Goal: Task Accomplishment & Management: Manage account settings

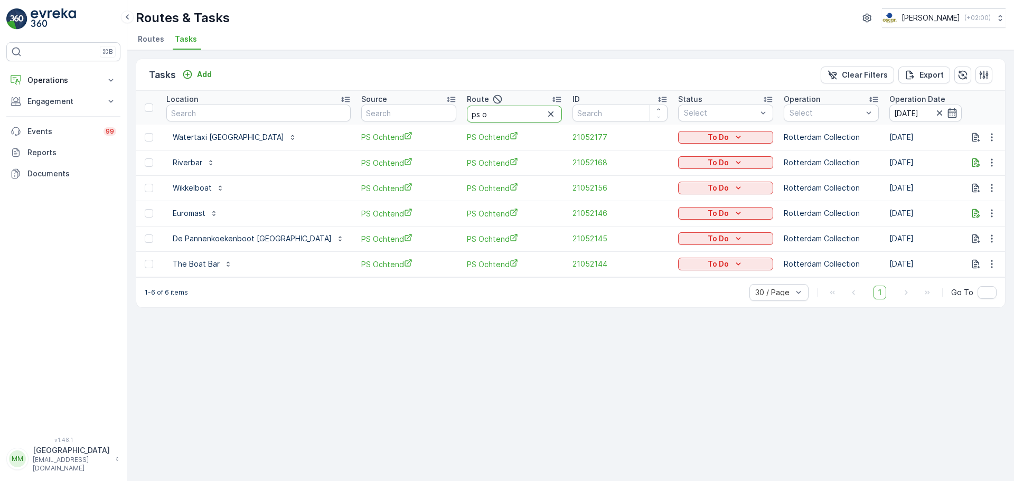
drag, startPoint x: 478, startPoint y: 116, endPoint x: 401, endPoint y: 89, distance: 81.7
click at [401, 89] on div "Tasks Add Clear Filters Export Location Source Route ps o ID Status Select Oper…" at bounding box center [571, 183] width 870 height 249
type input "rokin"
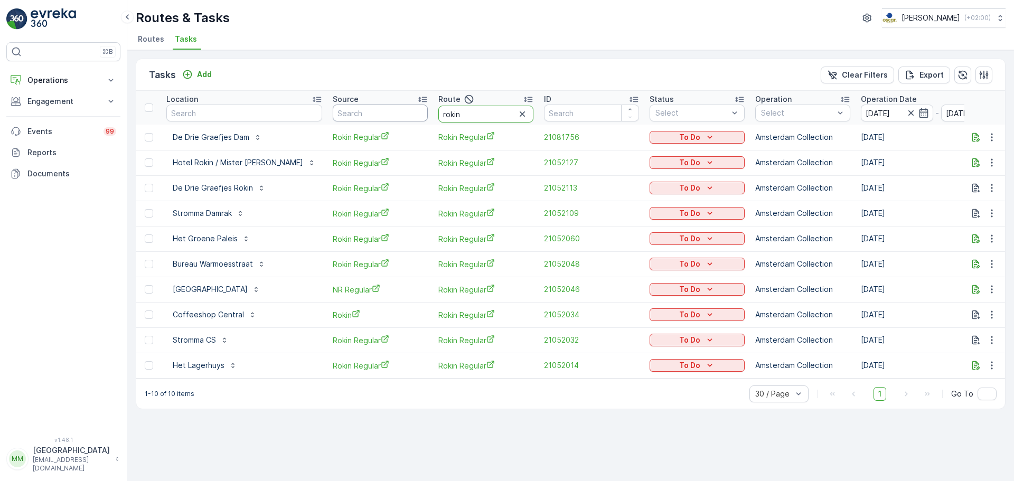
drag, startPoint x: 441, startPoint y: 110, endPoint x: 390, endPoint y: 108, distance: 51.3
click at [392, 113] on tr "Location Source Route rokin ID Status Select Operation Select Operation Date 24…" at bounding box center [980, 108] width 1689 height 34
type input "ps o"
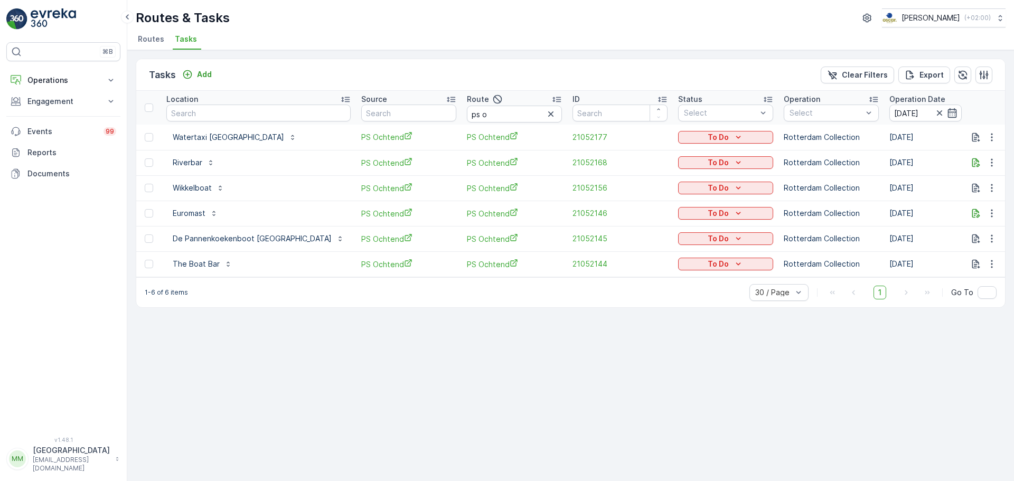
click at [682, 128] on td "To Do" at bounding box center [726, 137] width 106 height 25
click at [707, 135] on p "To Do" at bounding box center [717, 137] width 21 height 11
click at [656, 199] on span "Cancelled" at bounding box center [660, 197] width 35 height 11
click at [687, 182] on button "To Do" at bounding box center [725, 188] width 95 height 13
click at [661, 244] on span "Cancelled" at bounding box center [660, 248] width 35 height 11
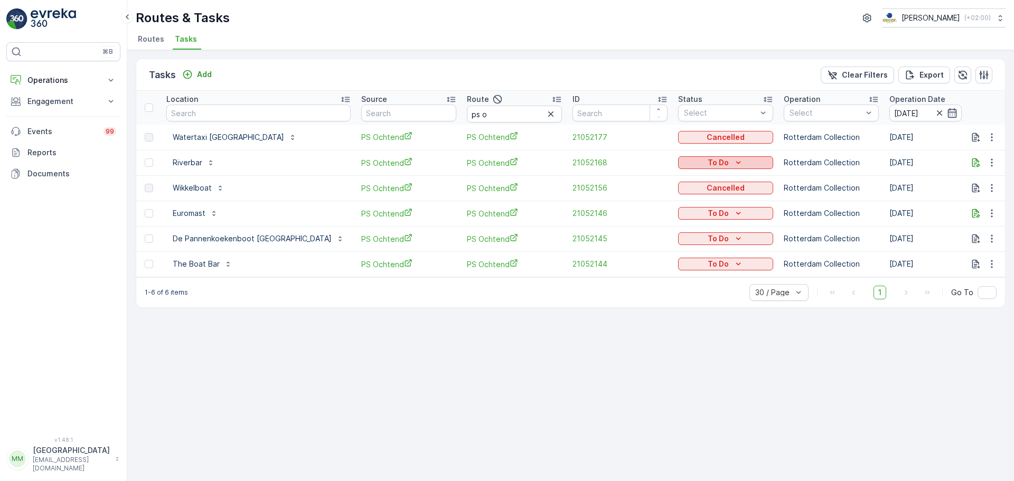
click at [682, 161] on div "To Do" at bounding box center [725, 162] width 87 height 11
click at [660, 224] on span "Cancelled" at bounding box center [660, 223] width 35 height 11
click at [707, 209] on p "To Do" at bounding box center [717, 213] width 21 height 11
click at [653, 270] on span "Cancelled" at bounding box center [660, 273] width 35 height 11
click at [707, 239] on p "To Do" at bounding box center [717, 238] width 21 height 11
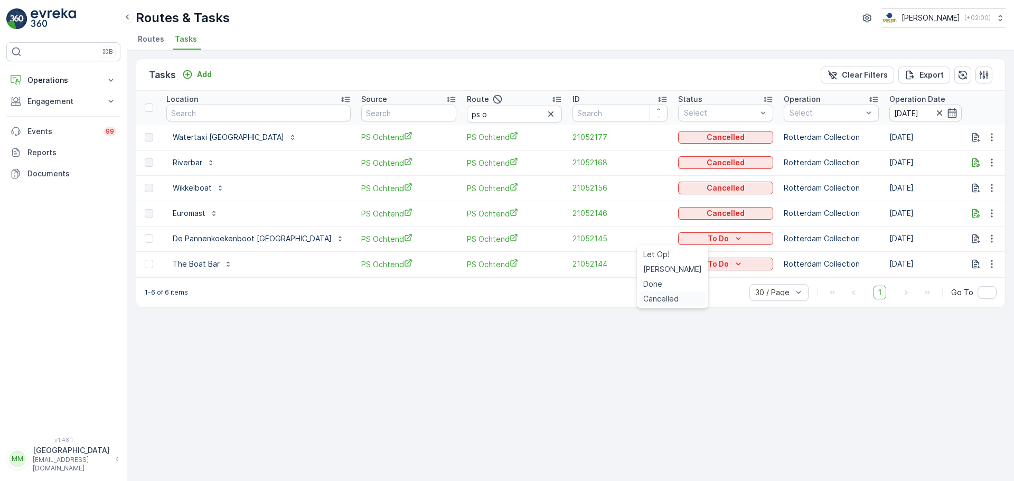
click at [653, 299] on span "Cancelled" at bounding box center [660, 299] width 35 height 11
click at [707, 267] on p "To Do" at bounding box center [717, 264] width 21 height 11
click at [659, 320] on span "Cancelled" at bounding box center [660, 324] width 35 height 11
drag, startPoint x: 470, startPoint y: 118, endPoint x: 389, endPoint y: 113, distance: 82.0
click at [389, 113] on tr "Location Source Route ps o ID Status Select Operation Select Operation Date 24.…" at bounding box center [995, 108] width 1718 height 34
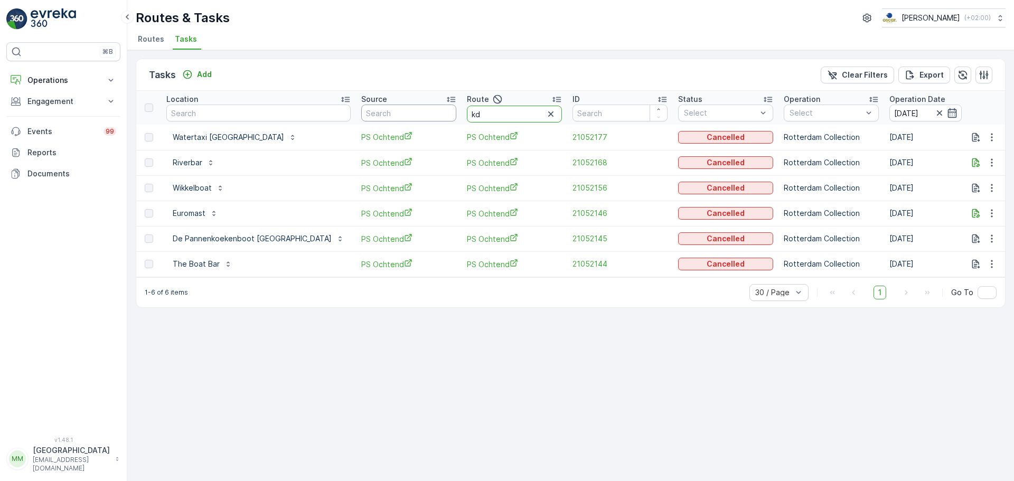
type input "kd o"
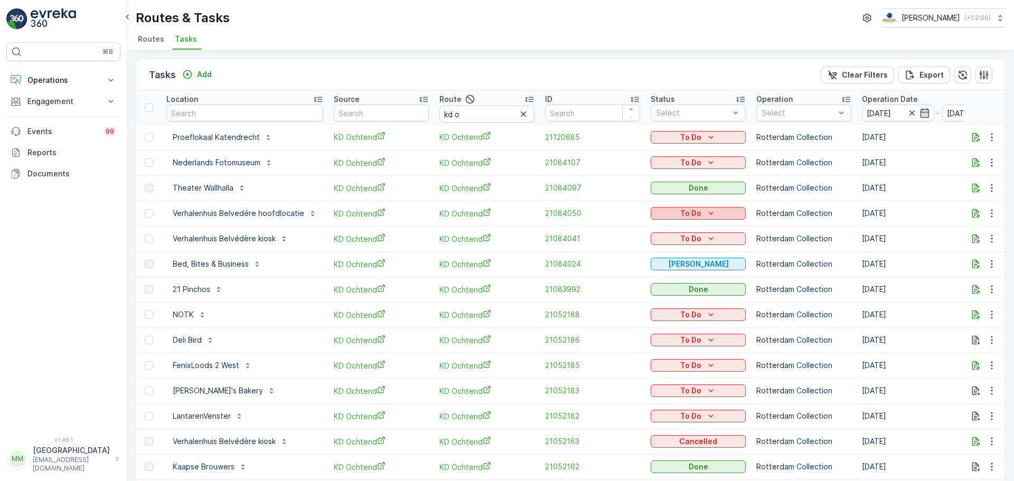
click at [683, 209] on p "To Do" at bounding box center [690, 213] width 21 height 11
click at [673, 278] on span "Cancelled" at bounding box center [670, 273] width 35 height 11
click at [691, 232] on button "To Do" at bounding box center [697, 238] width 95 height 13
click at [679, 295] on span "Cancelled" at bounding box center [670, 299] width 35 height 11
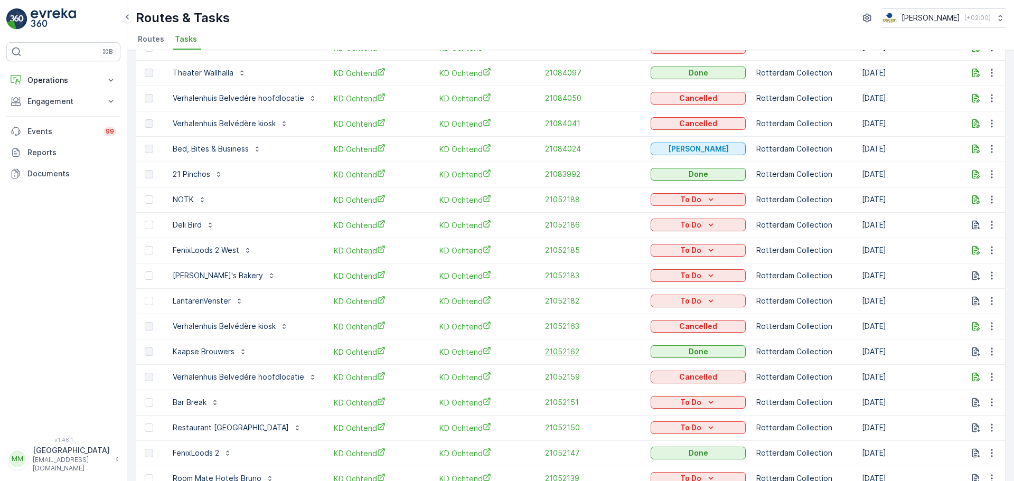
scroll to position [158, 0]
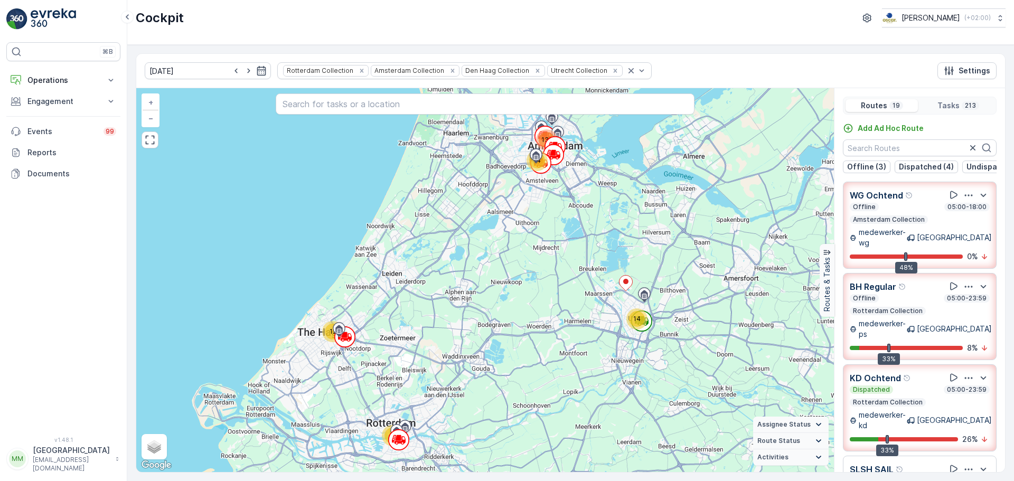
scroll to position [53, 0]
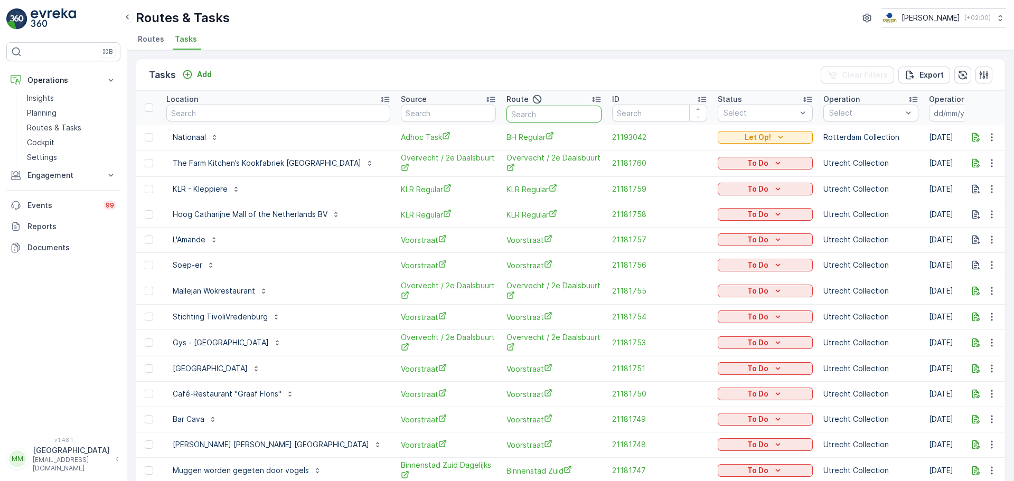
click at [506, 108] on input "text" at bounding box center [553, 114] width 95 height 17
type input "rokin"
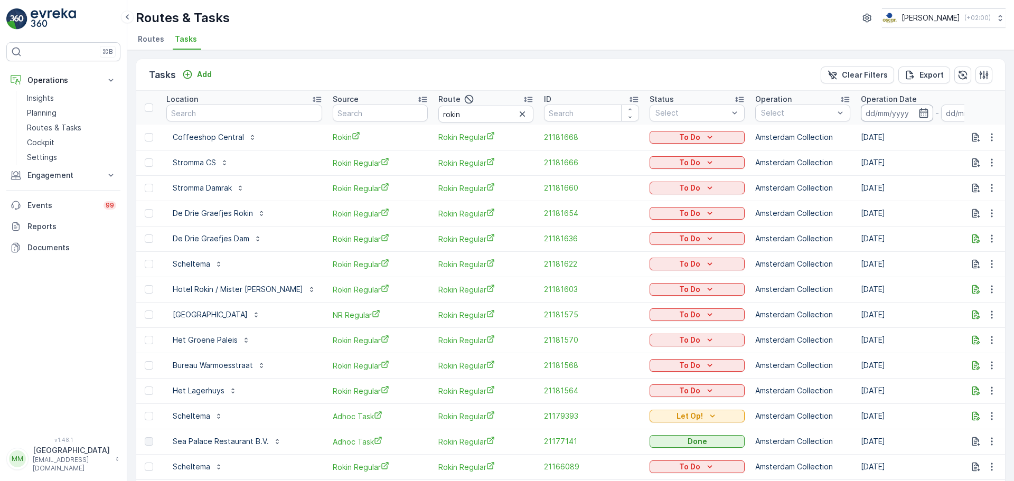
click at [870, 107] on input at bounding box center [897, 113] width 72 height 17
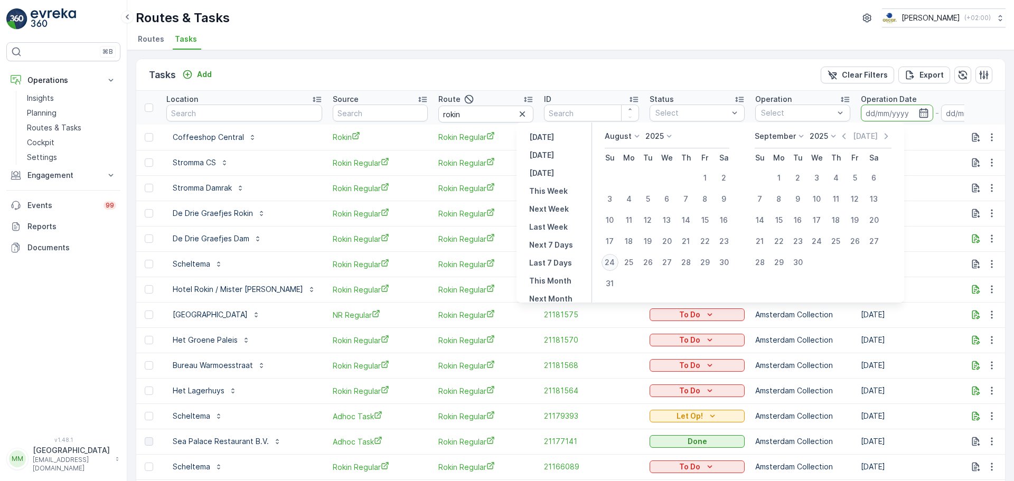
click at [611, 262] on div "24" at bounding box center [609, 262] width 17 height 17
type input "[DATE]"
click at [611, 262] on div "24" at bounding box center [609, 262] width 17 height 17
type input "[DATE]"
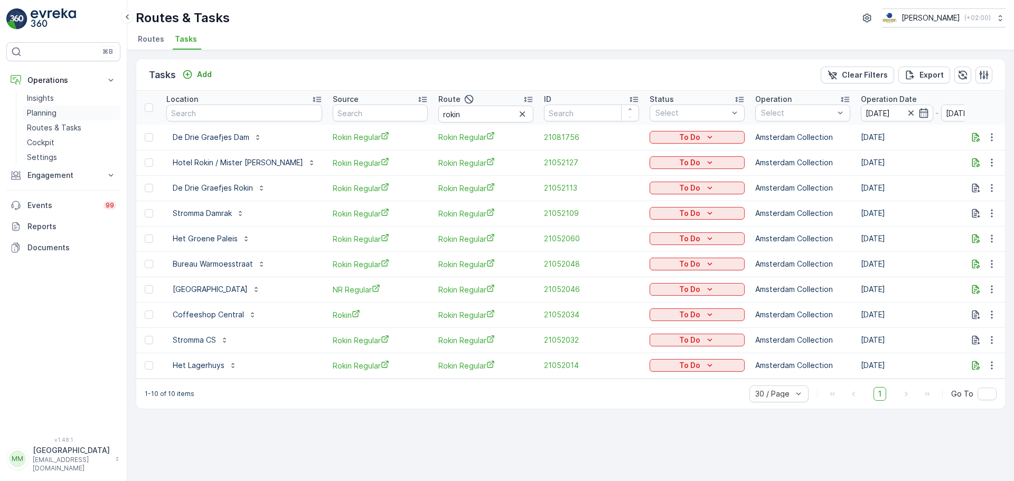
drag, startPoint x: 79, startPoint y: 122, endPoint x: 95, endPoint y: 113, distance: 18.2
click at [80, 123] on link "Routes & Tasks" at bounding box center [72, 127] width 98 height 15
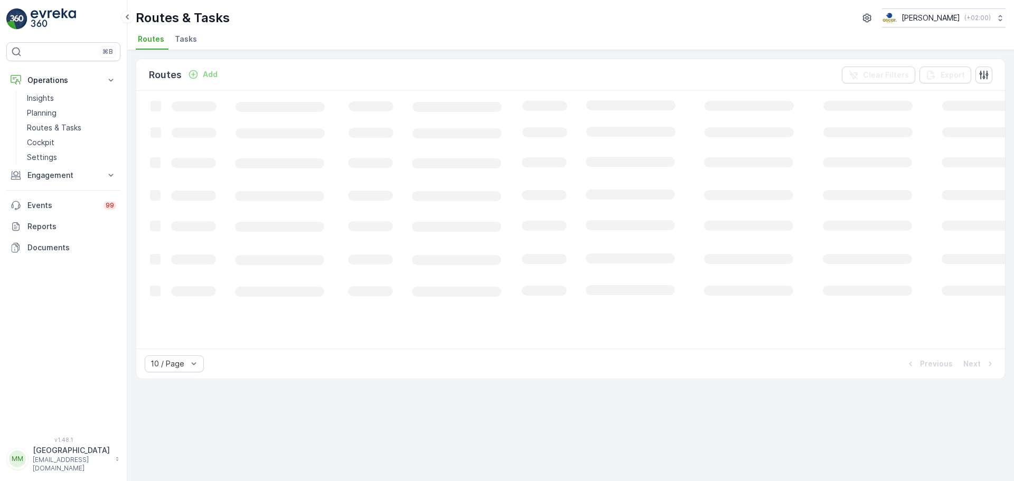
click at [186, 43] on span "Tasks" at bounding box center [186, 39] width 22 height 11
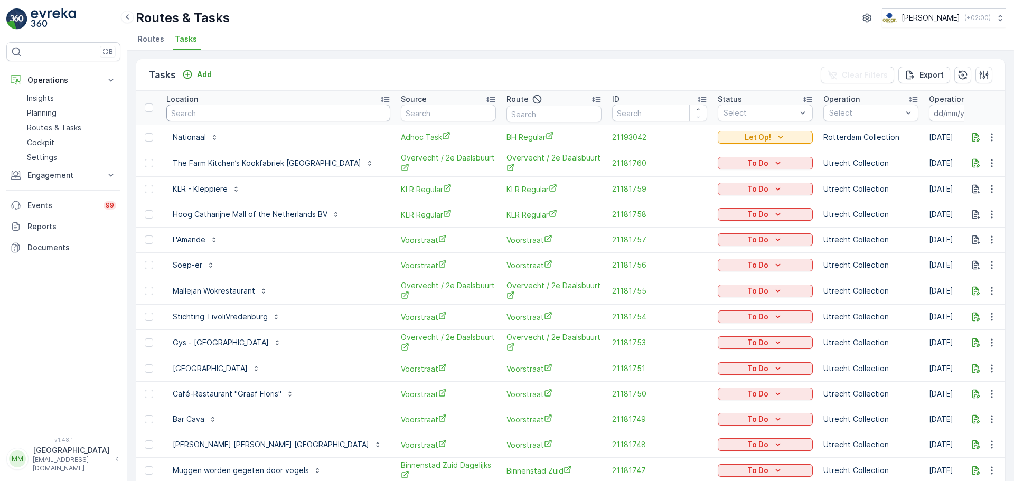
click at [195, 110] on input "text" at bounding box center [278, 113] width 224 height 17
type input "morris"
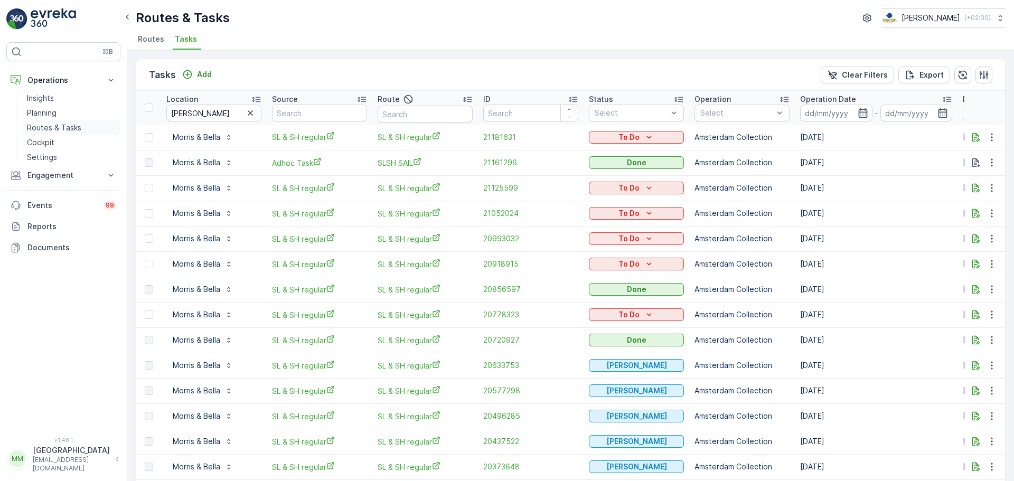
click at [66, 122] on p "Routes & Tasks" at bounding box center [54, 127] width 54 height 11
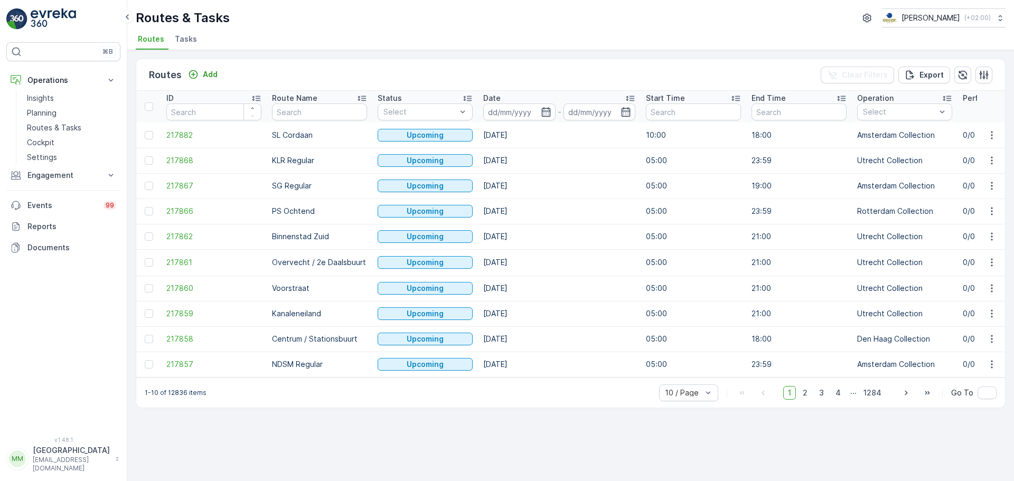
click at [176, 37] on span "Tasks" at bounding box center [186, 39] width 22 height 11
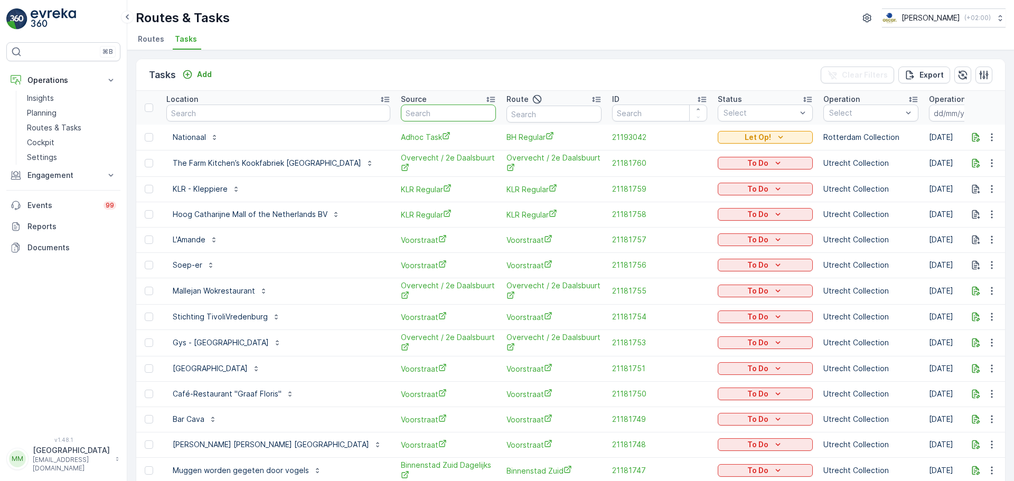
click at [417, 107] on input "text" at bounding box center [448, 113] width 95 height 17
click at [506, 109] on input "text" at bounding box center [553, 114] width 95 height 17
type input "rokin"
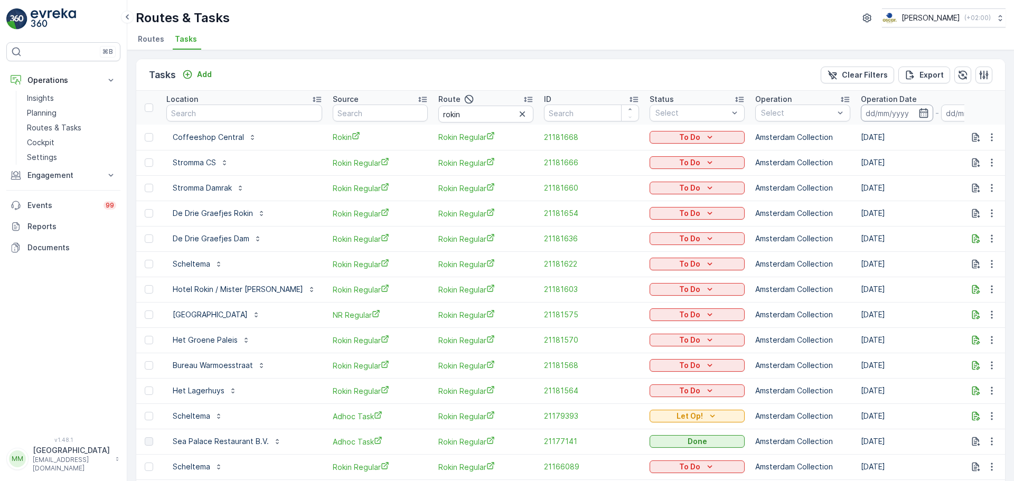
click at [861, 108] on input at bounding box center [897, 113] width 72 height 17
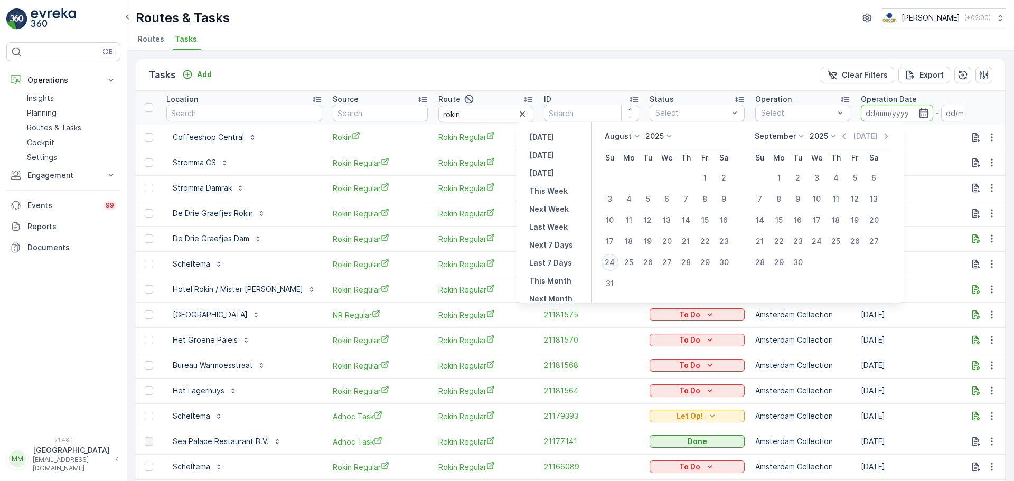
click at [618, 261] on div "24" at bounding box center [609, 262] width 17 height 17
type input "[DATE]"
click at [618, 261] on div "24" at bounding box center [609, 262] width 17 height 17
type input "[DATE]"
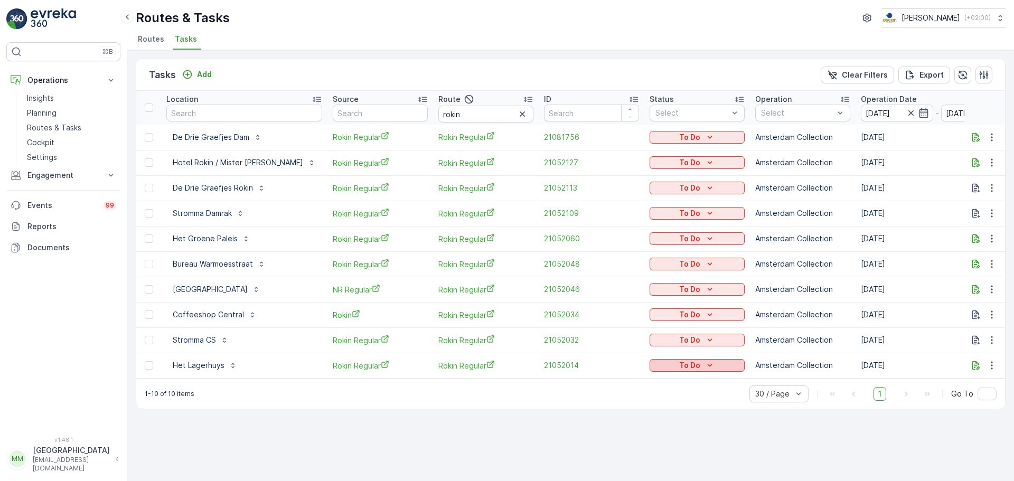
click at [679, 367] on p "To Do" at bounding box center [689, 365] width 21 height 11
click at [640, 410] on span "Done" at bounding box center [636, 410] width 19 height 11
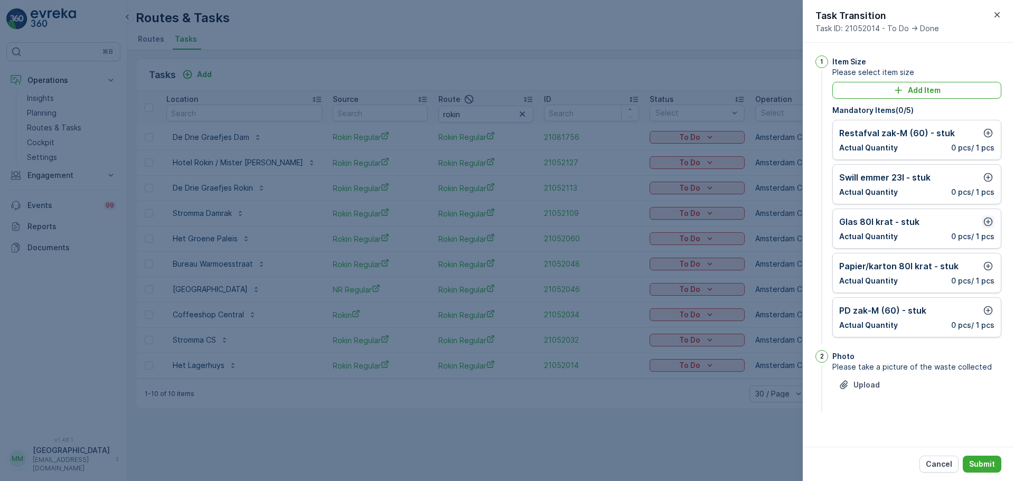
click at [990, 222] on icon "button" at bounding box center [988, 221] width 11 height 11
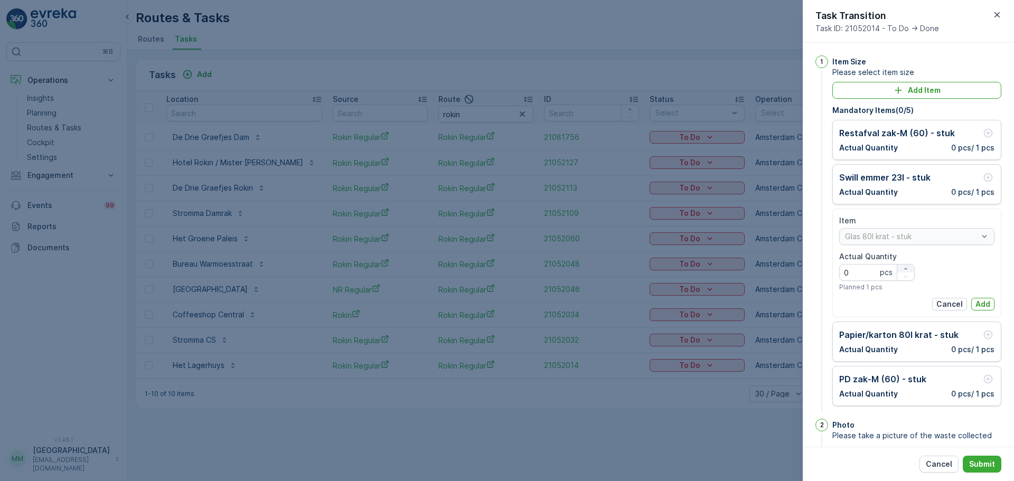
click at [905, 269] on icon "button" at bounding box center [905, 269] width 6 height 6
type Quantity "1"
click at [975, 306] on p "Add" at bounding box center [982, 304] width 15 height 11
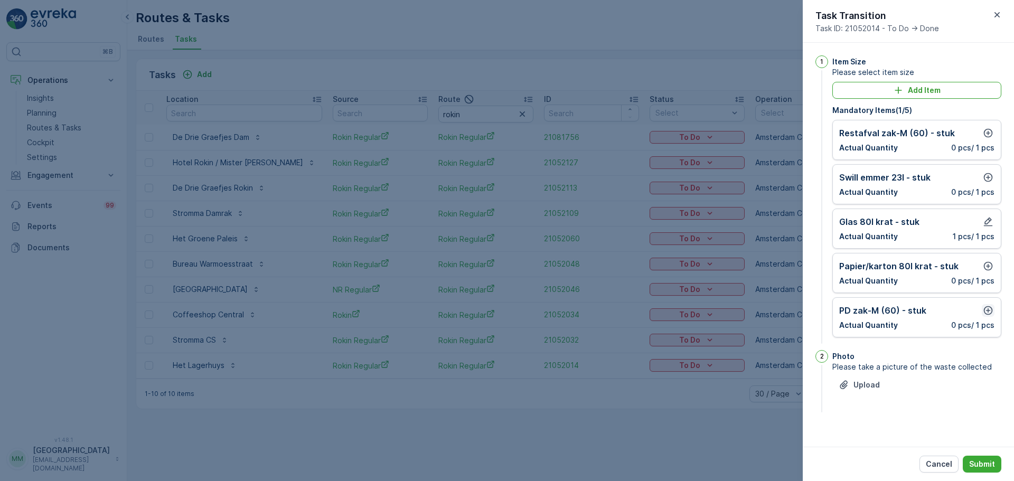
click at [988, 307] on icon "button" at bounding box center [988, 310] width 11 height 11
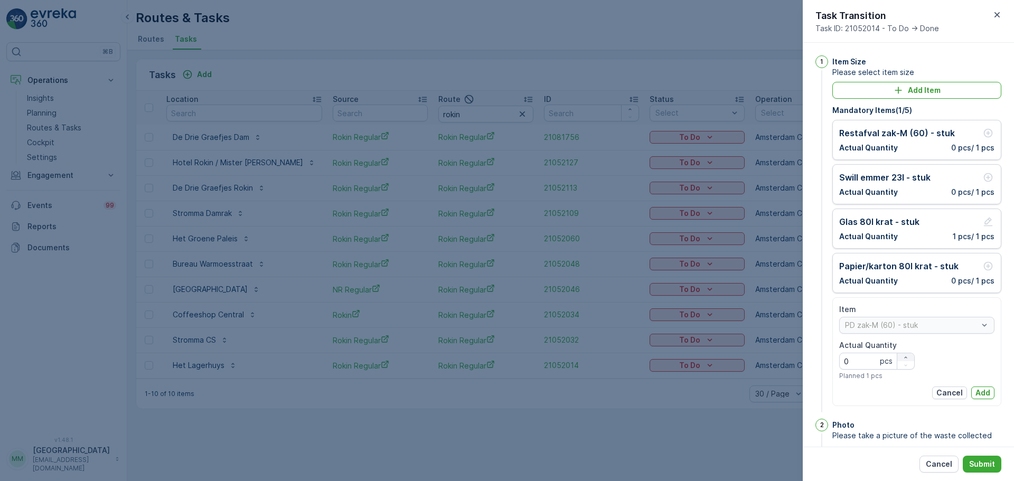
click at [906, 353] on button "button" at bounding box center [905, 357] width 17 height 8
type Quantity "2"
click at [976, 391] on p "Add" at bounding box center [982, 393] width 15 height 11
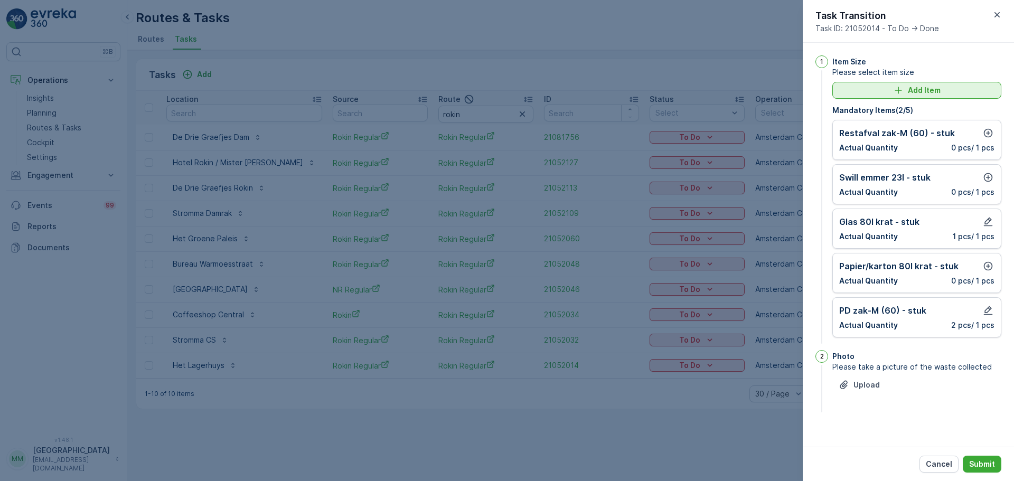
click at [897, 95] on icon "Add Item" at bounding box center [898, 90] width 11 height 11
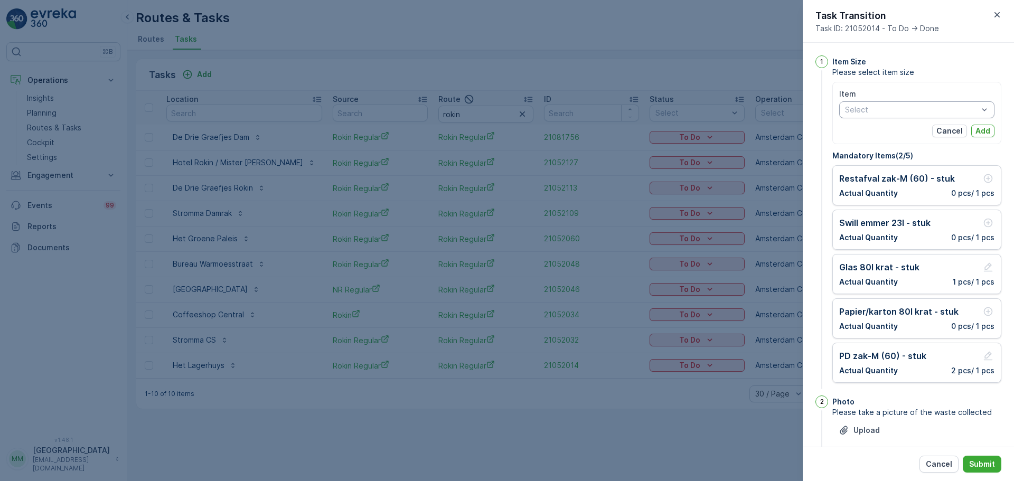
click at [883, 104] on div "Select" at bounding box center [916, 109] width 155 height 17
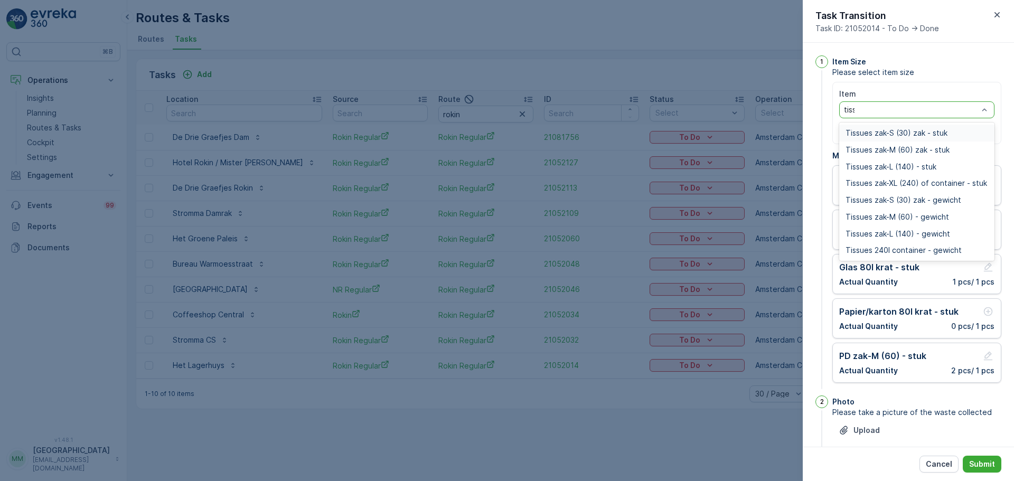
type input "tissue"
click at [896, 133] on span "Tissues zak-S (30) zak - stuk" at bounding box center [896, 133] width 102 height 8
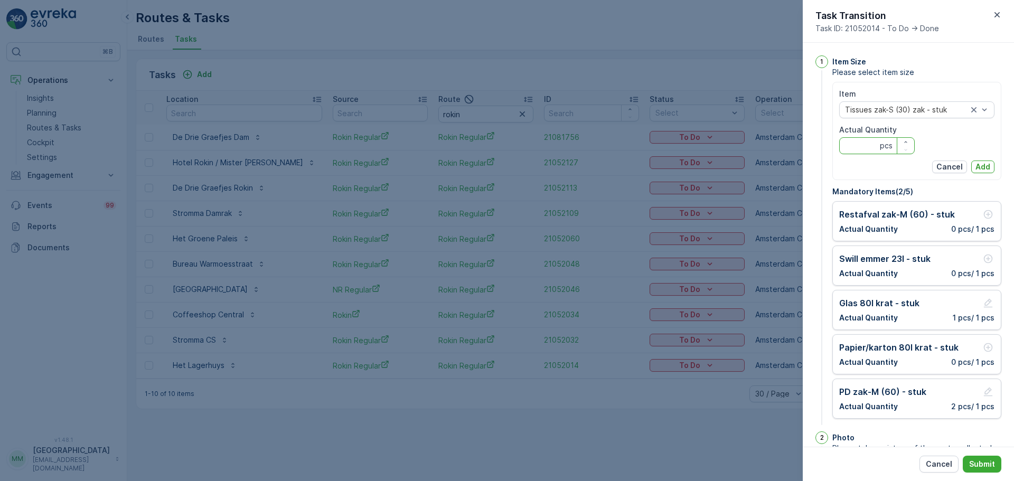
click at [872, 142] on Quantity "Actual Quantity" at bounding box center [876, 145] width 75 height 17
type Quantity "4"
click at [987, 168] on p "Add" at bounding box center [982, 167] width 15 height 11
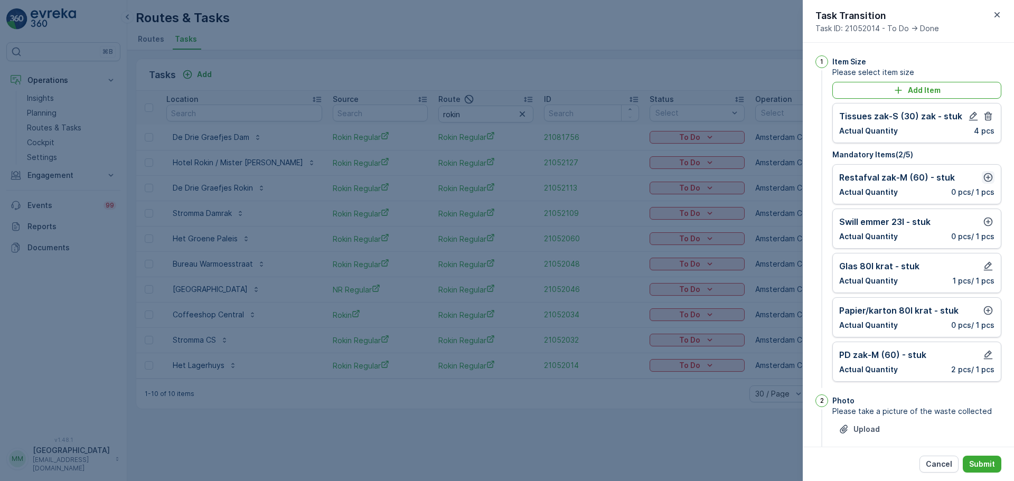
click at [987, 179] on icon "button" at bounding box center [988, 177] width 11 height 11
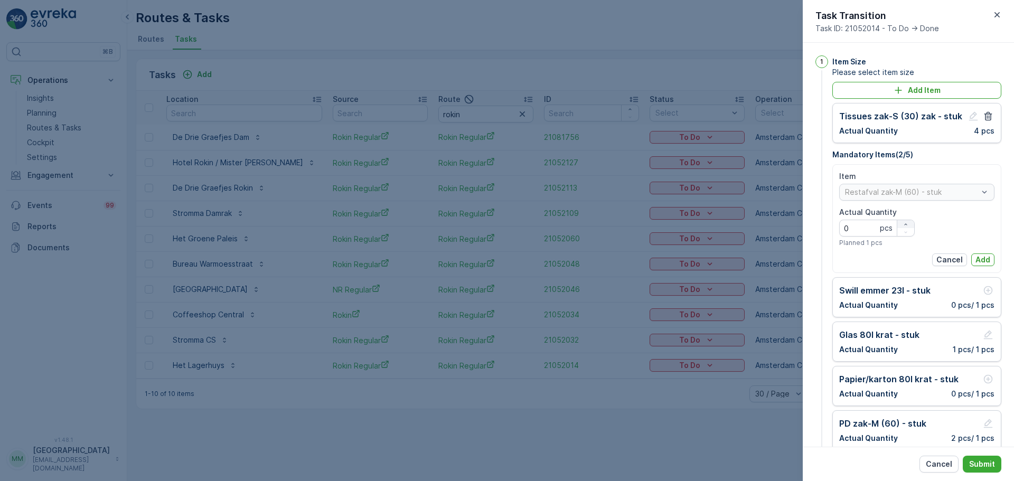
click at [902, 224] on icon "button" at bounding box center [905, 224] width 6 height 6
type Quantity "2"
click at [980, 262] on p "Add" at bounding box center [982, 259] width 15 height 11
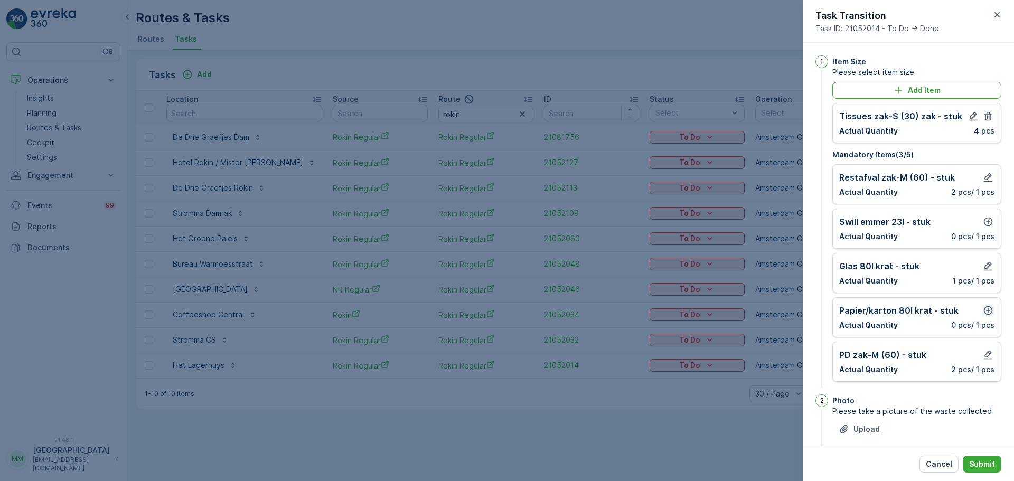
click at [987, 309] on icon "button" at bounding box center [988, 310] width 11 height 11
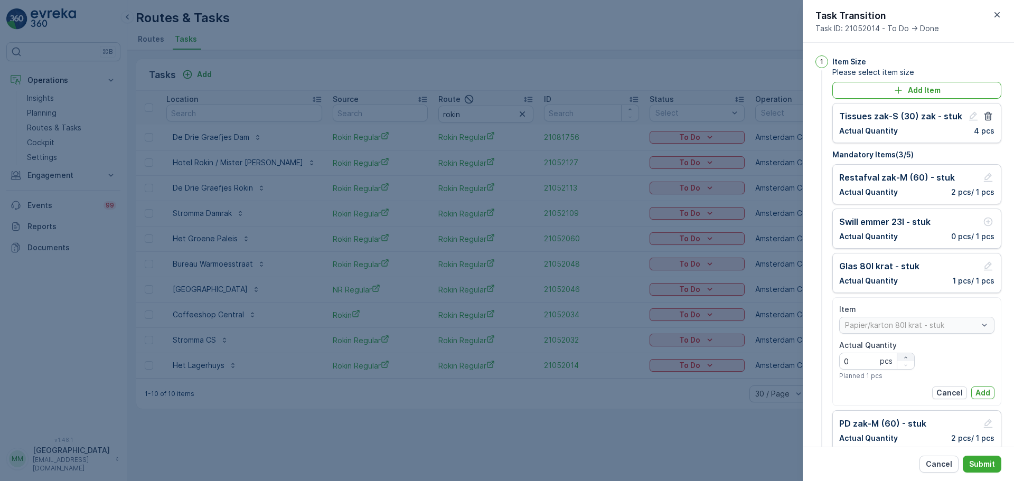
click at [902, 357] on icon "button" at bounding box center [905, 357] width 6 height 6
type Quantity "1"
click at [979, 390] on p "Add" at bounding box center [982, 393] width 15 height 11
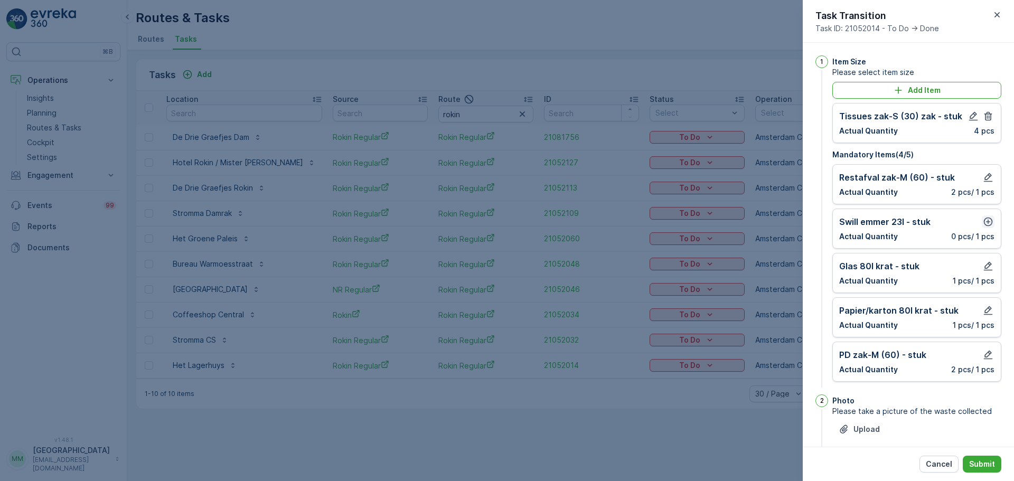
click at [986, 224] on icon "button" at bounding box center [988, 221] width 11 height 11
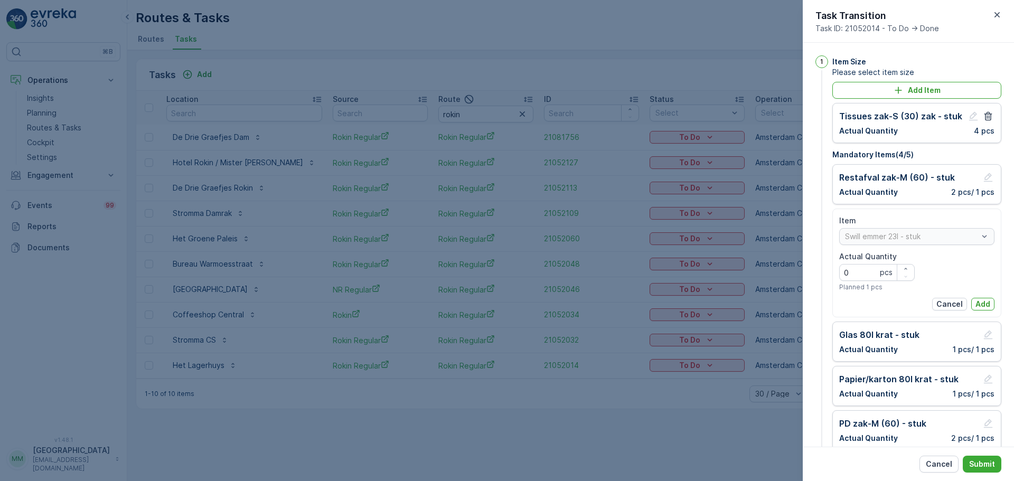
drag, startPoint x: 977, startPoint y: 304, endPoint x: 975, endPoint y: 344, distance: 39.7
click at [976, 304] on p "Add" at bounding box center [982, 304] width 15 height 11
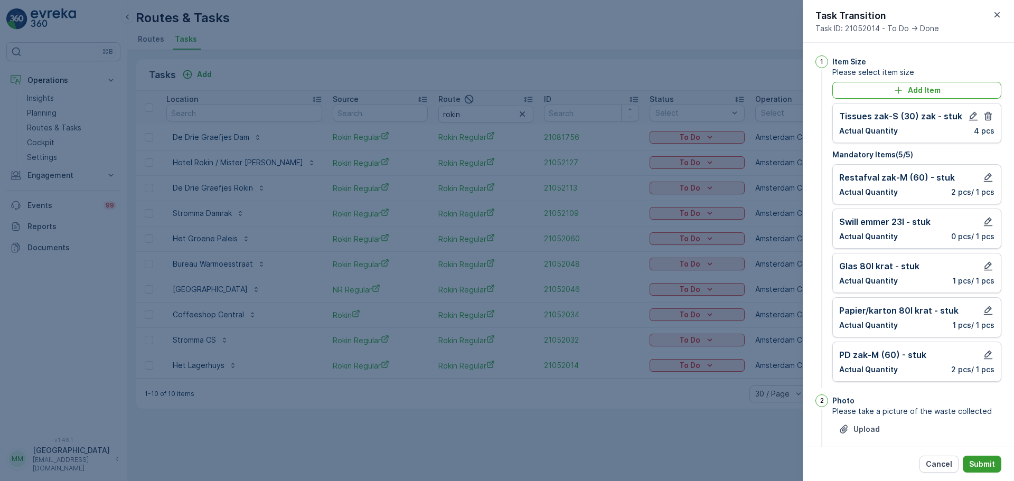
click at [980, 457] on button "Submit" at bounding box center [981, 464] width 39 height 17
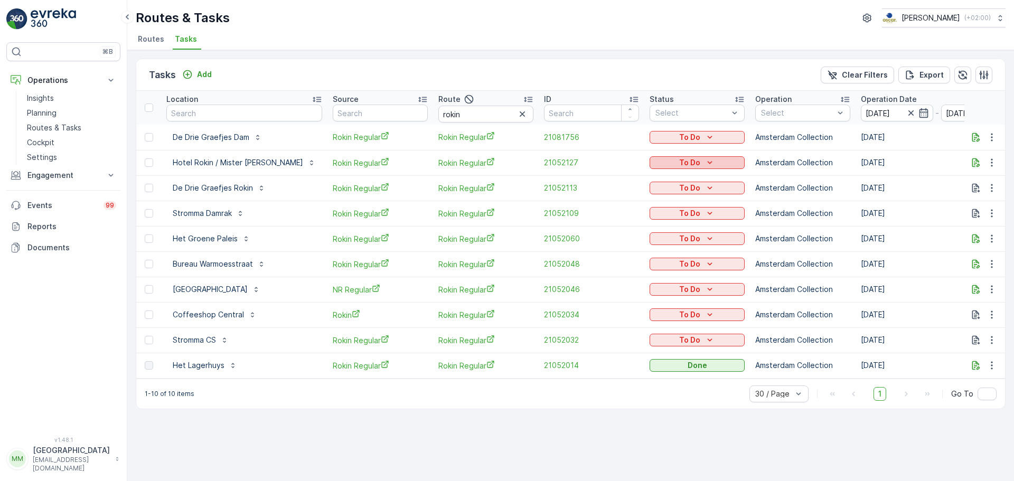
click at [673, 160] on div "To Do" at bounding box center [697, 162] width 87 height 11
click at [644, 203] on span "Done" at bounding box center [636, 208] width 19 height 11
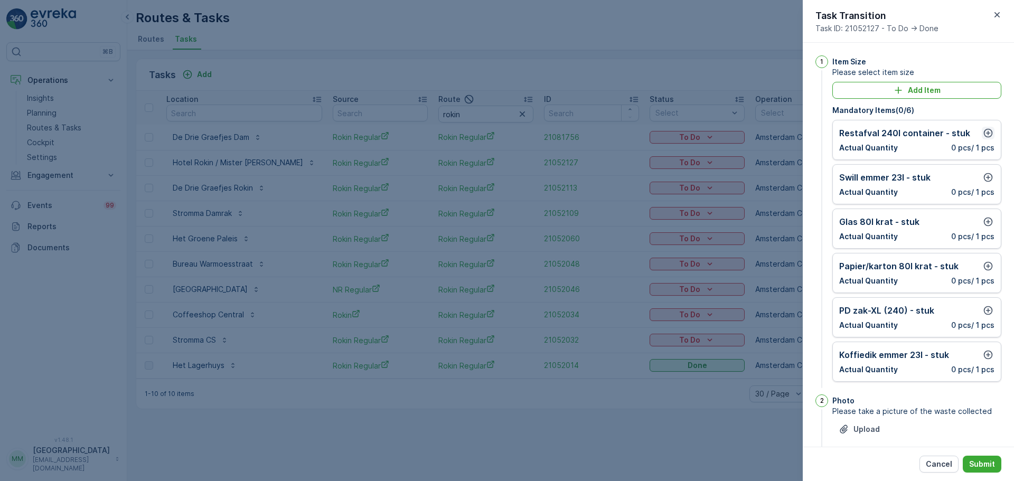
click at [986, 129] on icon "button" at bounding box center [988, 133] width 9 height 9
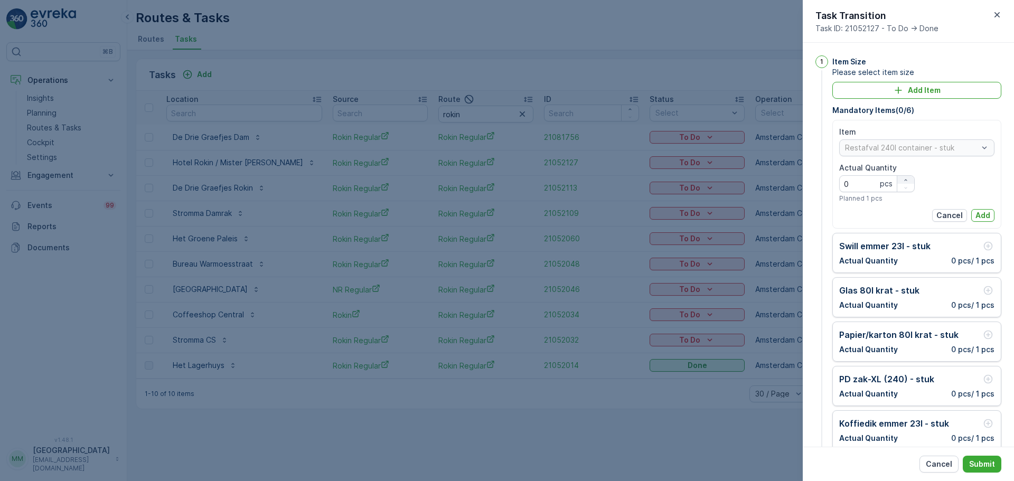
click at [908, 180] on div "button" at bounding box center [905, 180] width 17 height 6
type Quantity "2"
click at [978, 213] on p "Add" at bounding box center [982, 215] width 15 height 11
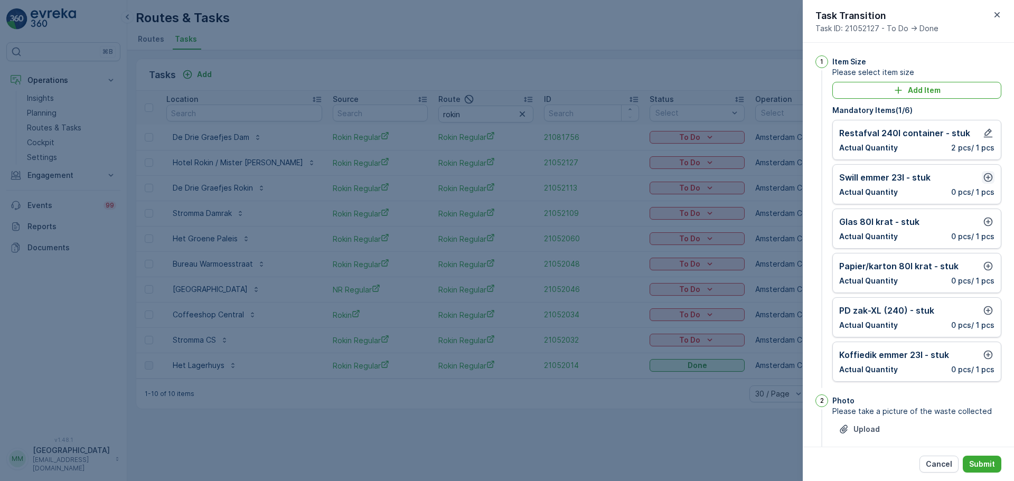
click at [988, 180] on icon "button" at bounding box center [988, 177] width 9 height 9
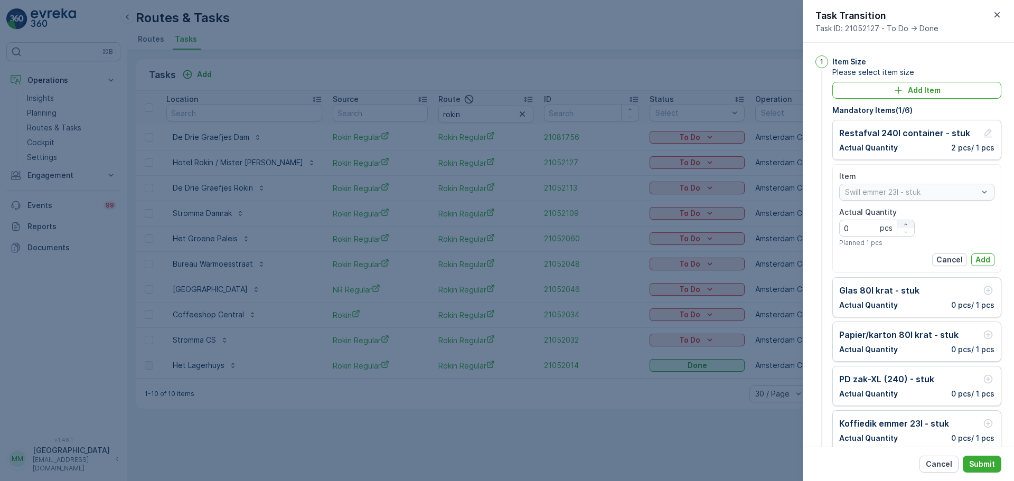
click at [907, 224] on icon "button" at bounding box center [905, 224] width 6 height 6
type Quantity "1"
click at [977, 260] on p "Add" at bounding box center [982, 259] width 15 height 11
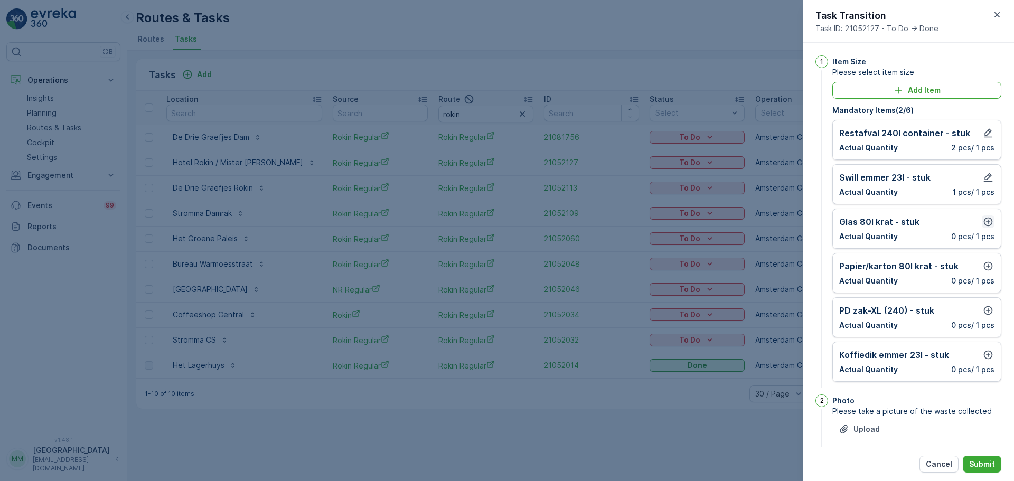
click at [985, 223] on icon "button" at bounding box center [988, 222] width 9 height 9
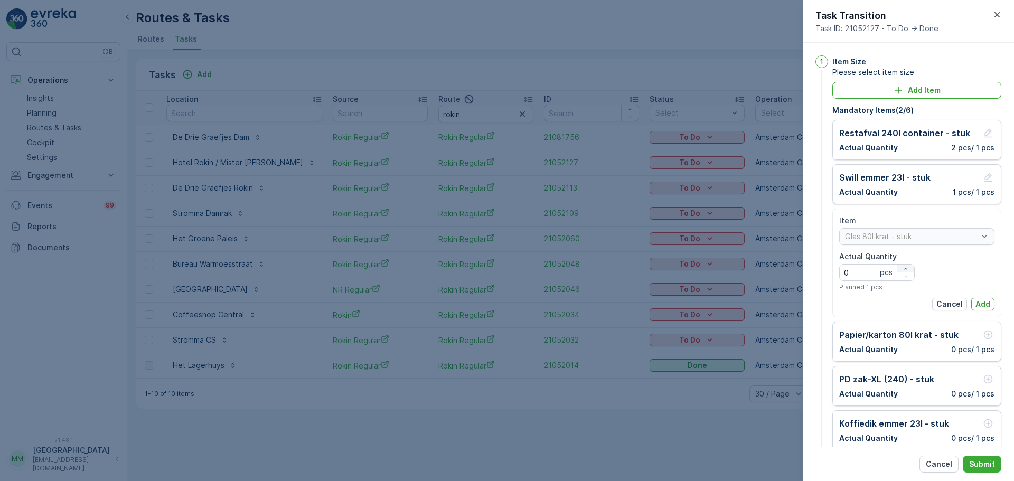
click at [905, 267] on icon "button" at bounding box center [905, 269] width 6 height 6
type Quantity "1"
click at [968, 300] on div "Cancel Add" at bounding box center [916, 304] width 155 height 13
click at [975, 300] on p "Add" at bounding box center [982, 304] width 15 height 11
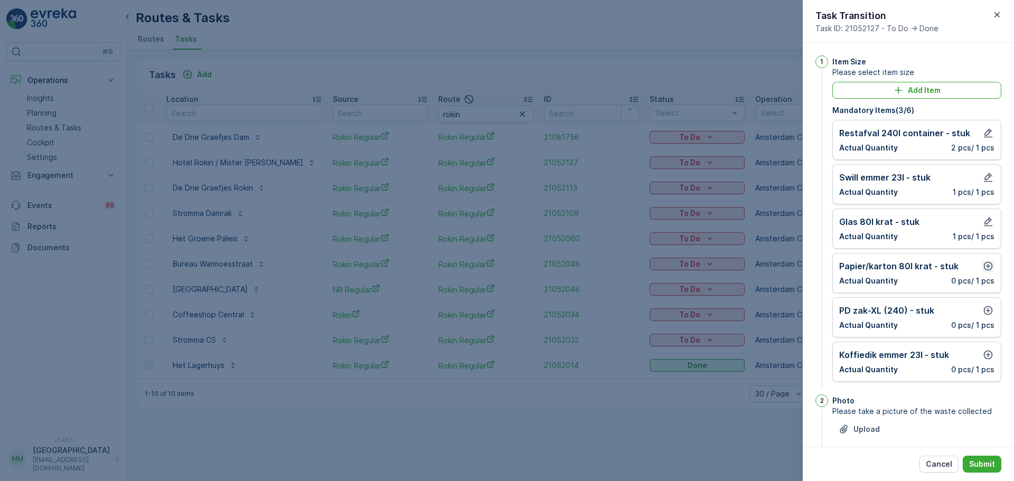
click at [988, 267] on icon "button" at bounding box center [988, 266] width 11 height 11
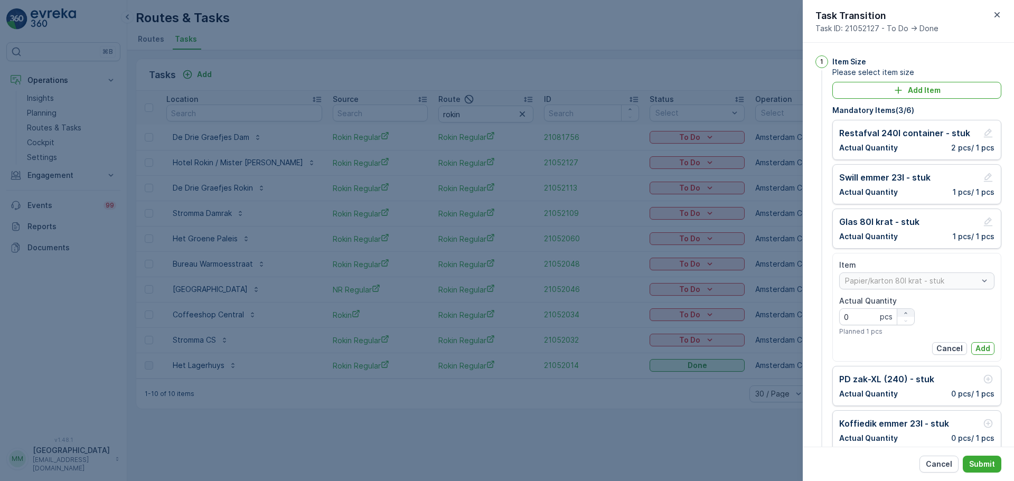
click at [907, 310] on icon "button" at bounding box center [905, 313] width 6 height 6
type Quantity "2"
click at [977, 347] on p "Add" at bounding box center [982, 348] width 15 height 11
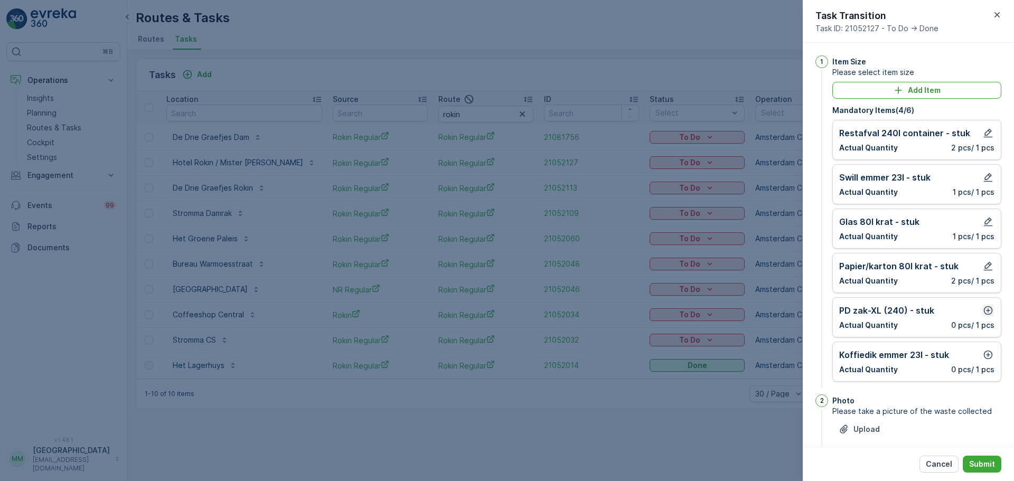
click at [987, 305] on icon "button" at bounding box center [988, 310] width 11 height 11
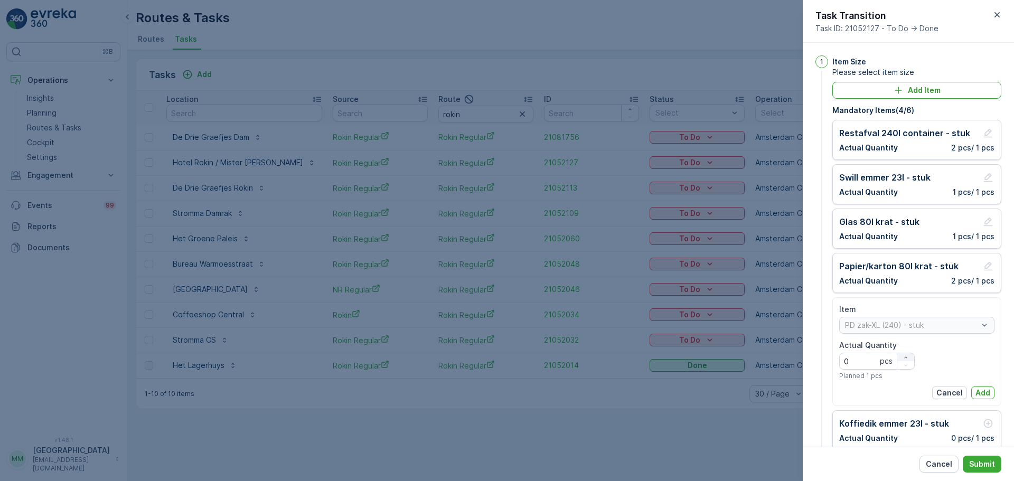
click at [908, 356] on div "button" at bounding box center [905, 357] width 17 height 6
type Quantity "1"
click at [980, 391] on p "Add" at bounding box center [982, 393] width 15 height 11
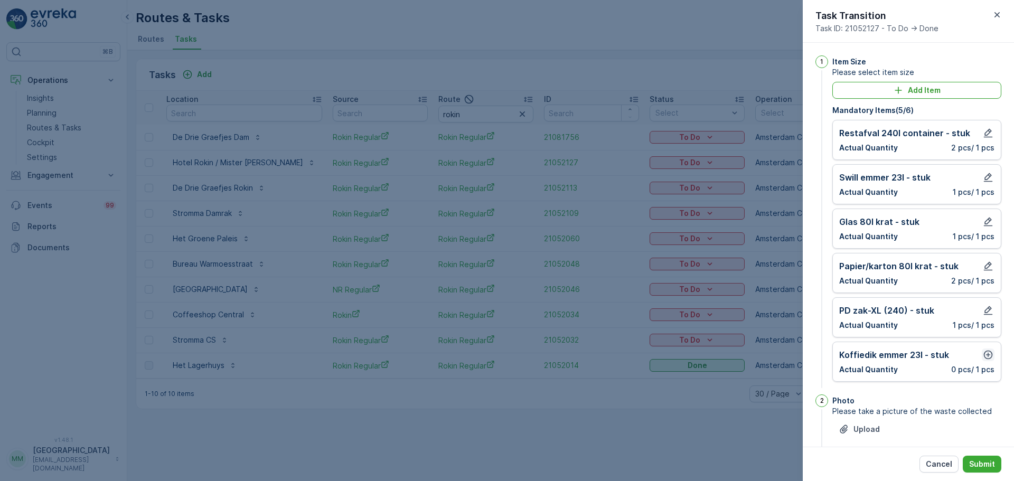
click at [986, 353] on icon "button" at bounding box center [988, 355] width 11 height 11
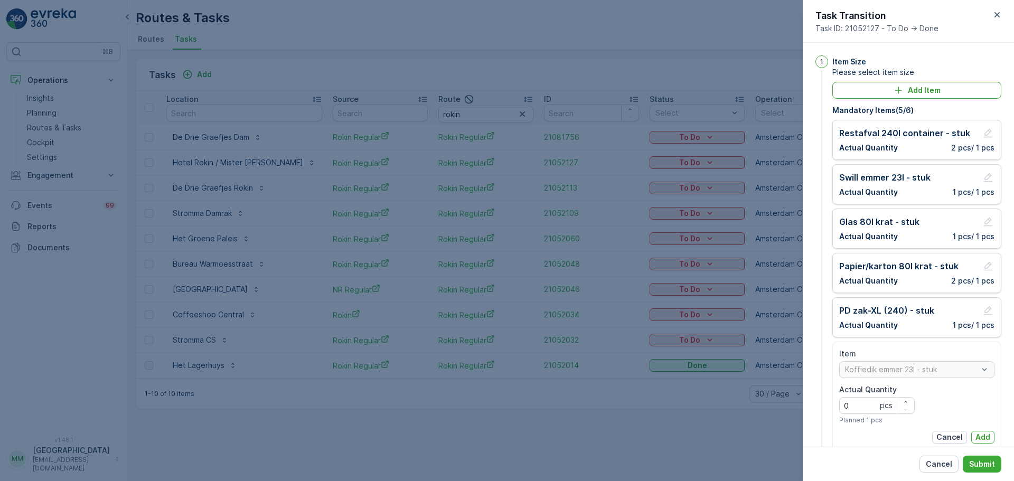
click at [979, 433] on p "Add" at bounding box center [982, 437] width 15 height 11
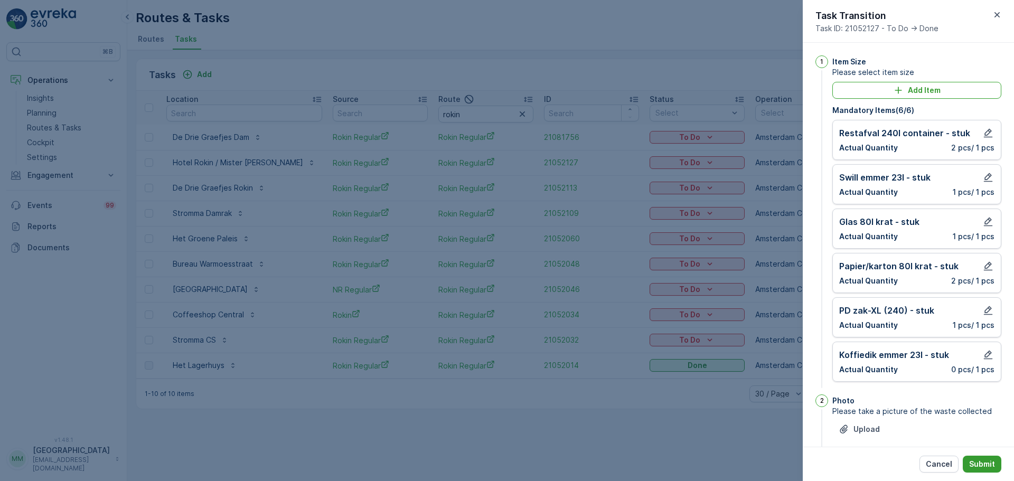
click at [990, 460] on p "Submit" at bounding box center [982, 464] width 26 height 11
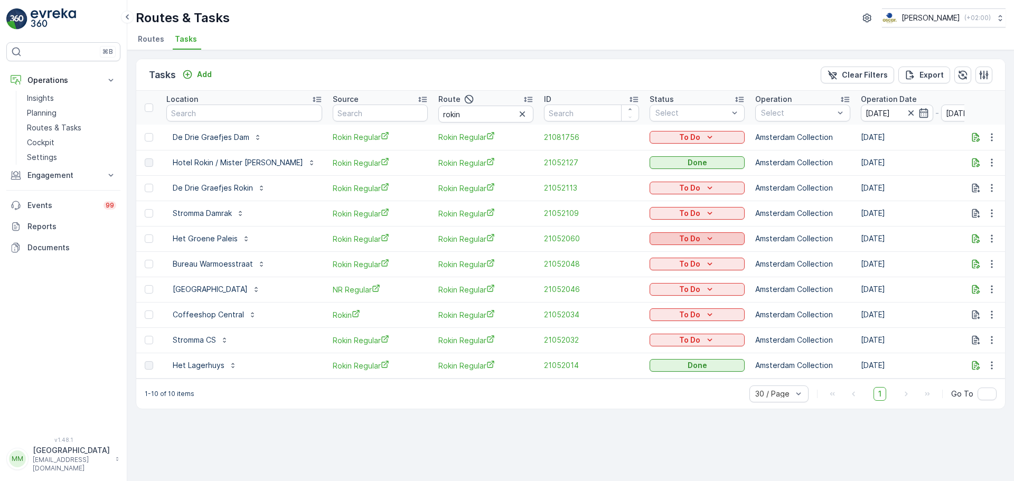
click at [673, 233] on div "To Do" at bounding box center [697, 238] width 87 height 11
click at [639, 284] on span "Done" at bounding box center [636, 284] width 19 height 11
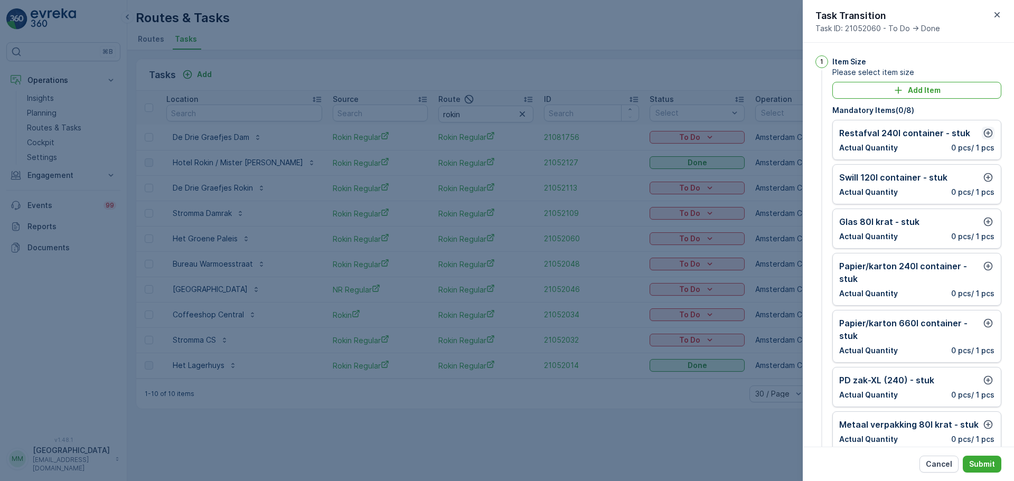
click at [985, 132] on icon "button" at bounding box center [988, 133] width 9 height 9
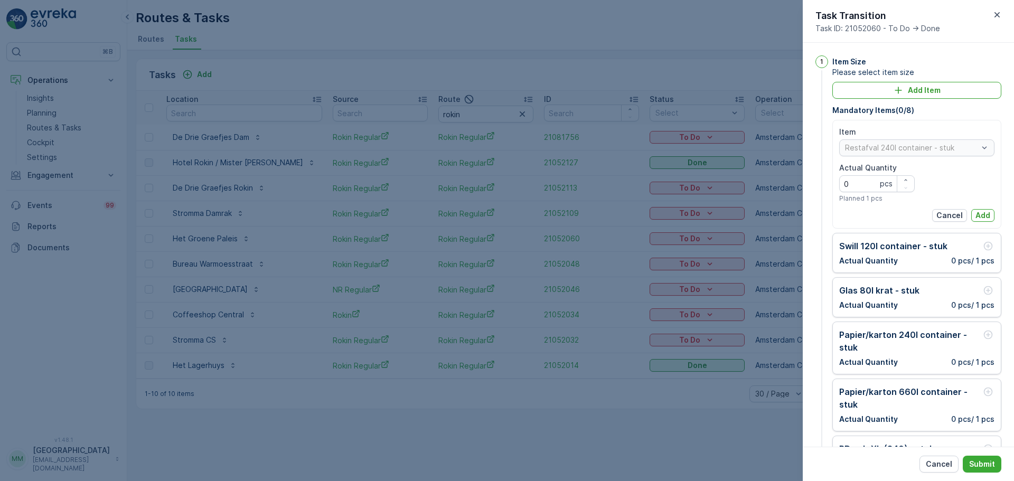
click at [904, 175] on div "Actual Quantity 0 pcs Planned 1 pcs" at bounding box center [876, 183] width 75 height 40
click at [903, 177] on icon "button" at bounding box center [905, 180] width 6 height 6
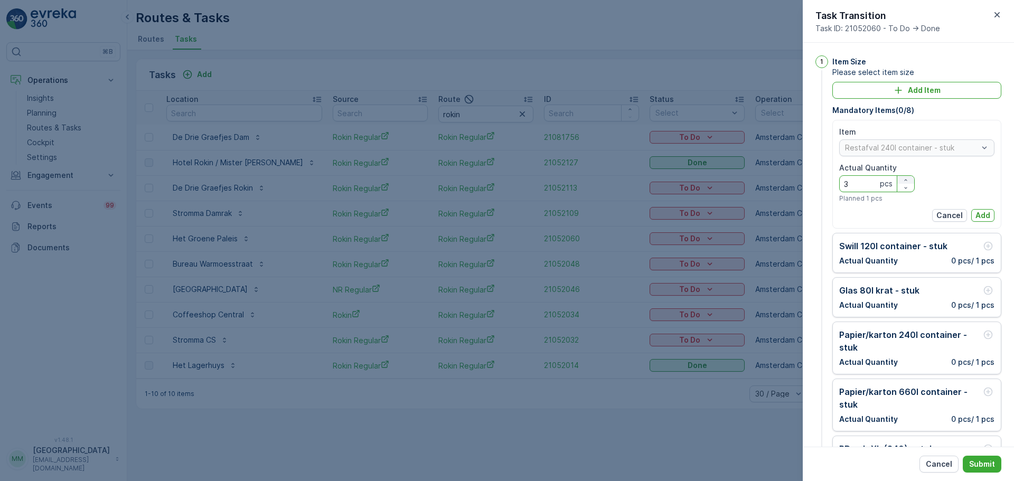
click at [903, 177] on icon "button" at bounding box center [905, 180] width 6 height 6
type Quantity "4"
click at [975, 211] on p "Add" at bounding box center [982, 215] width 15 height 11
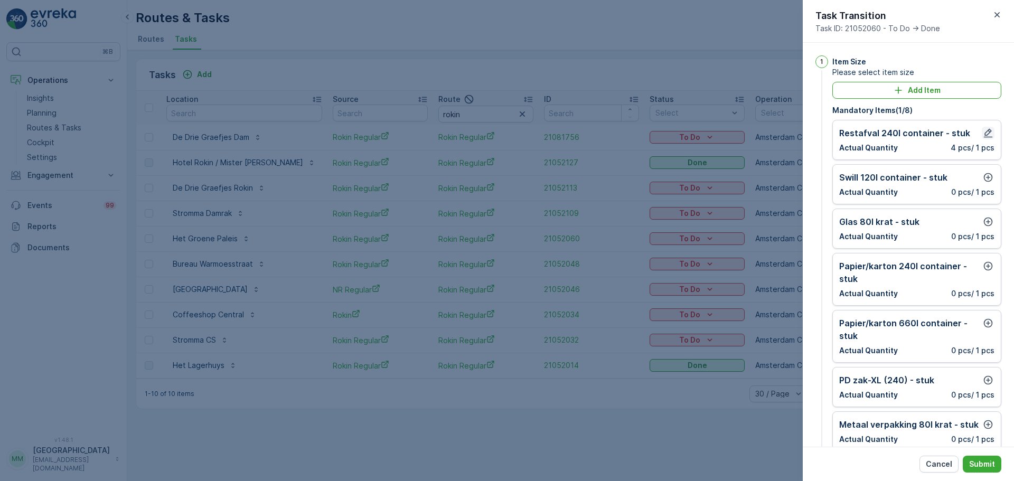
click at [983, 134] on icon "button" at bounding box center [988, 133] width 11 height 11
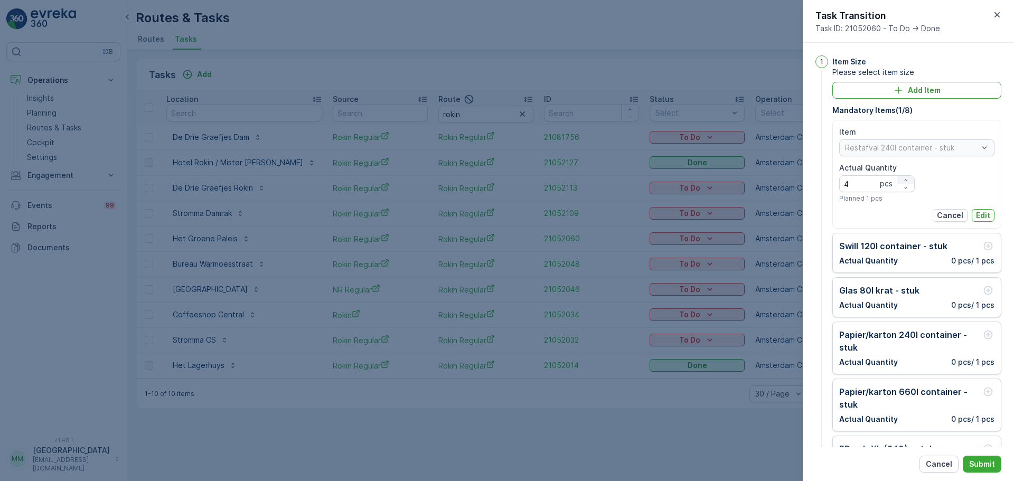
click at [902, 178] on icon "button" at bounding box center [905, 180] width 6 height 6
type Quantity "5"
click at [976, 214] on p "Edit" at bounding box center [983, 215] width 14 height 11
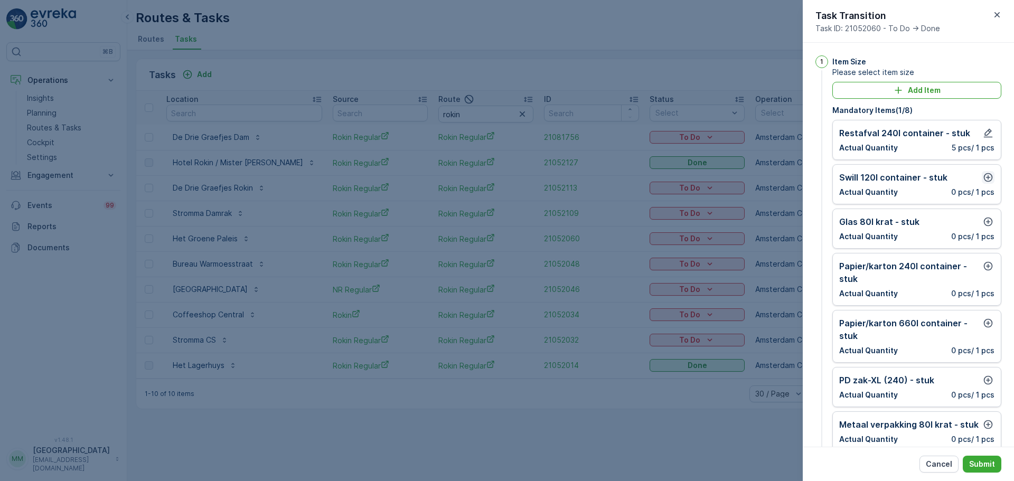
click at [984, 174] on icon "button" at bounding box center [988, 177] width 9 height 9
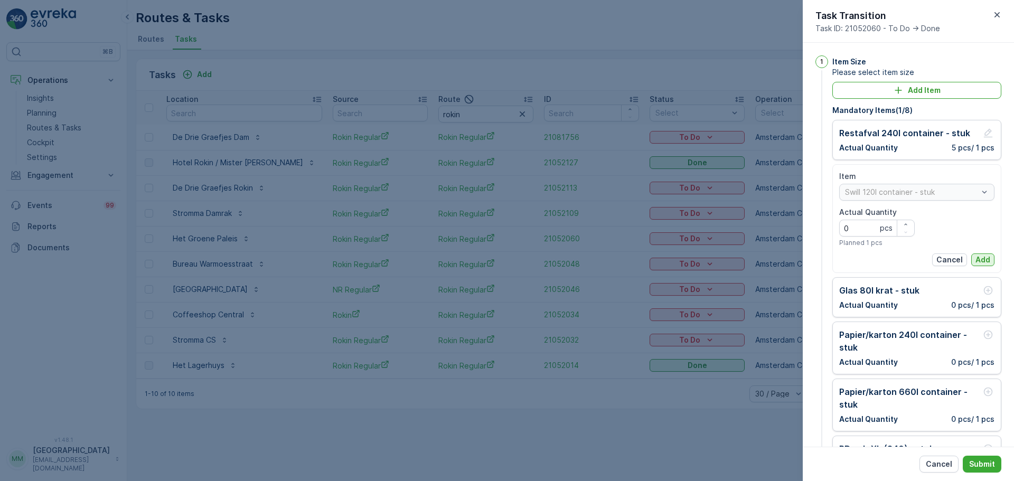
click at [985, 258] on p "Add" at bounding box center [982, 259] width 15 height 11
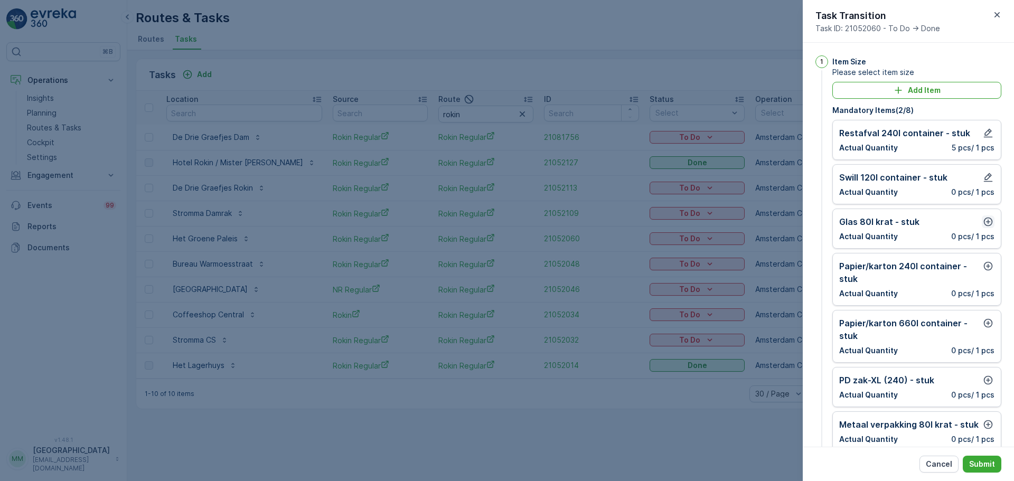
click at [987, 219] on icon "button" at bounding box center [988, 221] width 11 height 11
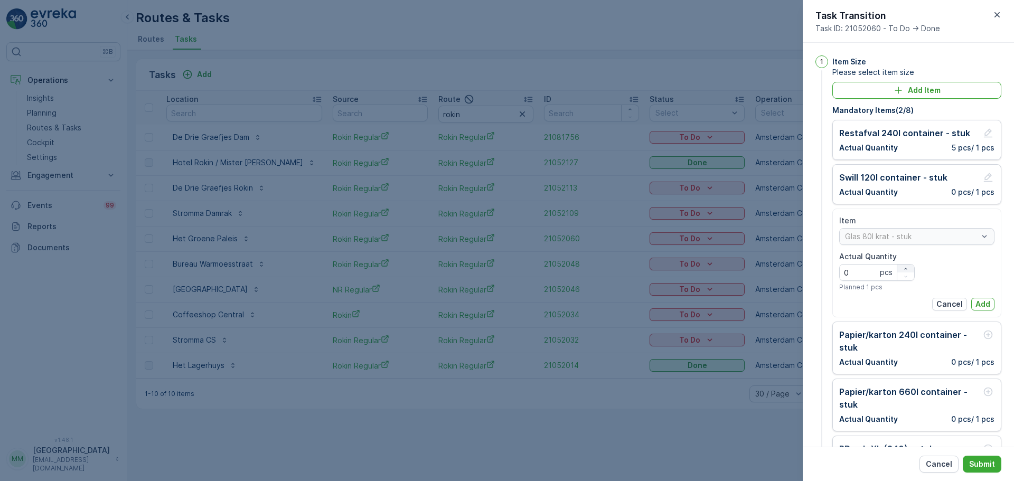
click at [903, 267] on icon "button" at bounding box center [905, 269] width 6 height 6
type Quantity "3"
click at [983, 302] on p "Add" at bounding box center [982, 304] width 15 height 11
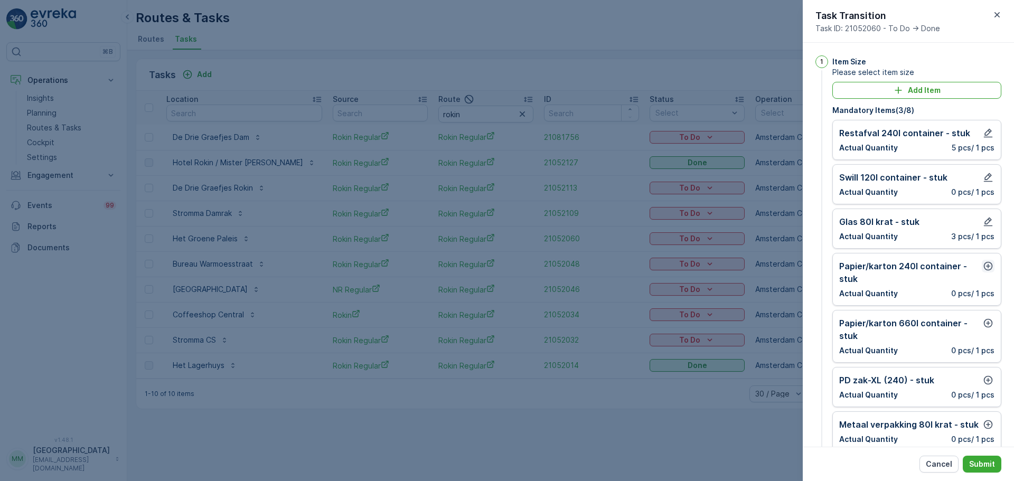
click at [984, 262] on icon "button" at bounding box center [988, 266] width 9 height 9
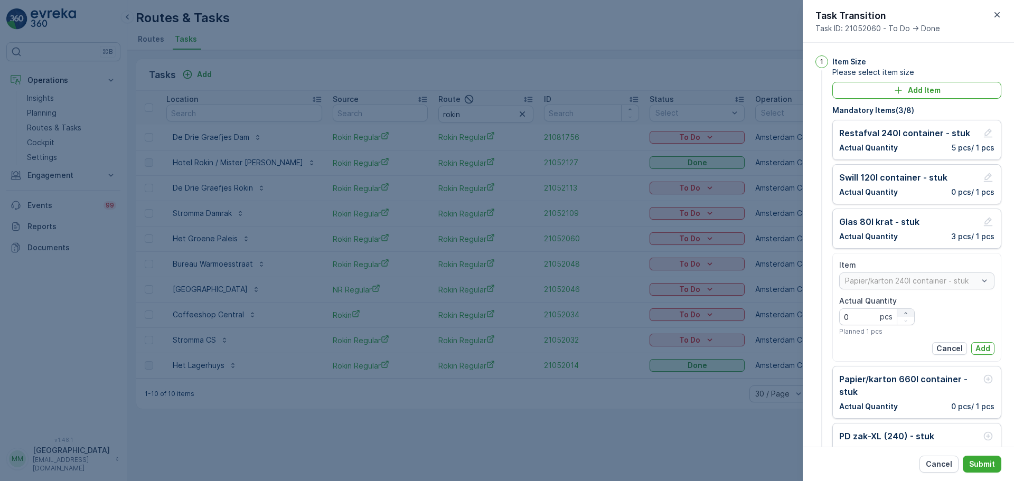
click at [905, 309] on button "button" at bounding box center [905, 313] width 17 height 8
type Quantity "3"
click at [975, 345] on p "Add" at bounding box center [982, 348] width 15 height 11
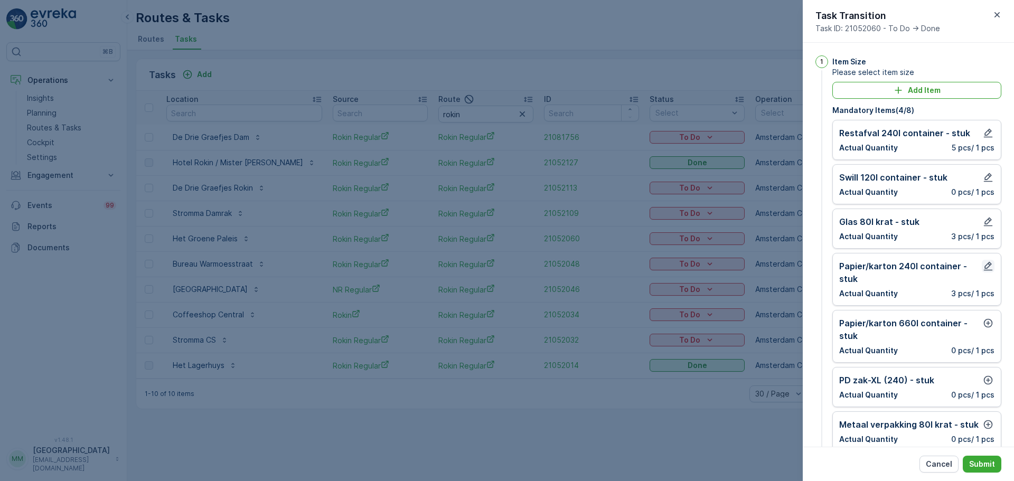
click at [984, 263] on icon "button" at bounding box center [988, 266] width 11 height 11
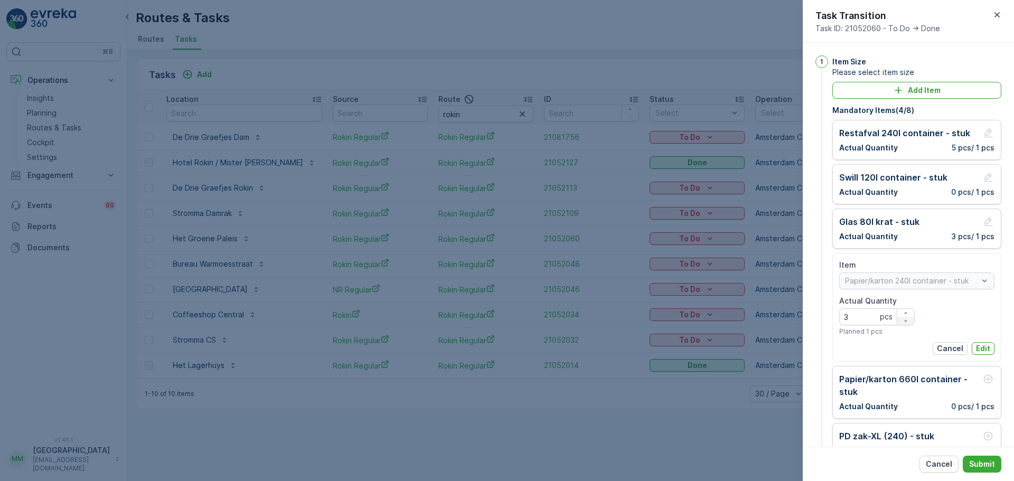
click at [903, 323] on icon "button" at bounding box center [905, 321] width 6 height 6
click at [902, 323] on icon "button" at bounding box center [905, 321] width 6 height 6
type Quantity "0"
click at [980, 348] on p "Edit" at bounding box center [983, 348] width 14 height 11
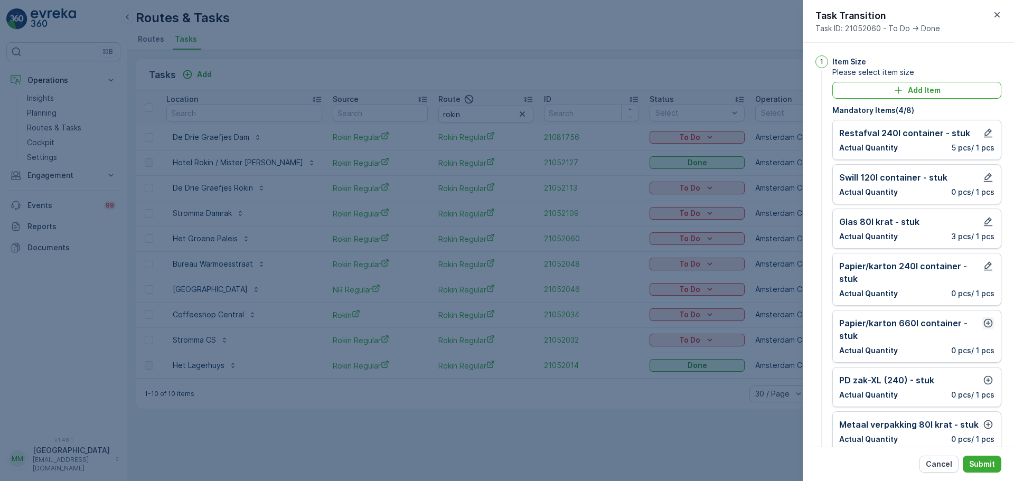
click at [986, 323] on icon "button" at bounding box center [988, 323] width 11 height 11
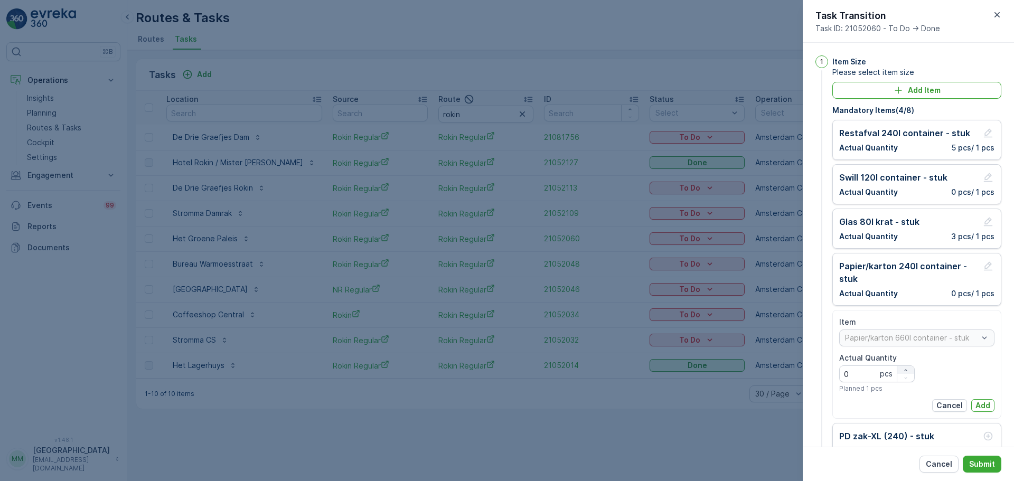
click at [903, 369] on icon "button" at bounding box center [905, 370] width 6 height 6
type Quantity "1"
drag, startPoint x: 983, startPoint y: 404, endPoint x: 977, endPoint y: 389, distance: 16.4
click at [982, 404] on p "Add" at bounding box center [982, 405] width 15 height 11
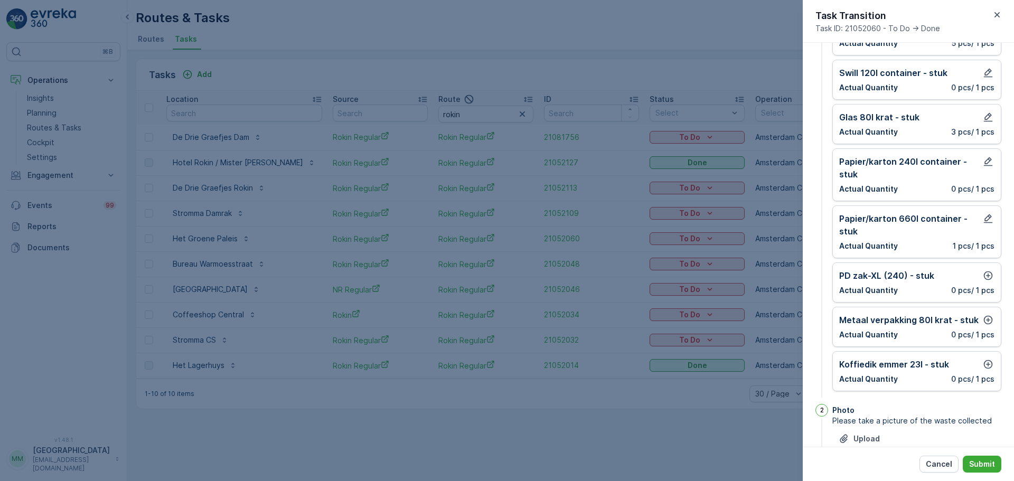
scroll to position [106, 0]
click at [990, 274] on button "button" at bounding box center [987, 274] width 13 height 13
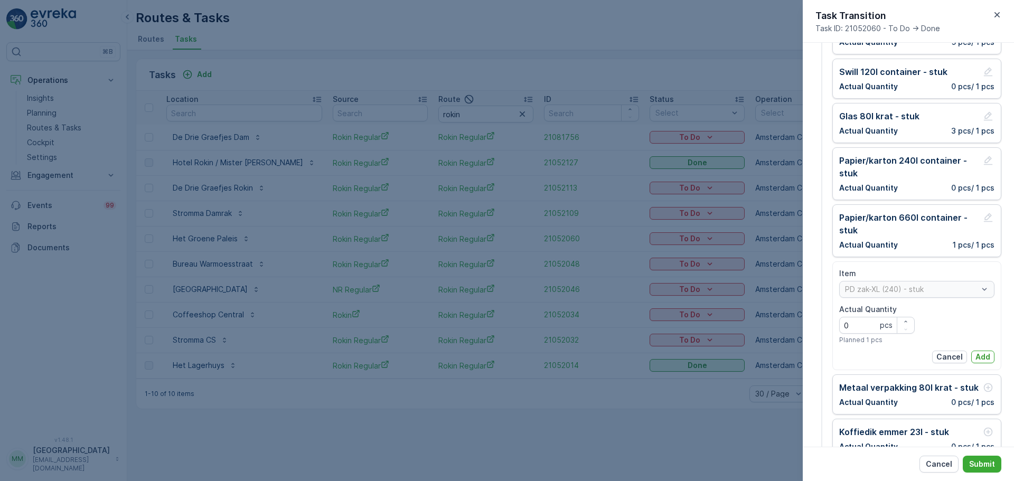
click at [893, 320] on div "pcs" at bounding box center [888, 325] width 17 height 11
click at [900, 319] on div "button" at bounding box center [905, 321] width 17 height 6
type Quantity "1"
click at [975, 357] on p "Add" at bounding box center [982, 357] width 15 height 11
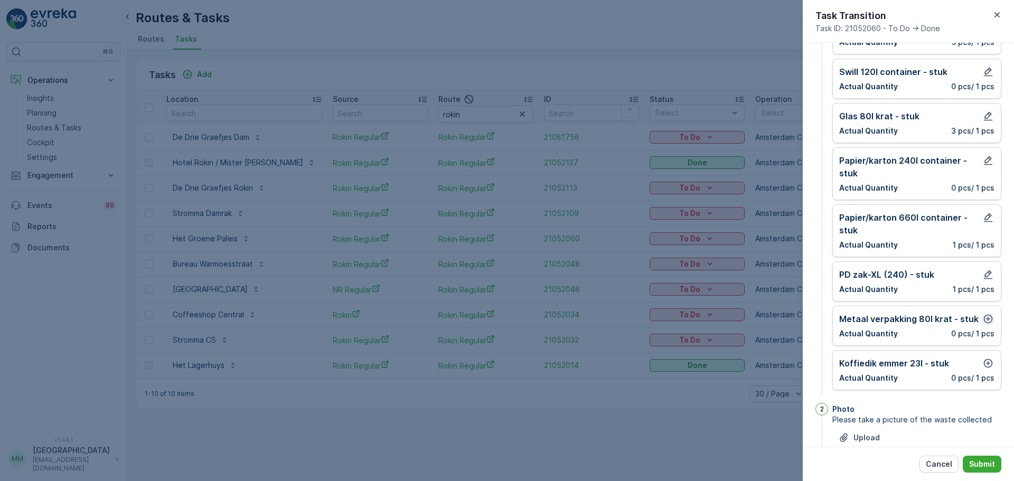
click at [984, 316] on icon "button" at bounding box center [988, 319] width 9 height 9
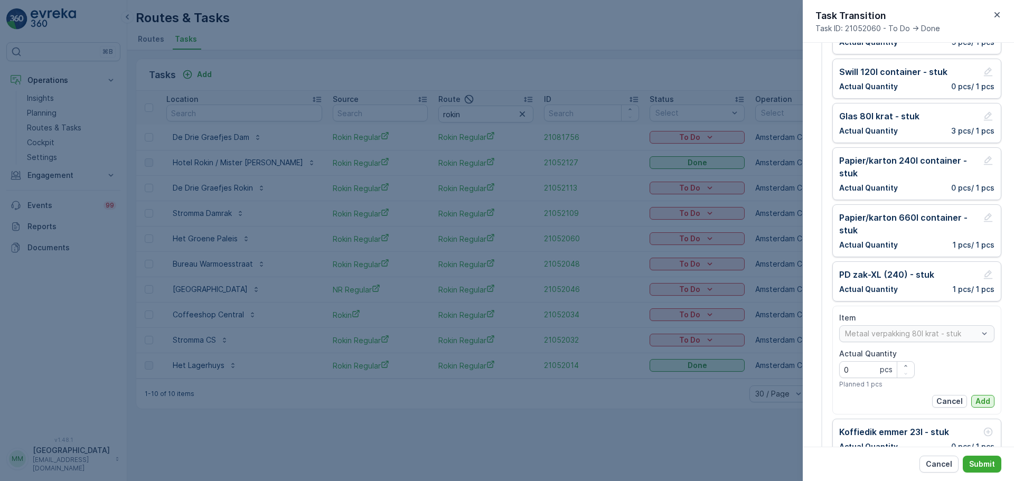
click at [977, 400] on p "Add" at bounding box center [982, 401] width 15 height 11
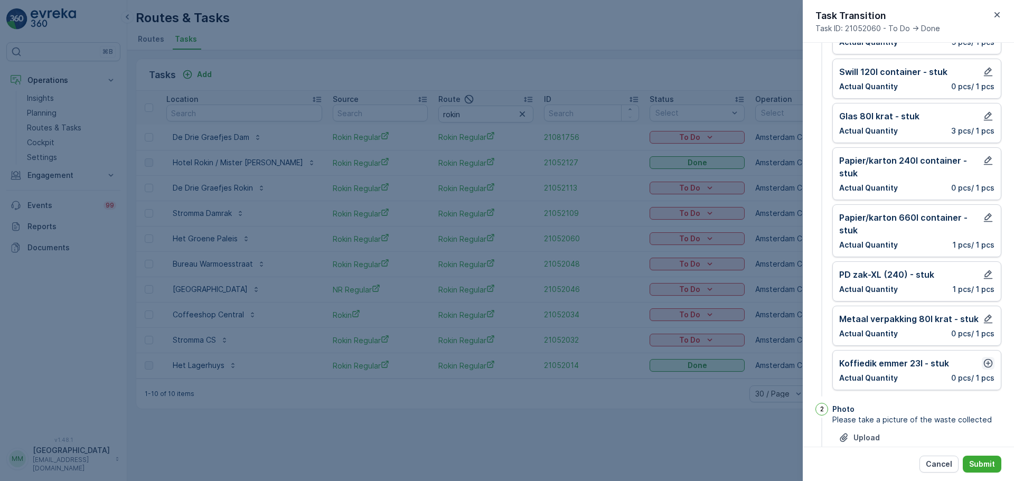
click at [988, 363] on icon "button" at bounding box center [988, 363] width 11 height 11
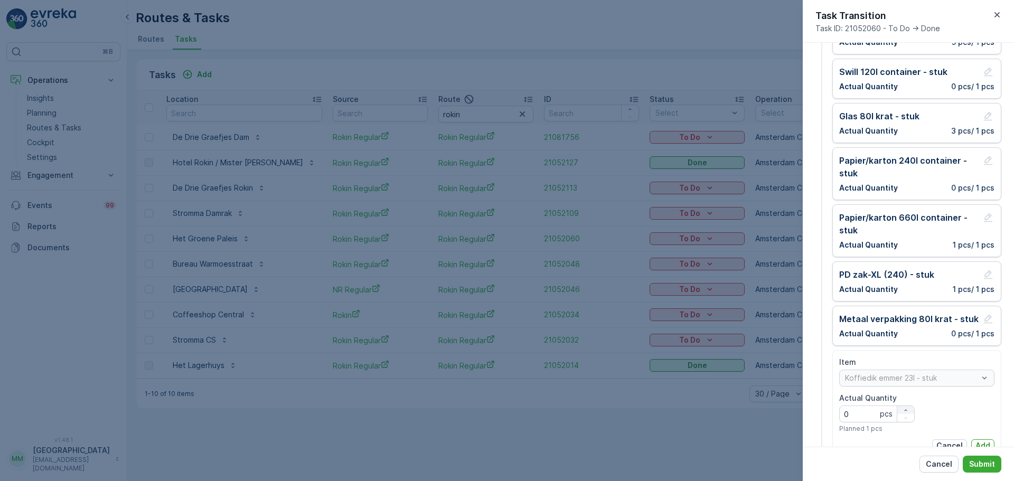
click at [904, 406] on button "button" at bounding box center [905, 410] width 17 height 8
type Quantity "2"
click at [983, 441] on p "Add" at bounding box center [982, 445] width 15 height 11
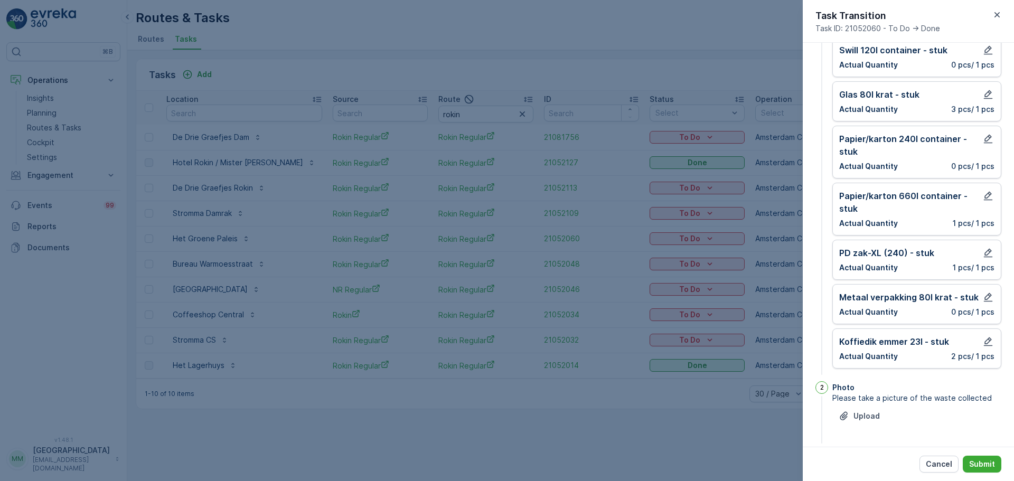
scroll to position [139, 0]
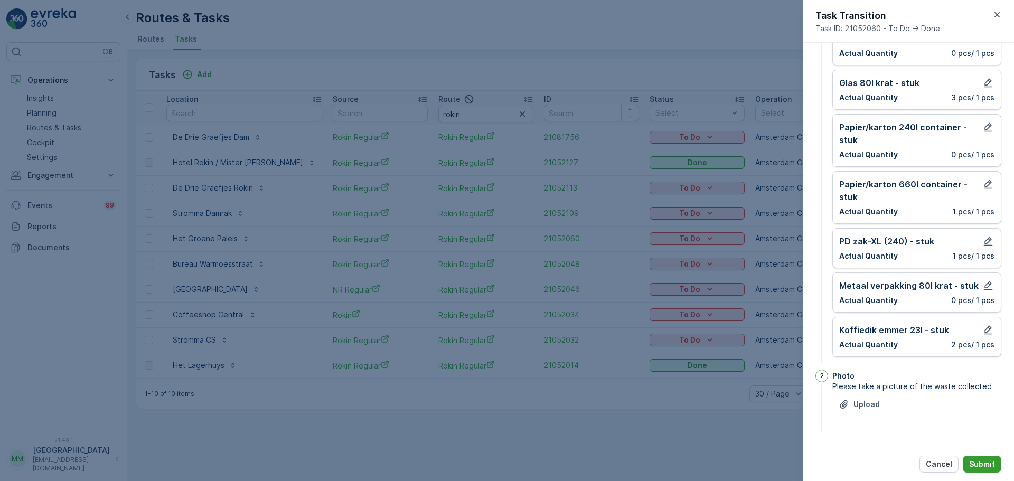
click at [985, 464] on p "Submit" at bounding box center [982, 464] width 26 height 11
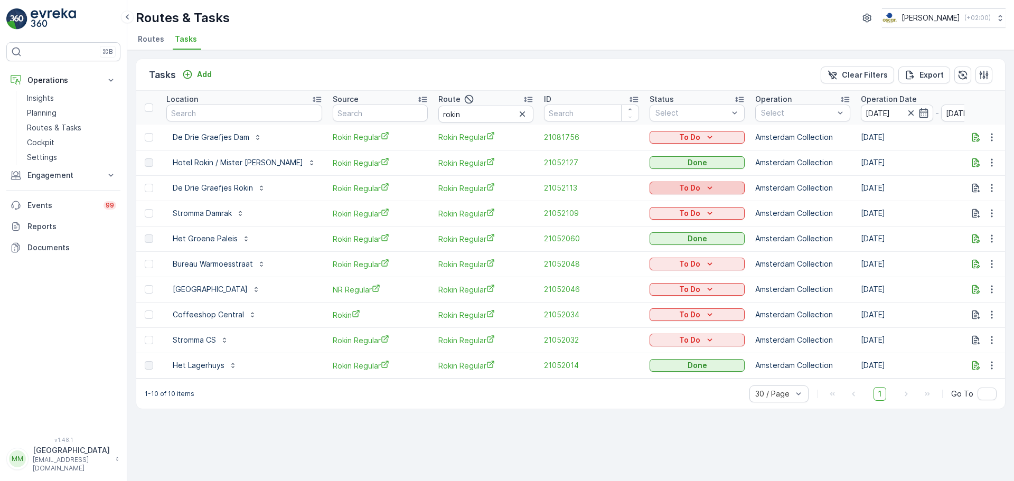
click at [654, 188] on div "To Do" at bounding box center [697, 188] width 87 height 11
click at [639, 235] on span "Done" at bounding box center [636, 233] width 19 height 11
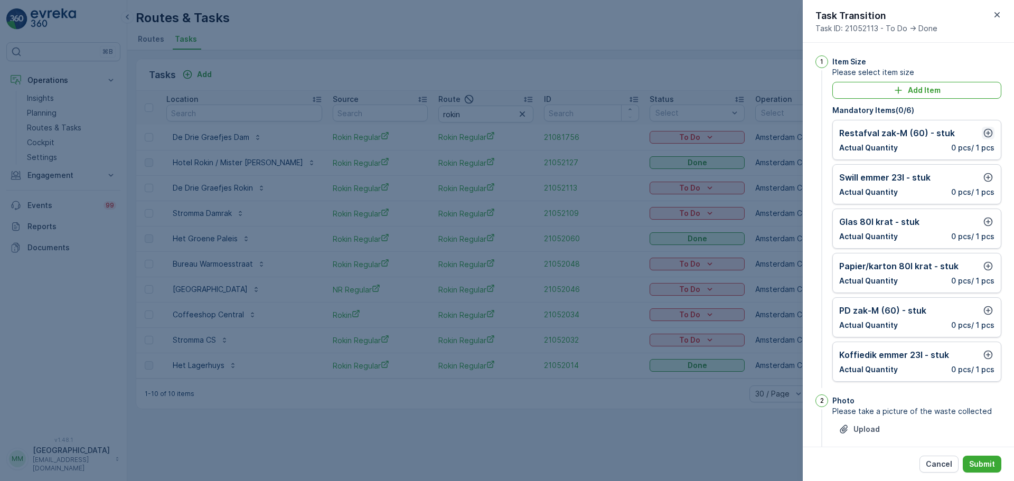
click at [983, 134] on icon "button" at bounding box center [988, 133] width 11 height 11
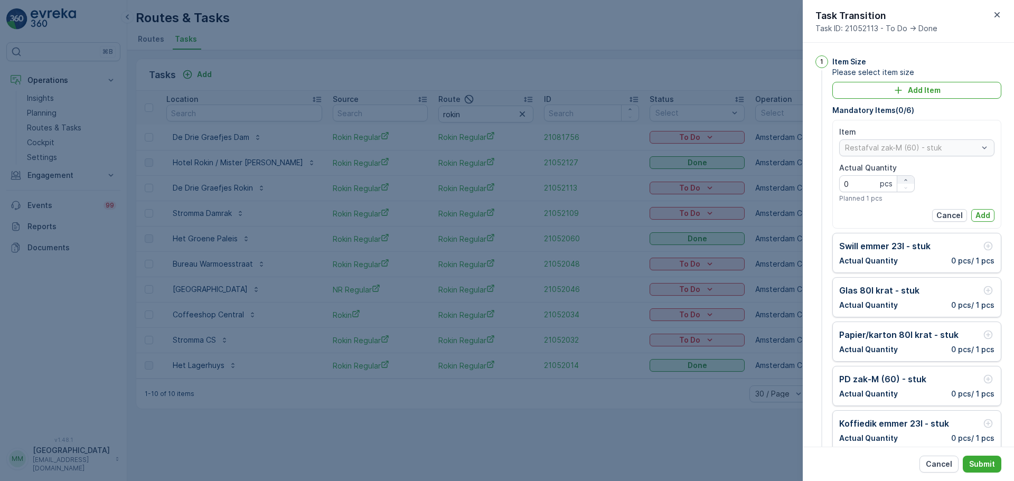
click at [900, 177] on div "button" at bounding box center [905, 180] width 17 height 6
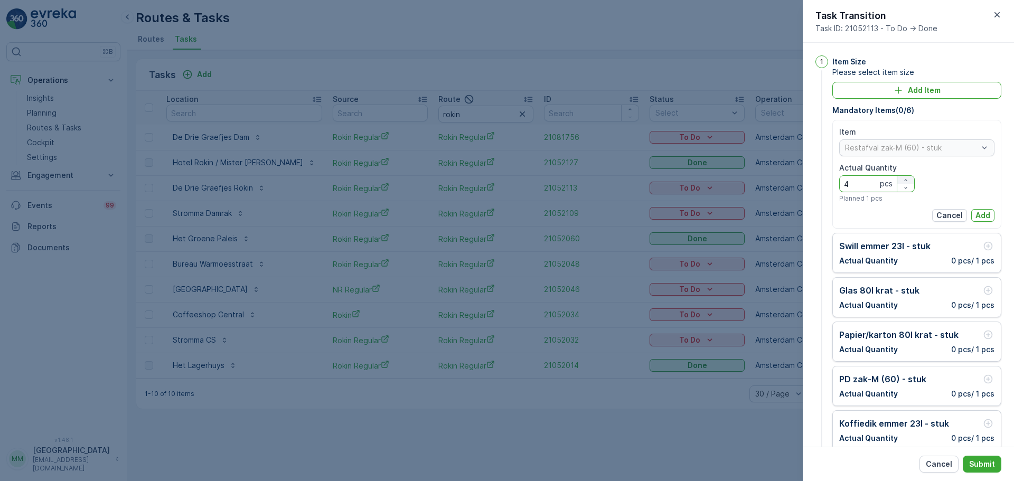
type Quantity "5"
click at [981, 217] on p "Add" at bounding box center [982, 215] width 15 height 11
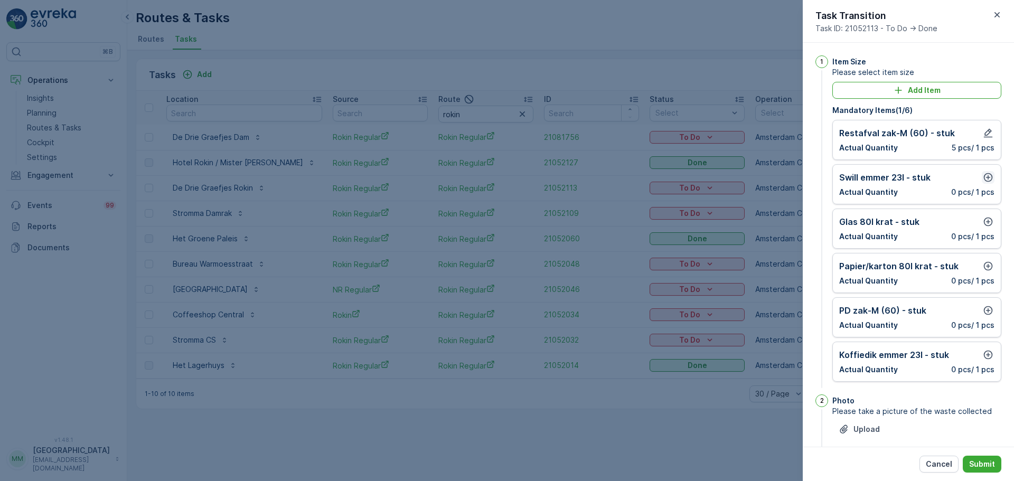
click at [985, 178] on icon "button" at bounding box center [988, 177] width 11 height 11
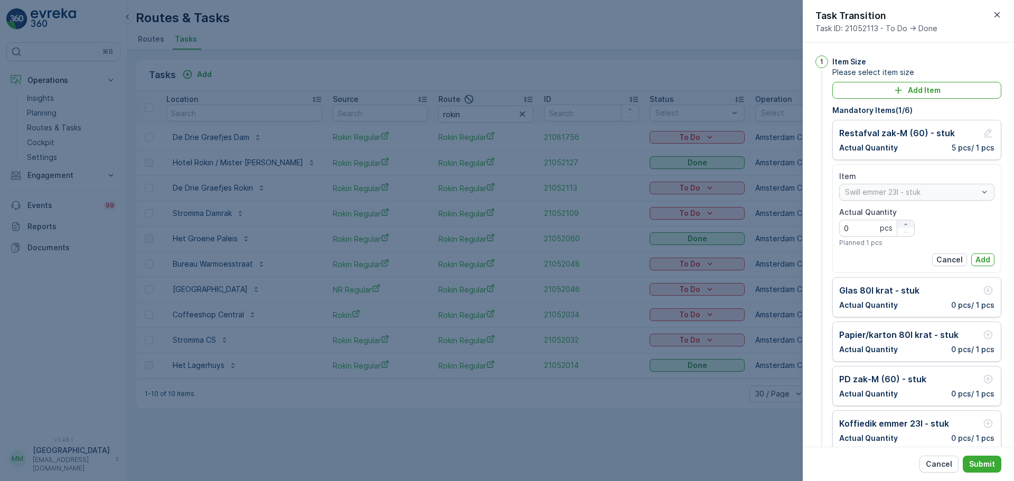
click at [905, 223] on icon "button" at bounding box center [905, 224] width 6 height 6
type Quantity "2"
click at [979, 258] on p "Add" at bounding box center [982, 259] width 15 height 11
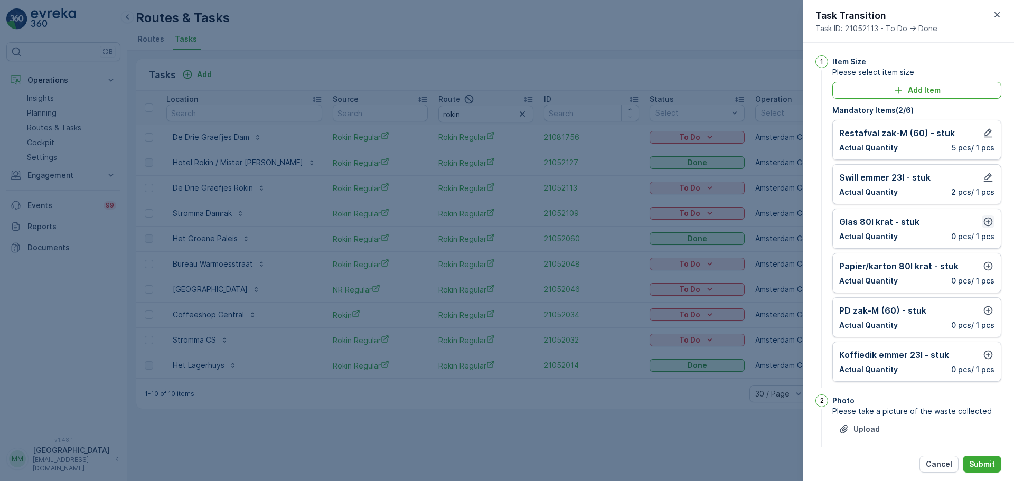
click at [986, 223] on icon "button" at bounding box center [988, 221] width 11 height 11
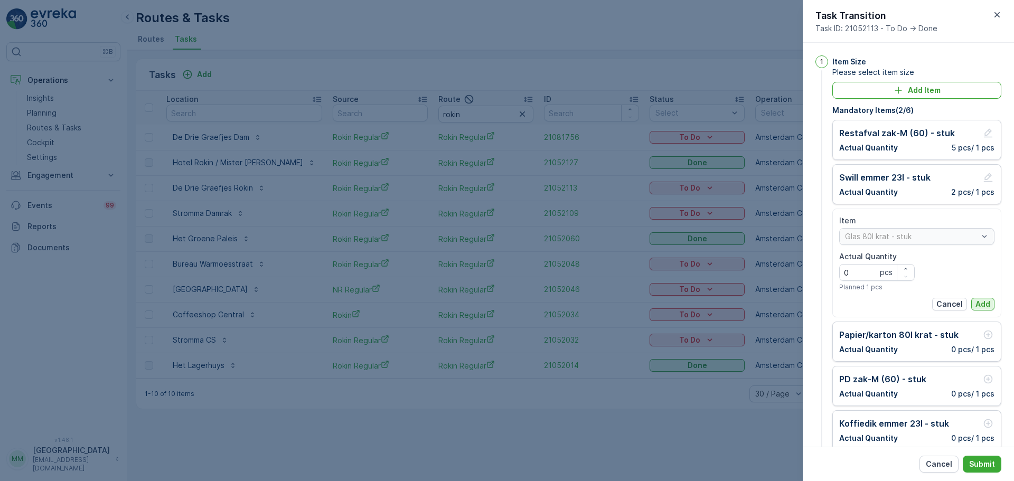
click at [986, 299] on p "Add" at bounding box center [982, 304] width 15 height 11
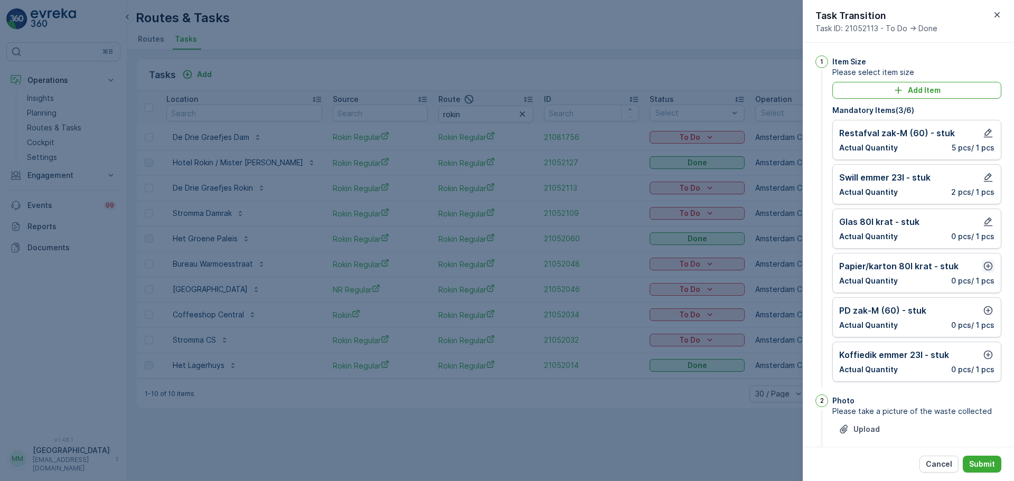
click at [986, 263] on icon "button" at bounding box center [988, 266] width 11 height 11
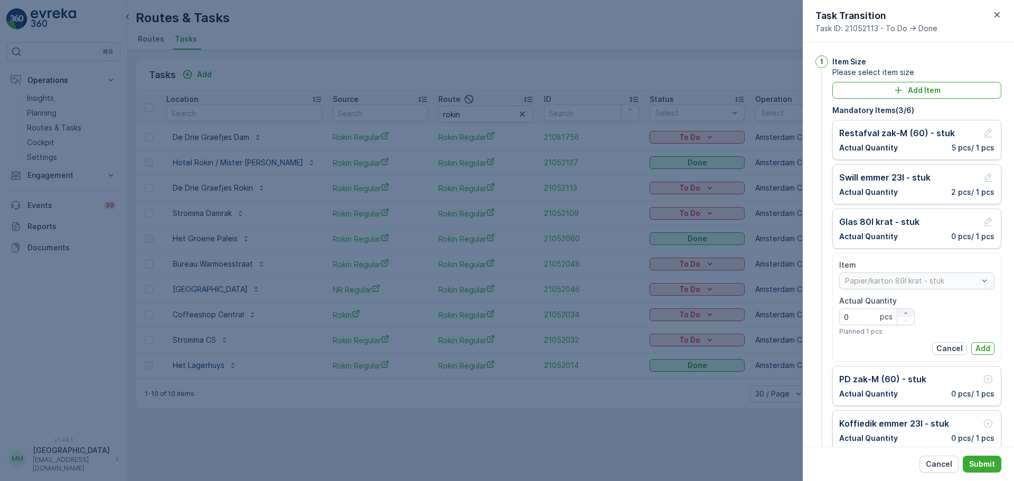
click at [903, 311] on icon "button" at bounding box center [905, 313] width 6 height 6
type Quantity "2"
click at [976, 344] on p "Add" at bounding box center [982, 348] width 15 height 11
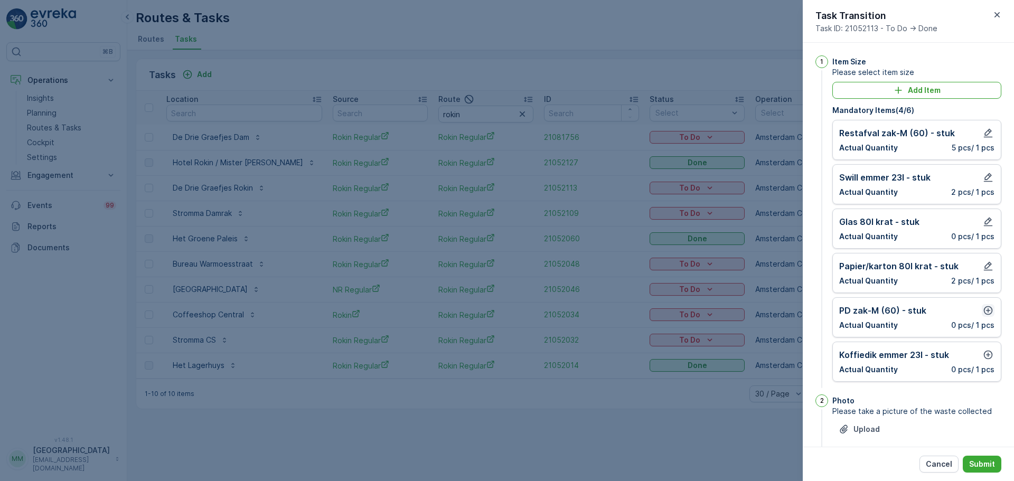
click at [987, 308] on icon "button" at bounding box center [988, 310] width 11 height 11
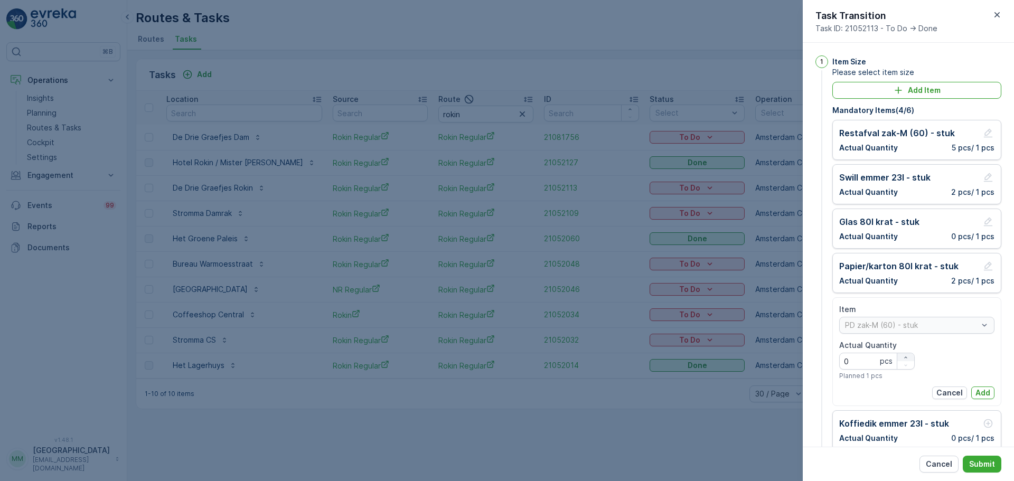
click at [906, 355] on icon "button" at bounding box center [905, 357] width 6 height 6
type Quantity "1"
click at [985, 390] on p "Add" at bounding box center [982, 393] width 15 height 11
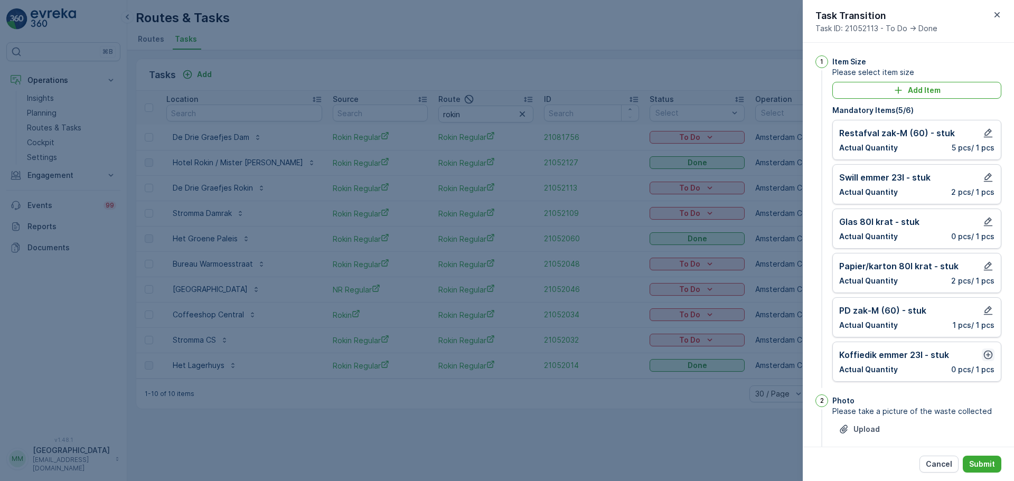
click at [985, 349] on button "button" at bounding box center [987, 354] width 13 height 13
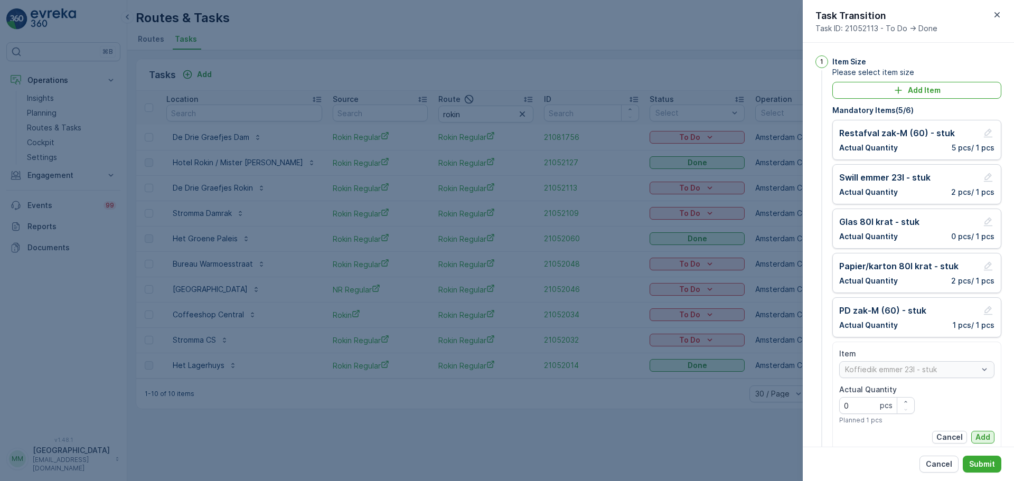
click at [975, 439] on p "Add" at bounding box center [982, 437] width 15 height 11
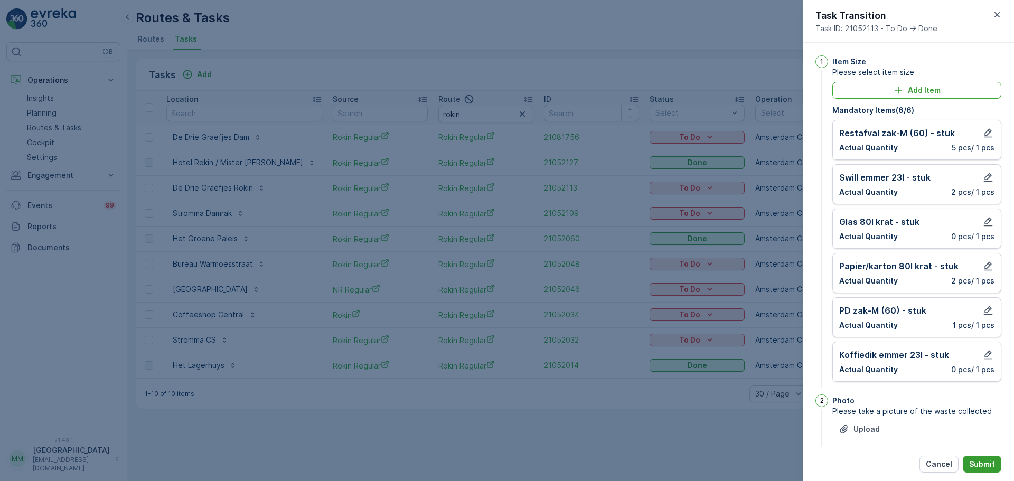
click at [985, 464] on p "Submit" at bounding box center [982, 464] width 26 height 11
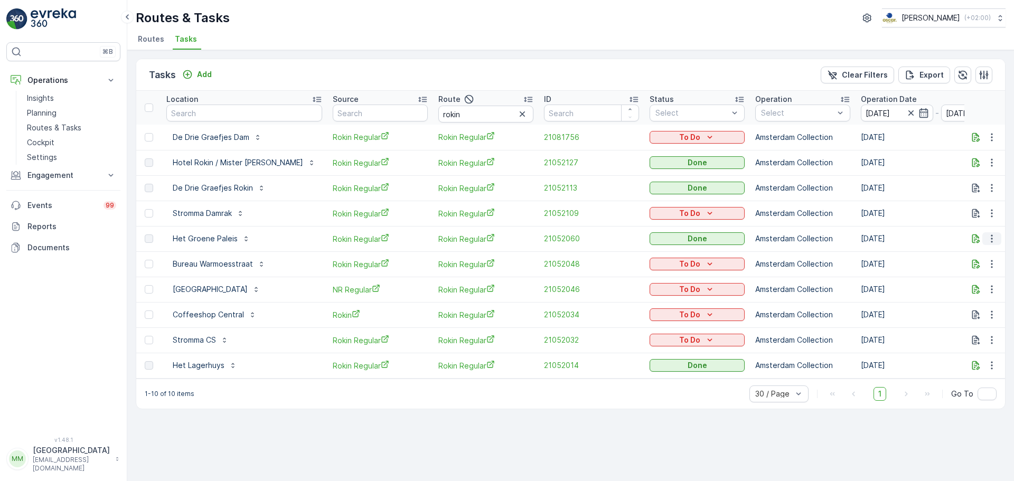
click at [990, 238] on icon "button" at bounding box center [991, 238] width 11 height 11
click at [965, 253] on span "See More Details" at bounding box center [978, 254] width 61 height 11
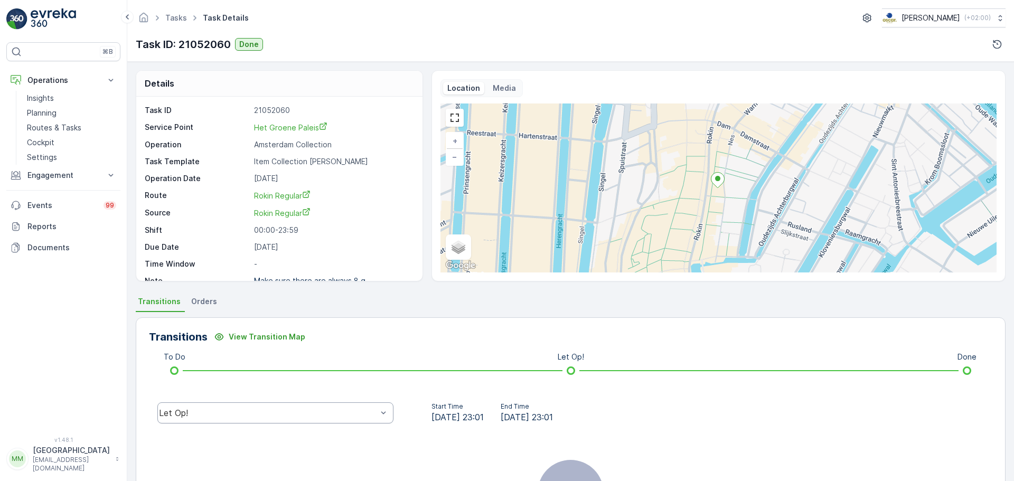
drag, startPoint x: 259, startPoint y: 426, endPoint x: 243, endPoint y: 412, distance: 21.3
click at [256, 418] on div "Let Op!" at bounding box center [275, 413] width 253 height 34
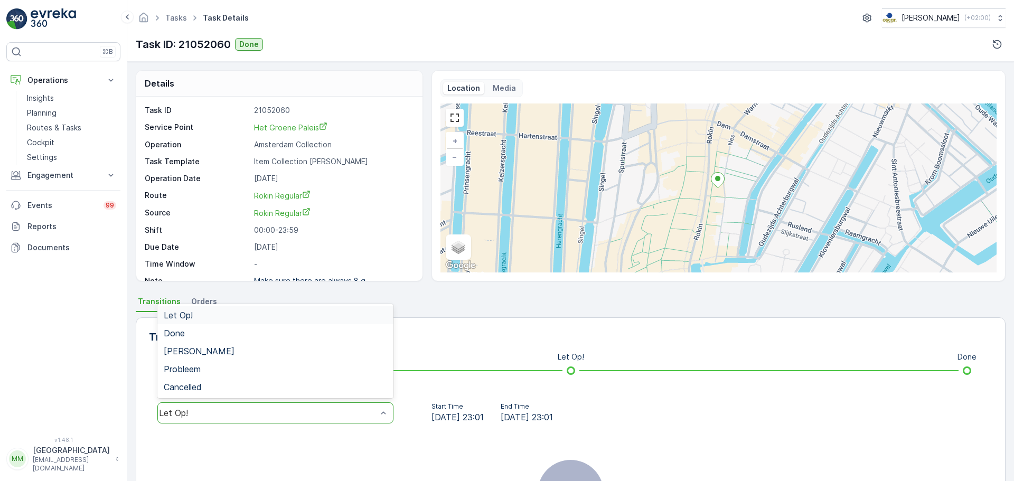
click at [238, 411] on div "Let Op!" at bounding box center [268, 413] width 218 height 10
click at [186, 337] on div "Done" at bounding box center [275, 333] width 223 height 10
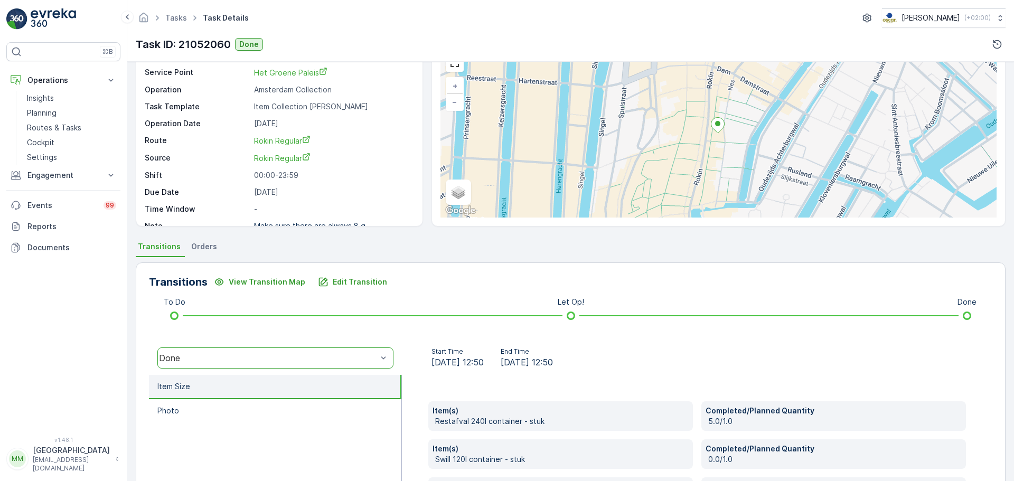
scroll to position [158, 0]
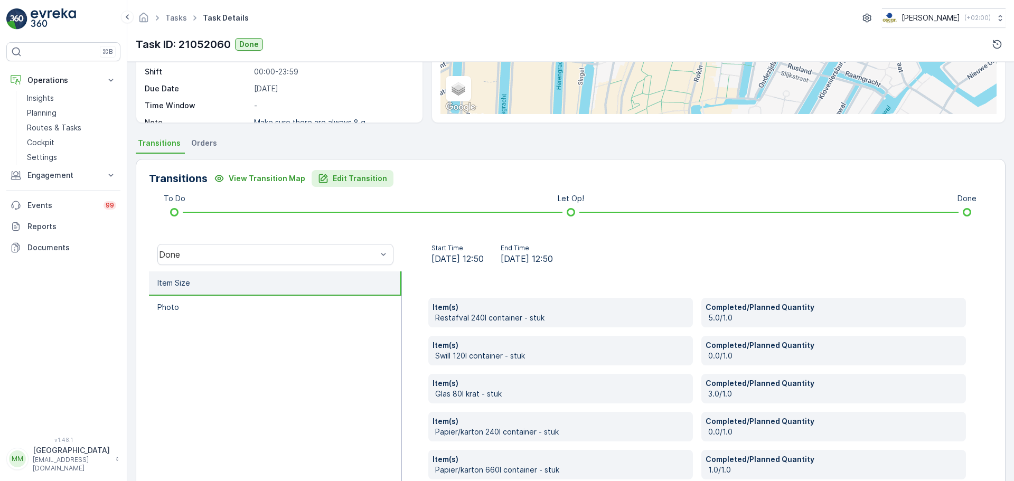
click at [350, 176] on p "Edit Transition" at bounding box center [360, 178] width 54 height 11
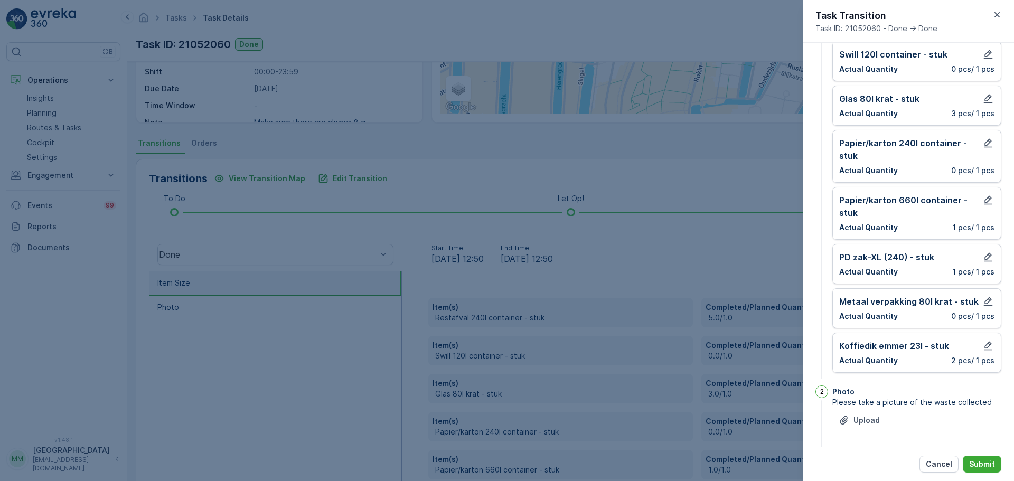
scroll to position [139, 0]
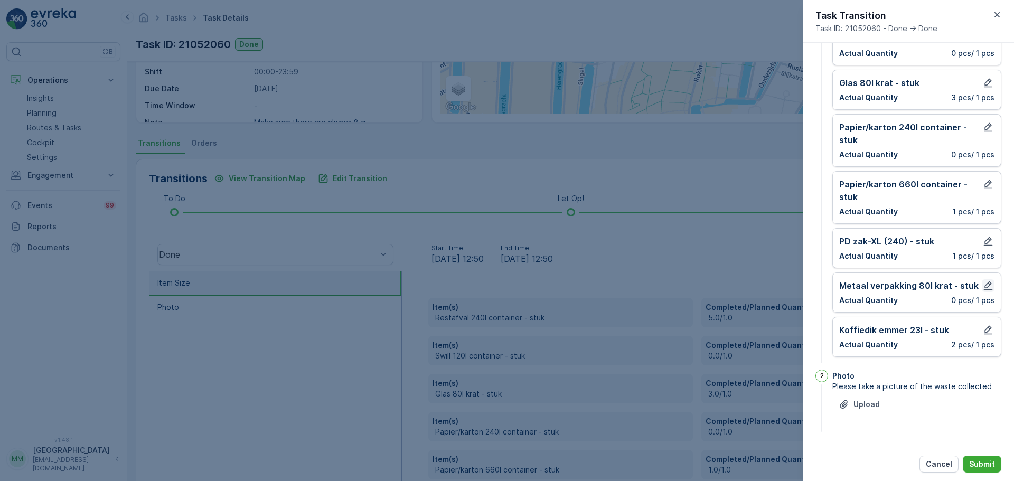
click at [985, 287] on icon "button" at bounding box center [988, 285] width 9 height 9
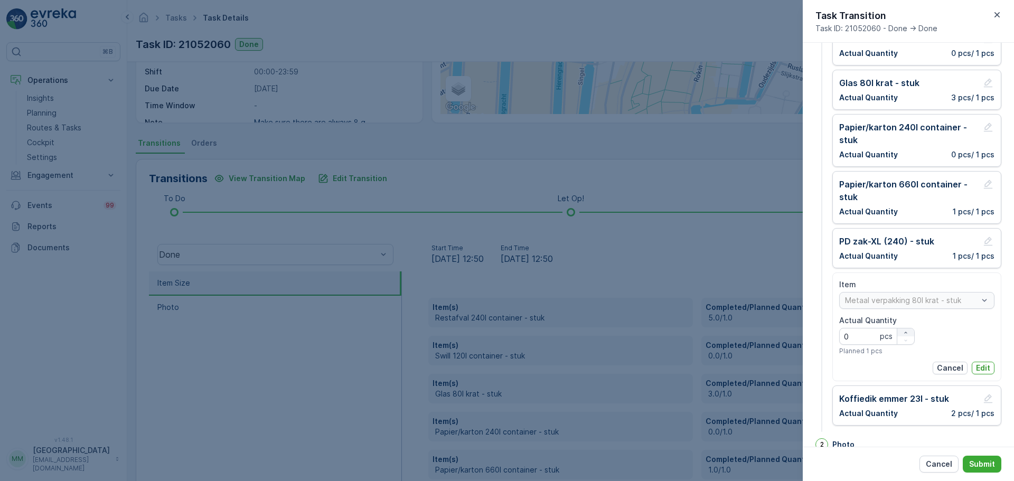
click at [900, 331] on div "button" at bounding box center [905, 332] width 17 height 6
click at [901, 331] on div "button" at bounding box center [905, 332] width 17 height 6
type Quantity "2"
click at [978, 366] on p "Edit" at bounding box center [983, 368] width 14 height 11
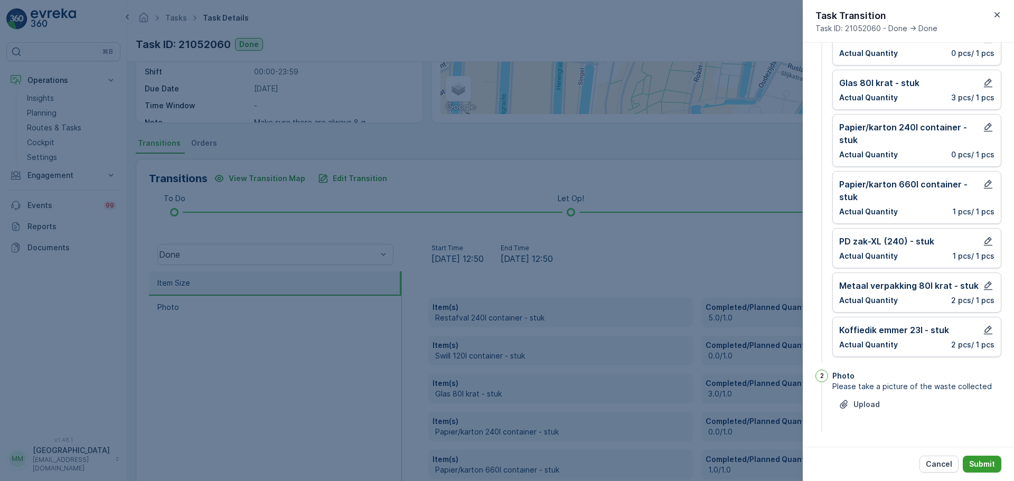
click at [988, 462] on p "Submit" at bounding box center [982, 464] width 26 height 11
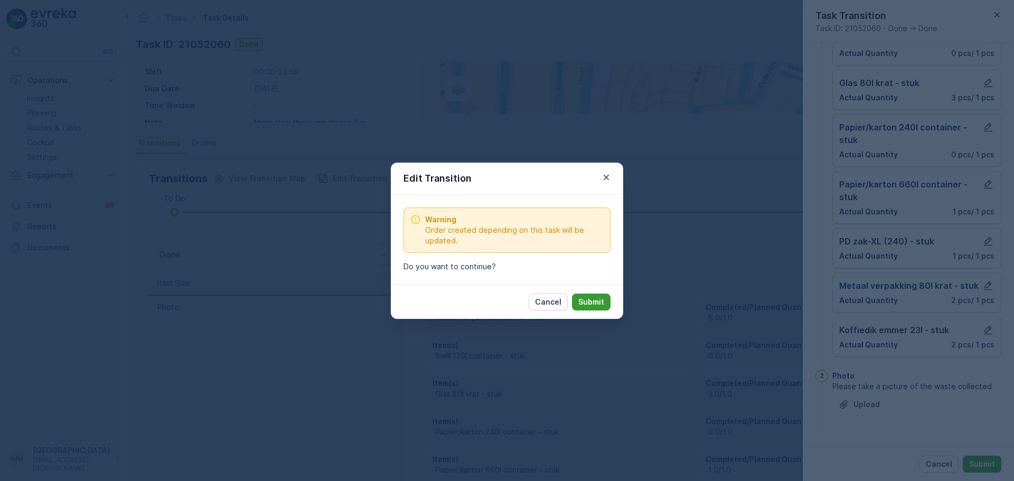
click at [589, 297] on p "Submit" at bounding box center [591, 302] width 26 height 11
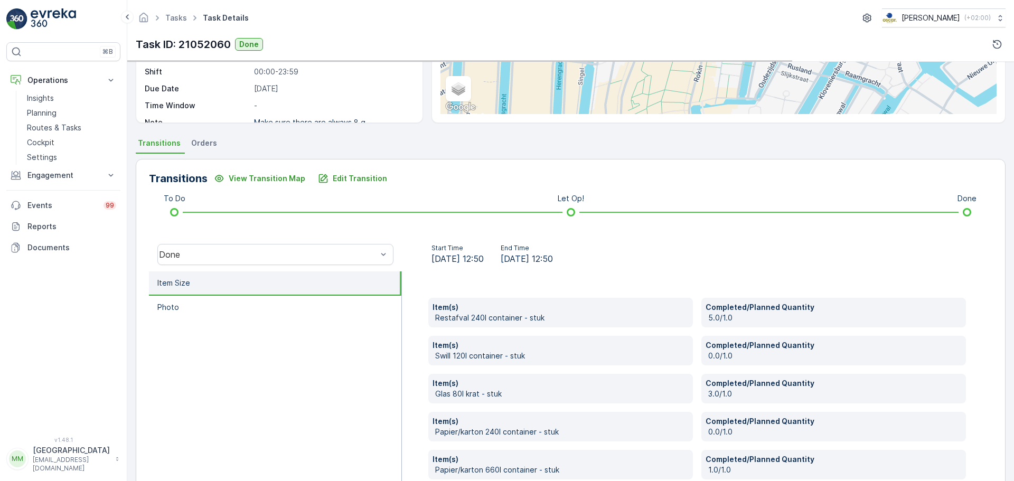
scroll to position [132, 0]
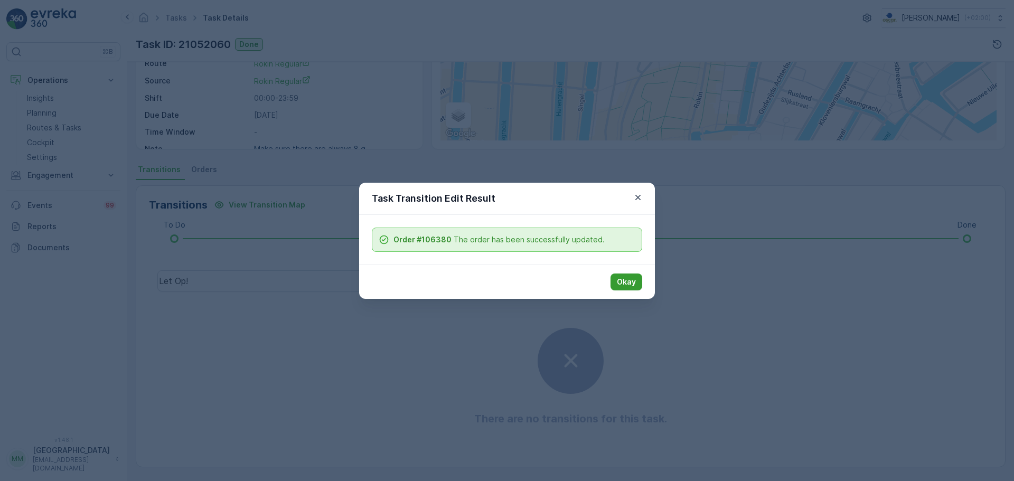
click at [615, 279] on button "Okay" at bounding box center [626, 281] width 32 height 17
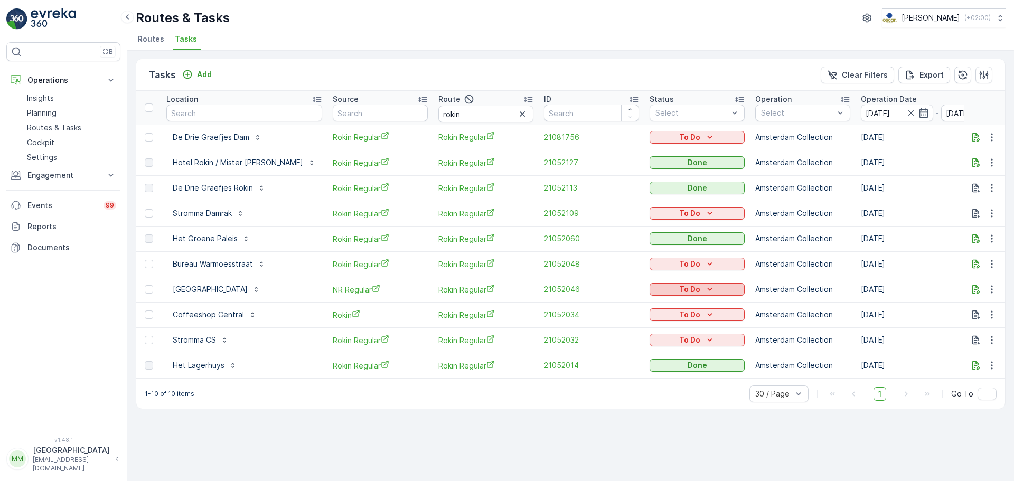
click at [679, 292] on p "To Do" at bounding box center [689, 289] width 21 height 11
click at [644, 334] on span "Done" at bounding box center [636, 334] width 19 height 11
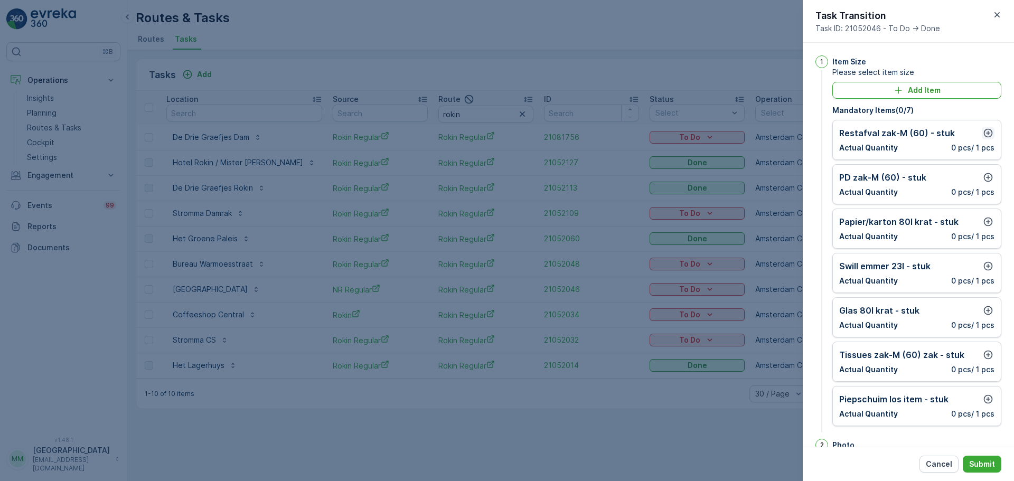
click at [988, 129] on icon "button" at bounding box center [988, 133] width 11 height 11
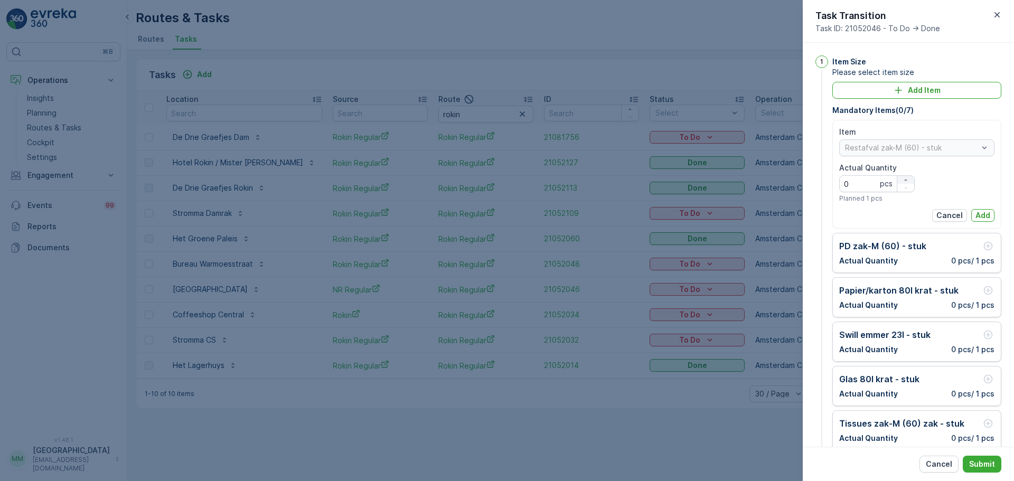
click at [902, 177] on icon "button" at bounding box center [905, 180] width 6 height 6
type Quantity "1"
click at [971, 214] on button "Add" at bounding box center [982, 215] width 23 height 13
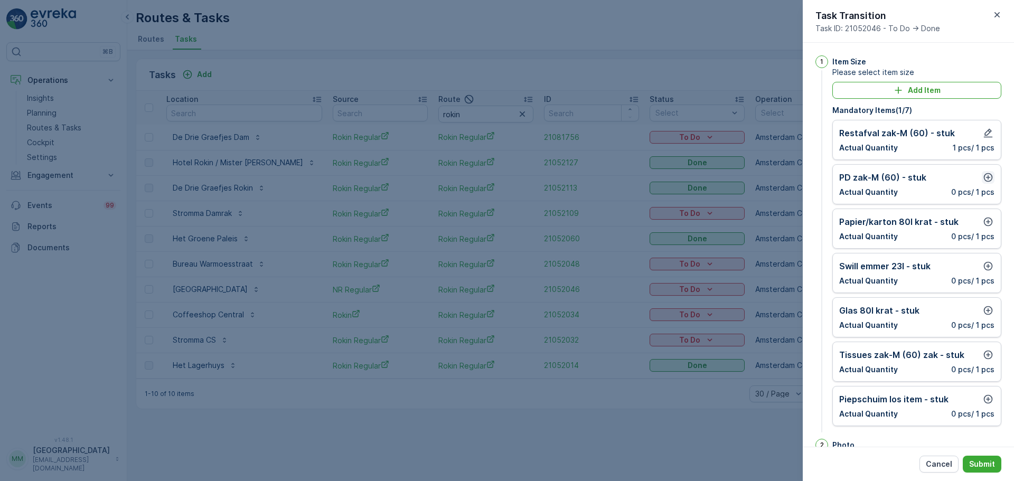
click at [989, 174] on icon "button" at bounding box center [988, 177] width 11 height 11
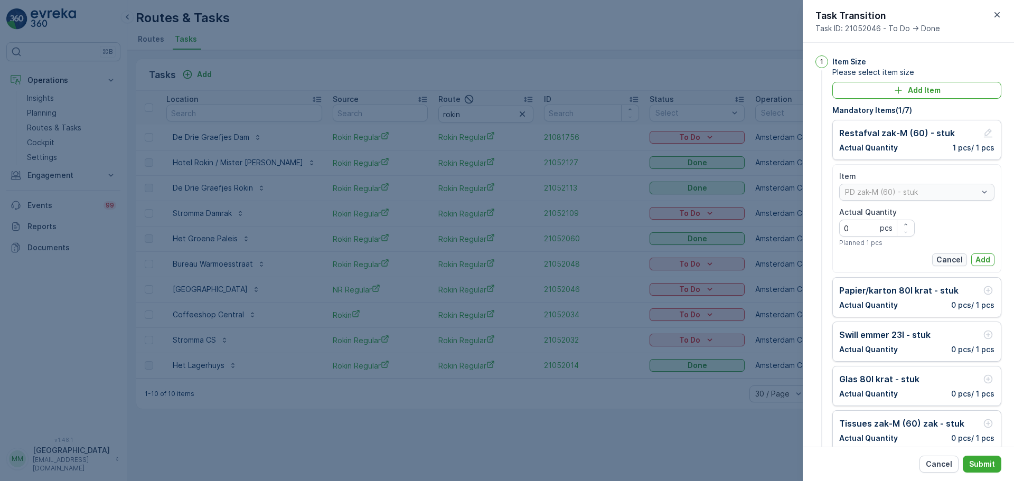
drag, startPoint x: 904, startPoint y: 223, endPoint x: 958, endPoint y: 256, distance: 63.2
click at [905, 224] on icon "button" at bounding box center [905, 224] width 6 height 6
type Quantity "1"
click at [975, 255] on p "Add" at bounding box center [982, 259] width 15 height 11
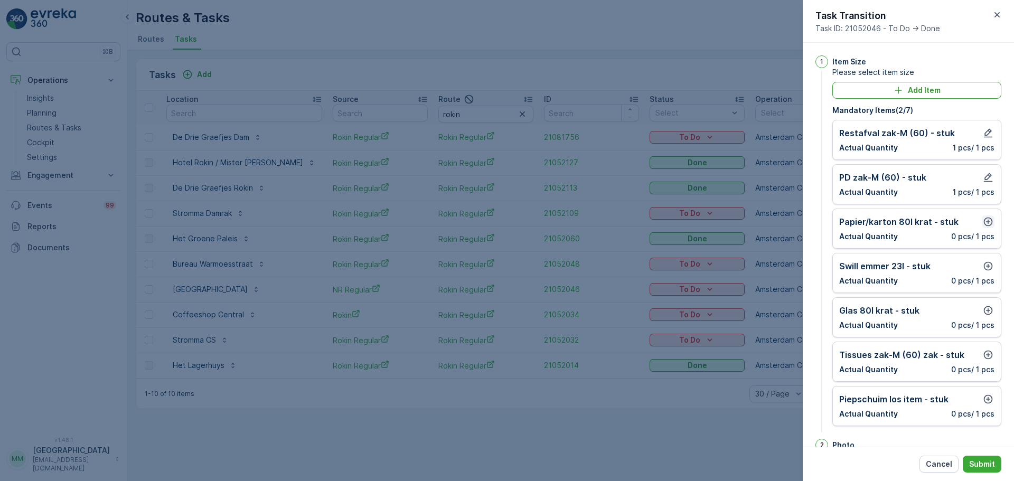
click at [987, 223] on icon "button" at bounding box center [988, 221] width 11 height 11
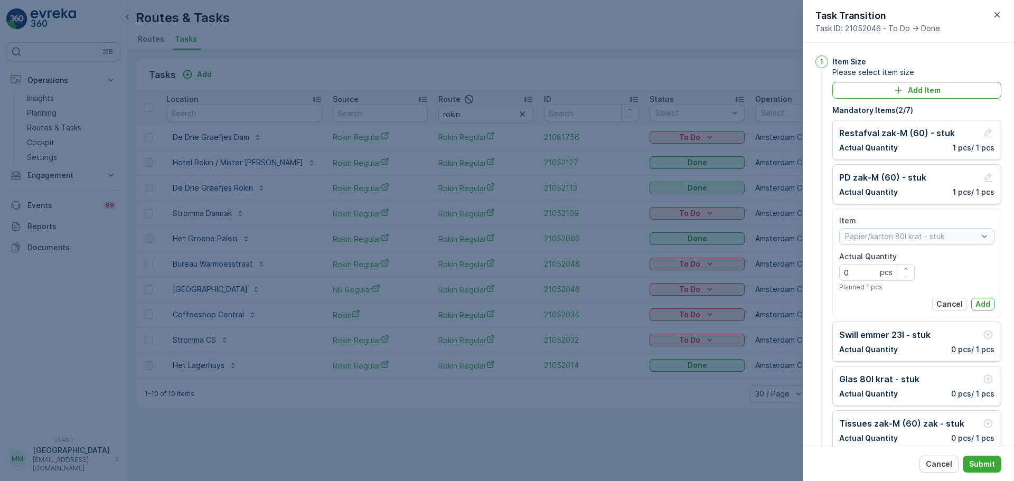
click at [978, 305] on p "Add" at bounding box center [982, 304] width 15 height 11
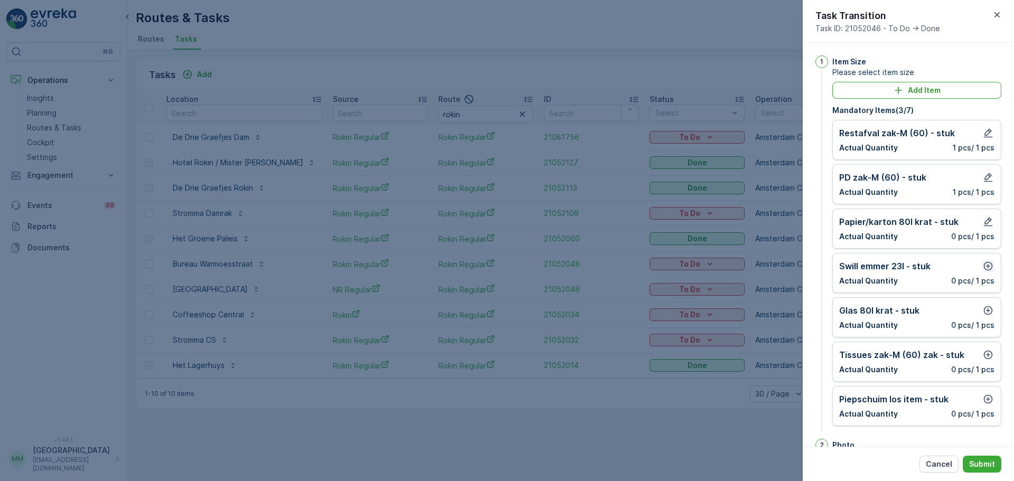
click at [986, 266] on icon "button" at bounding box center [988, 266] width 11 height 11
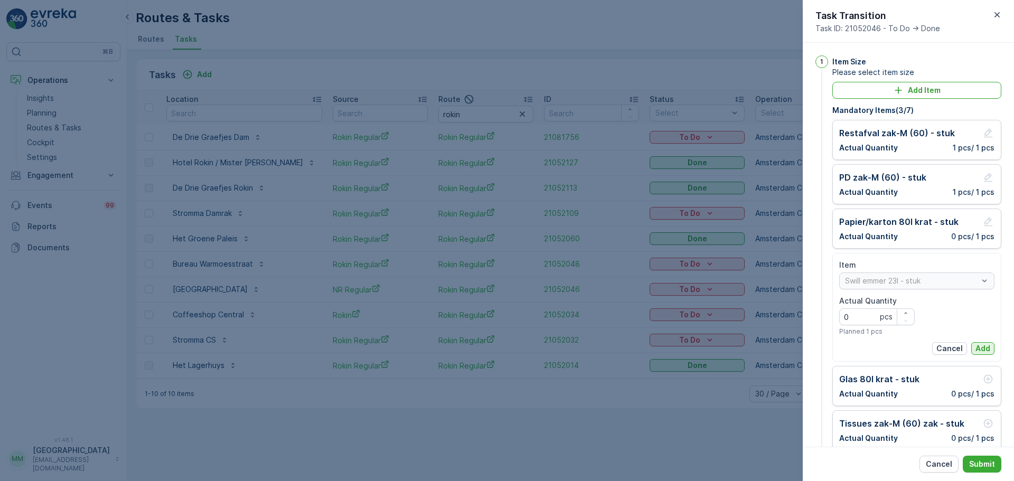
click at [981, 347] on p "Add" at bounding box center [982, 348] width 15 height 11
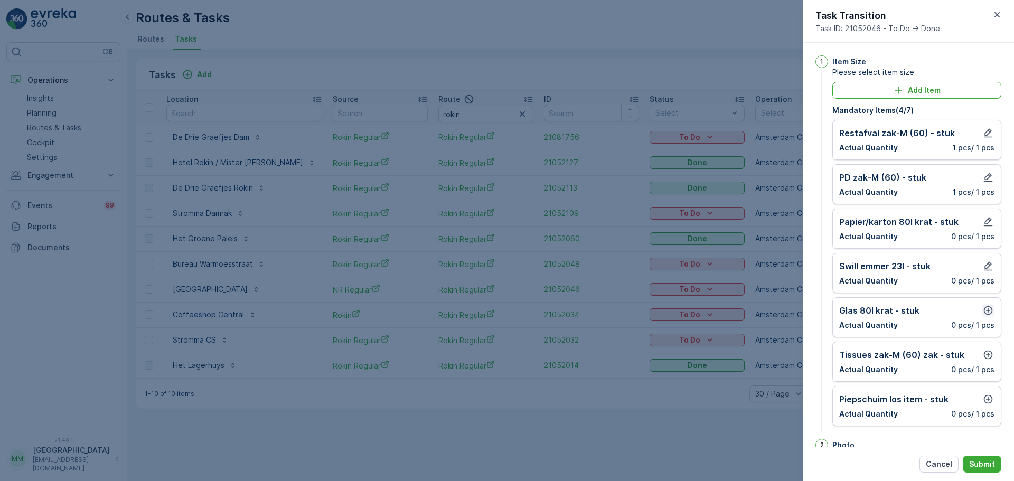
click at [984, 309] on icon "button" at bounding box center [988, 310] width 11 height 11
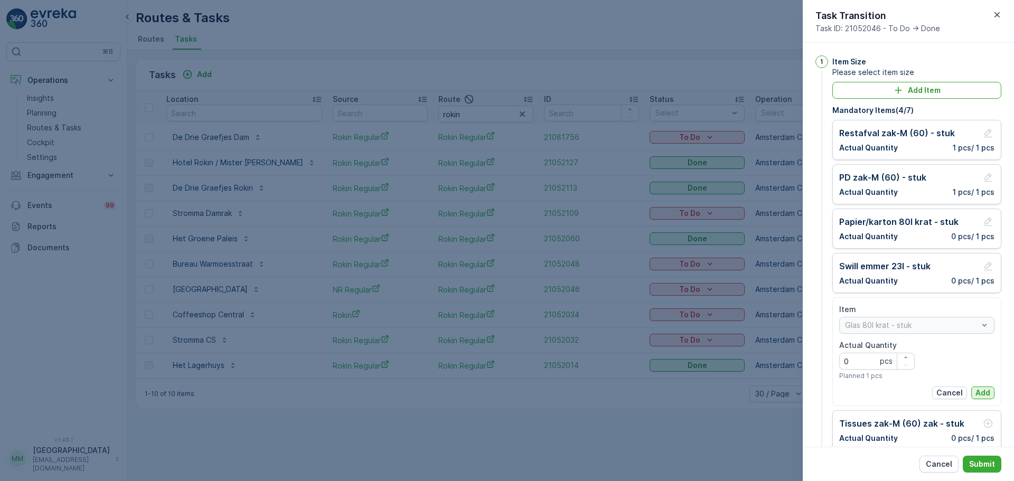
click at [979, 386] on button "Add" at bounding box center [982, 392] width 23 height 13
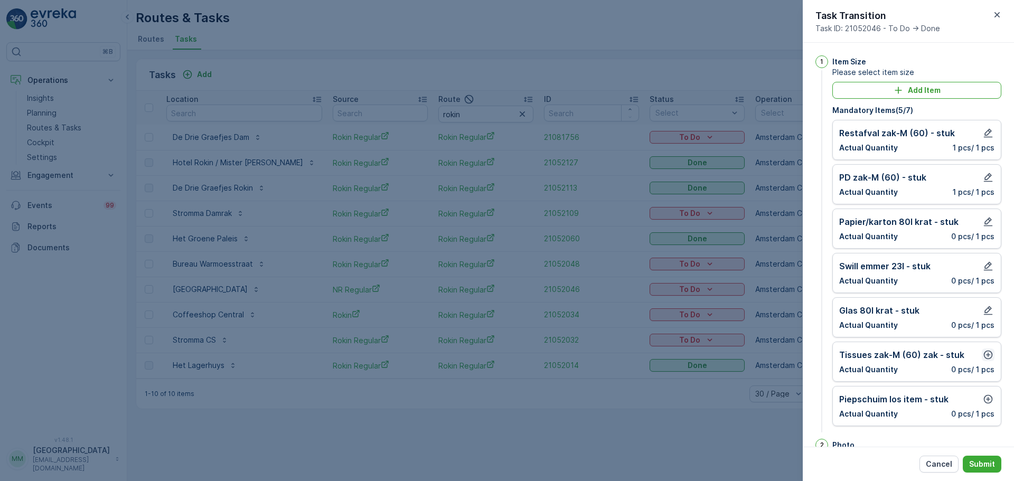
click at [984, 356] on icon "button" at bounding box center [988, 355] width 11 height 11
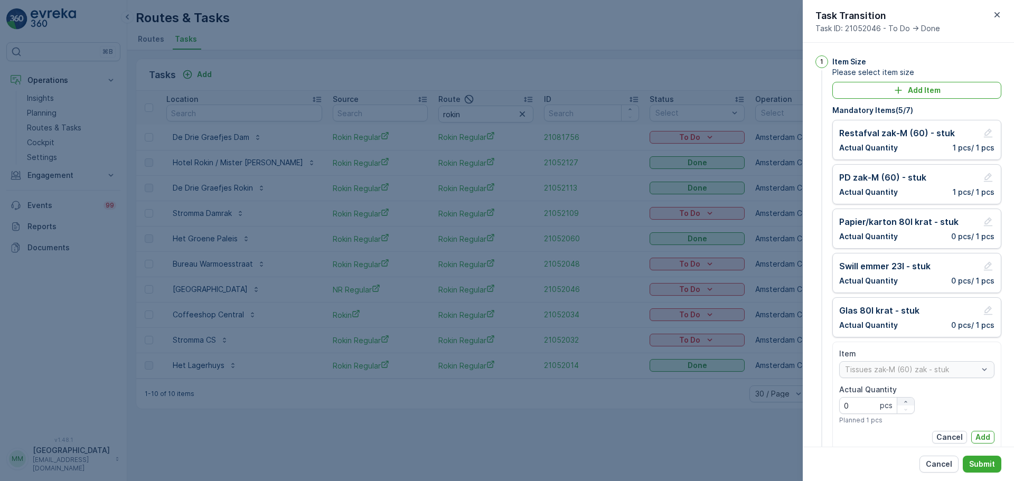
click at [902, 401] on icon "button" at bounding box center [905, 402] width 6 height 6
type Quantity "2"
click at [979, 437] on p "Add" at bounding box center [982, 437] width 15 height 11
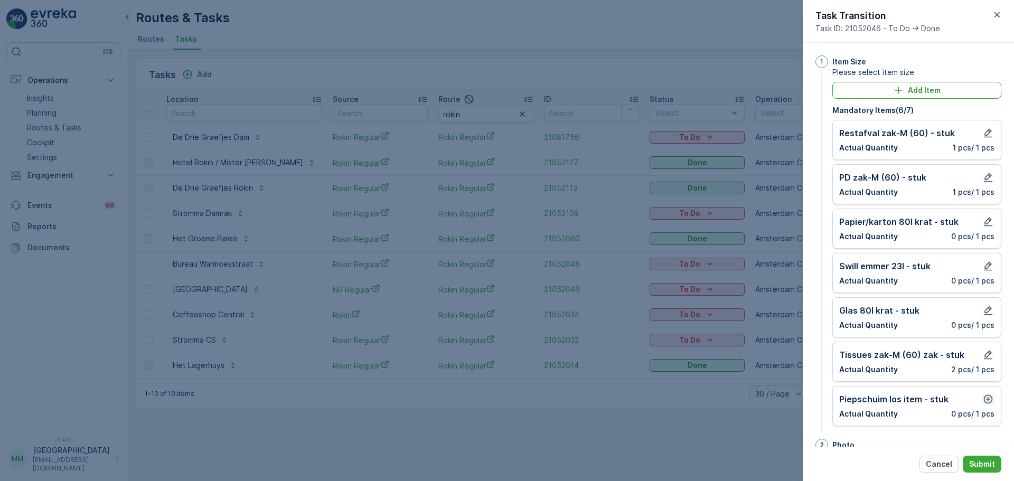
click at [986, 401] on icon "button" at bounding box center [988, 399] width 11 height 11
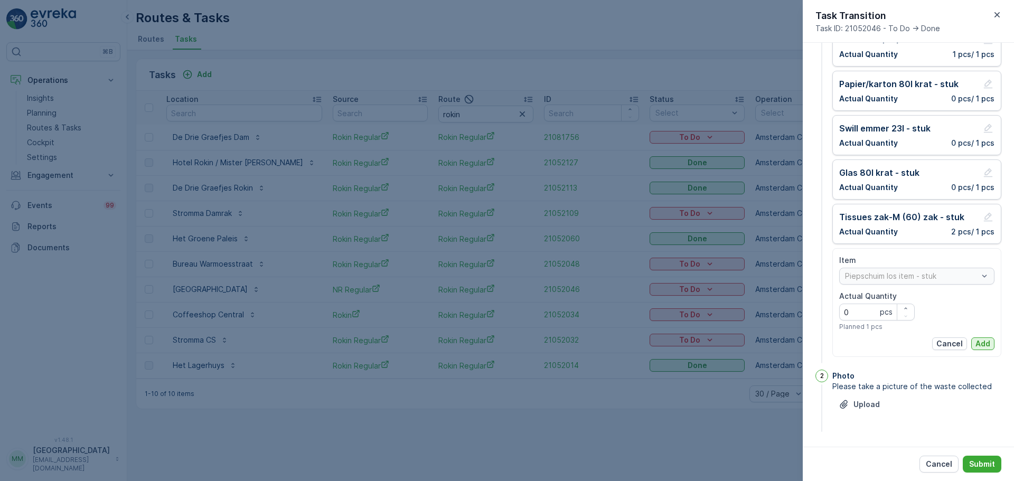
click at [979, 345] on p "Add" at bounding box center [982, 343] width 15 height 11
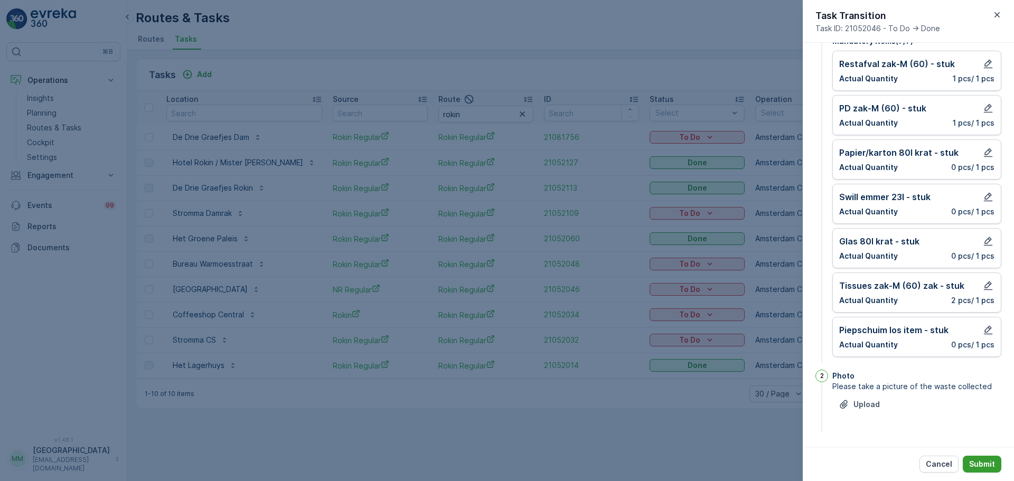
click at [981, 464] on p "Submit" at bounding box center [982, 464] width 26 height 11
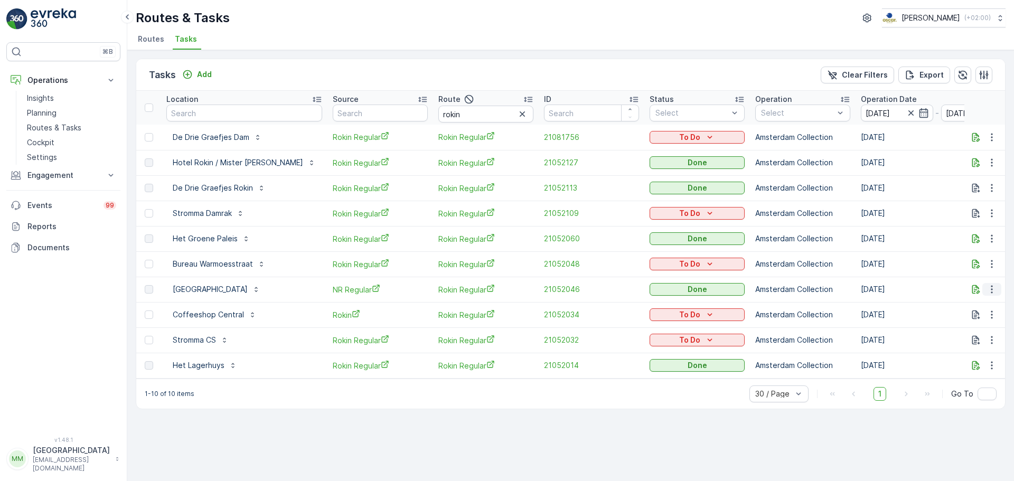
click at [995, 284] on icon "button" at bounding box center [991, 289] width 11 height 11
click at [978, 306] on span "See More Details" at bounding box center [978, 305] width 61 height 11
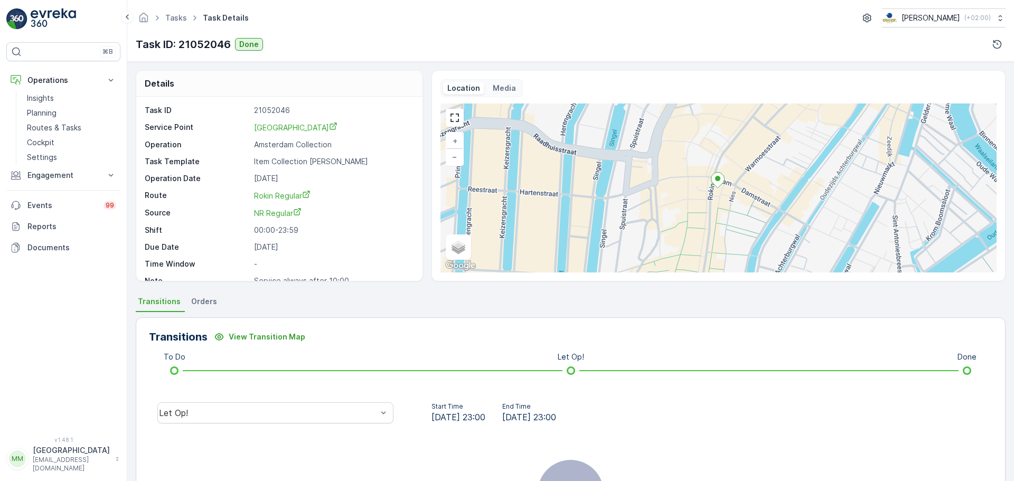
click at [304, 396] on div "Let Op!" at bounding box center [275, 413] width 253 height 34
click at [304, 405] on div "Let Op!" at bounding box center [275, 412] width 236 height 21
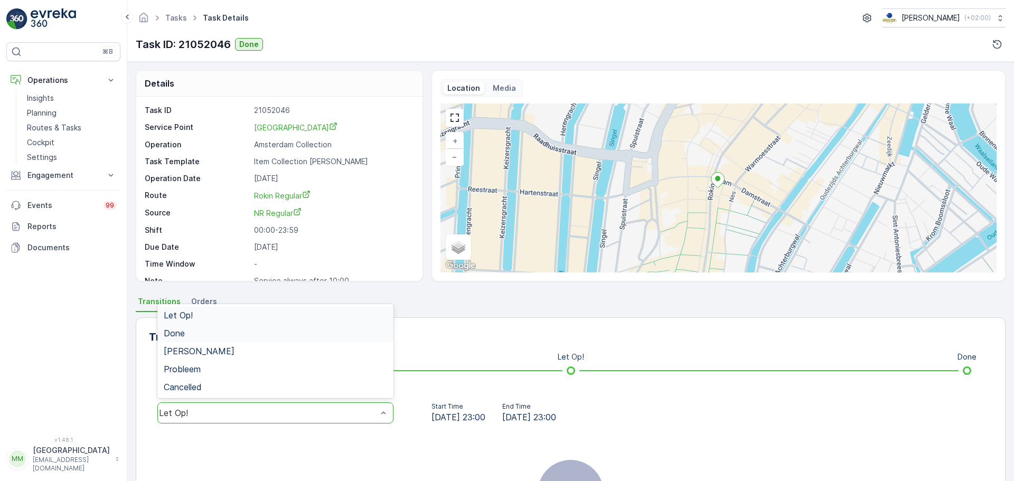
click at [218, 336] on div "Done" at bounding box center [275, 333] width 223 height 10
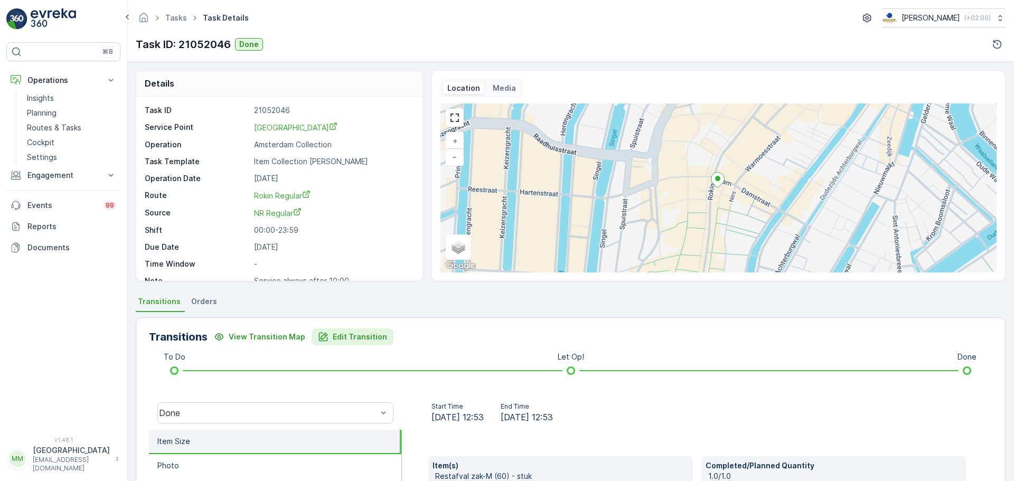
click at [369, 337] on p "Edit Transition" at bounding box center [360, 337] width 54 height 11
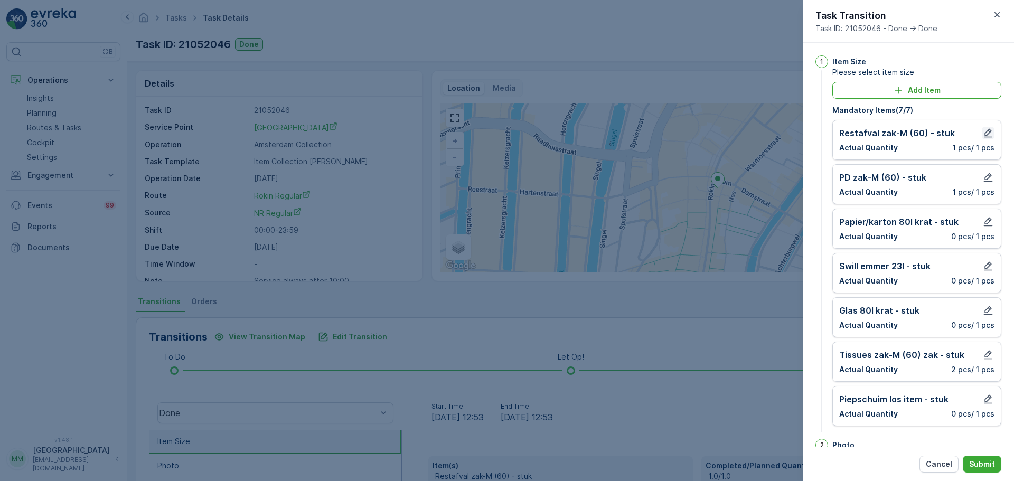
click at [989, 130] on icon "button" at bounding box center [988, 133] width 11 height 11
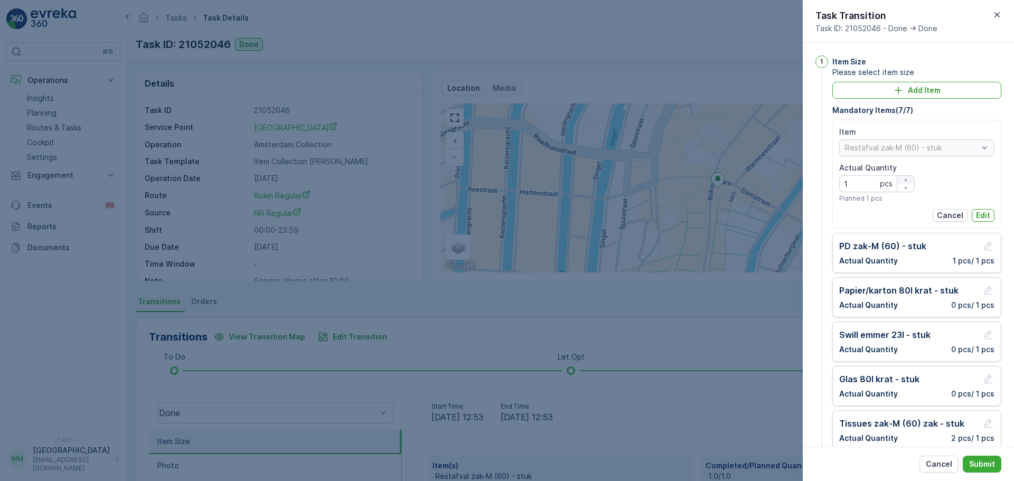
click at [904, 176] on button "button" at bounding box center [905, 180] width 17 height 8
type Quantity "4"
click at [981, 216] on p "Edit" at bounding box center [983, 215] width 14 height 11
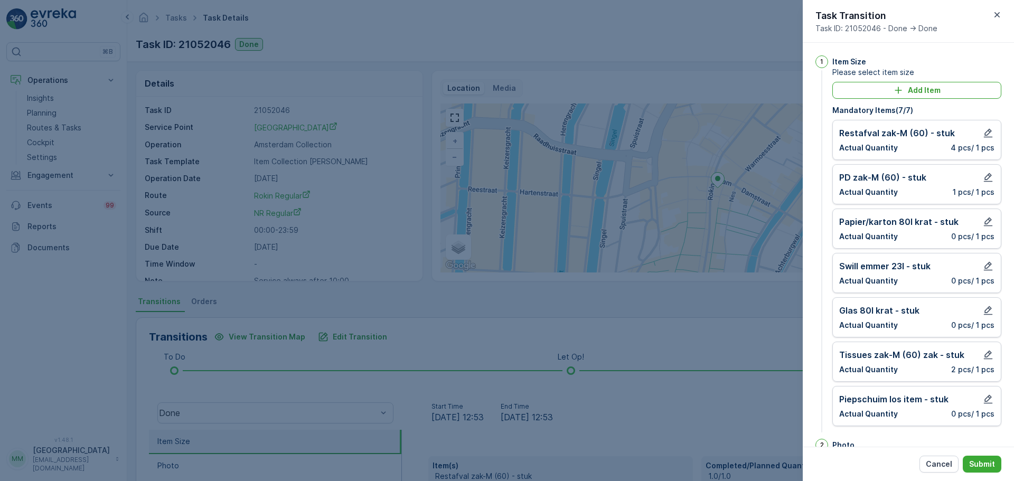
click at [696, 53] on div at bounding box center [507, 240] width 1014 height 481
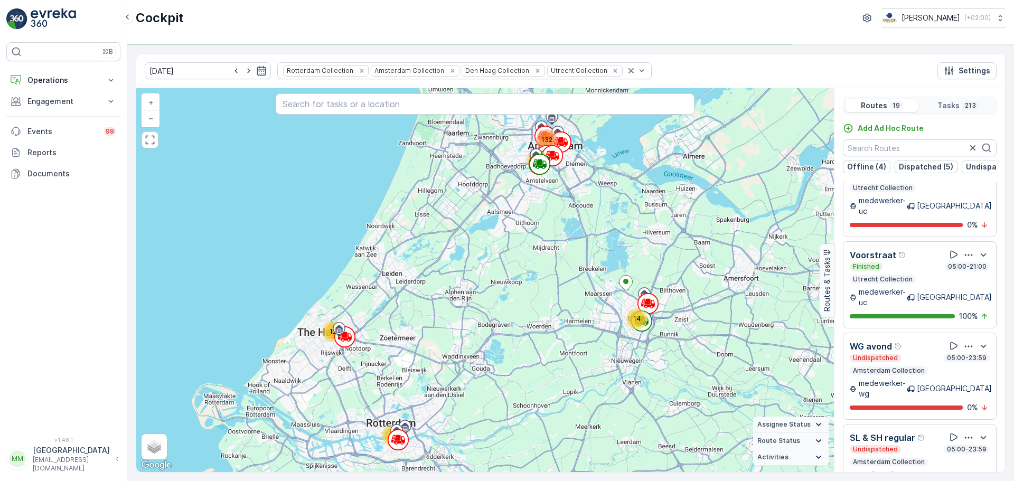
scroll to position [420, 0]
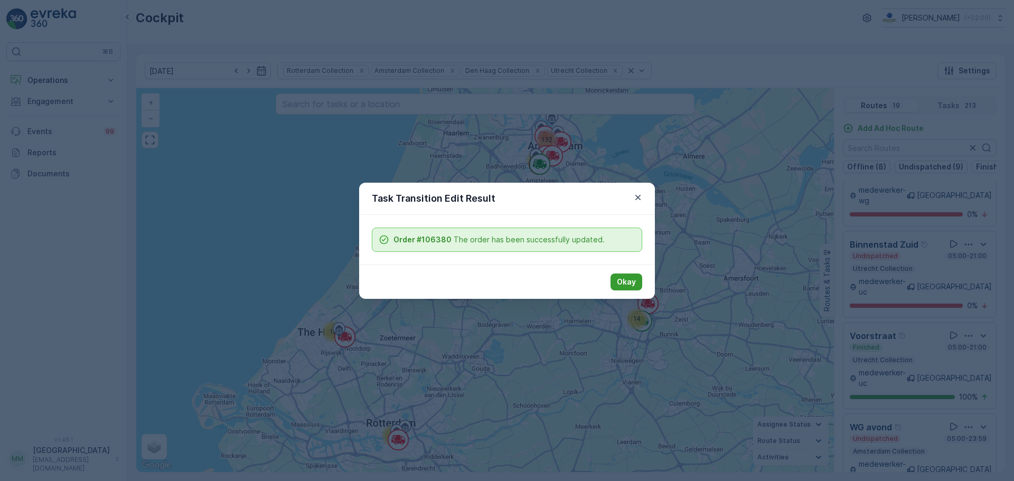
click at [625, 285] on p "Okay" at bounding box center [626, 282] width 19 height 11
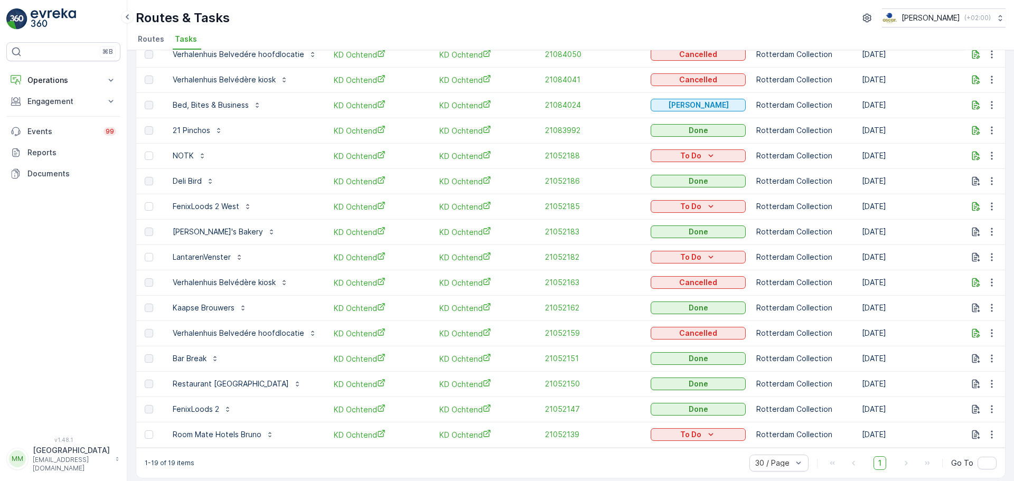
scroll to position [170, 0]
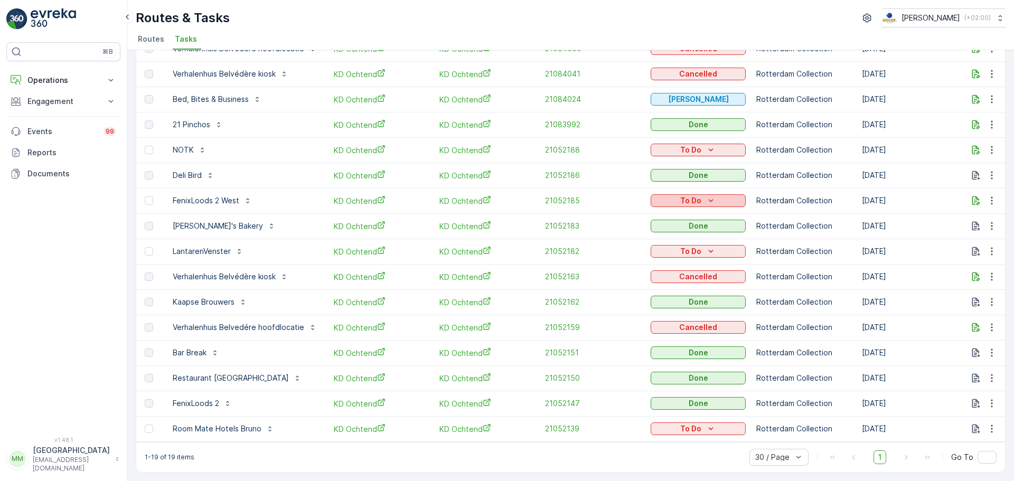
click at [690, 195] on p "To Do" at bounding box center [690, 200] width 21 height 11
click at [677, 254] on span "Cancelled" at bounding box center [670, 255] width 35 height 11
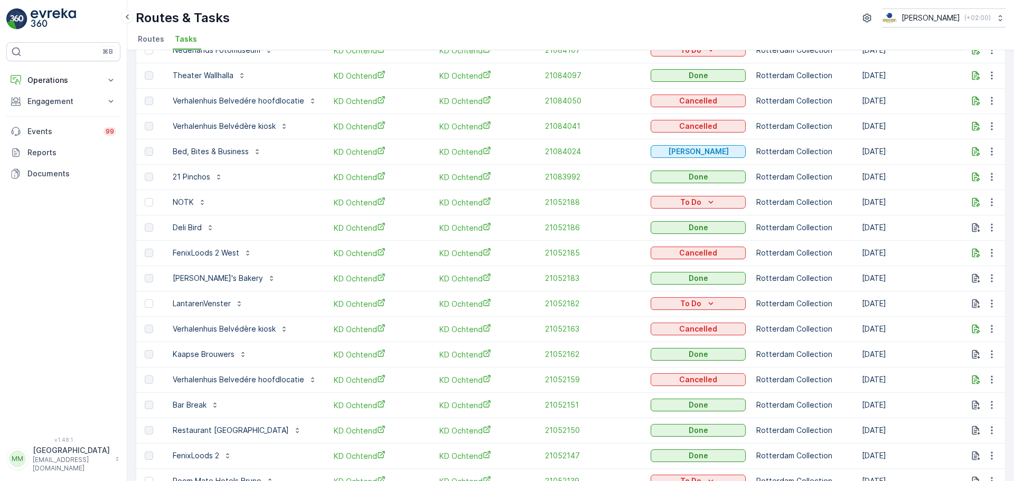
scroll to position [12, 0]
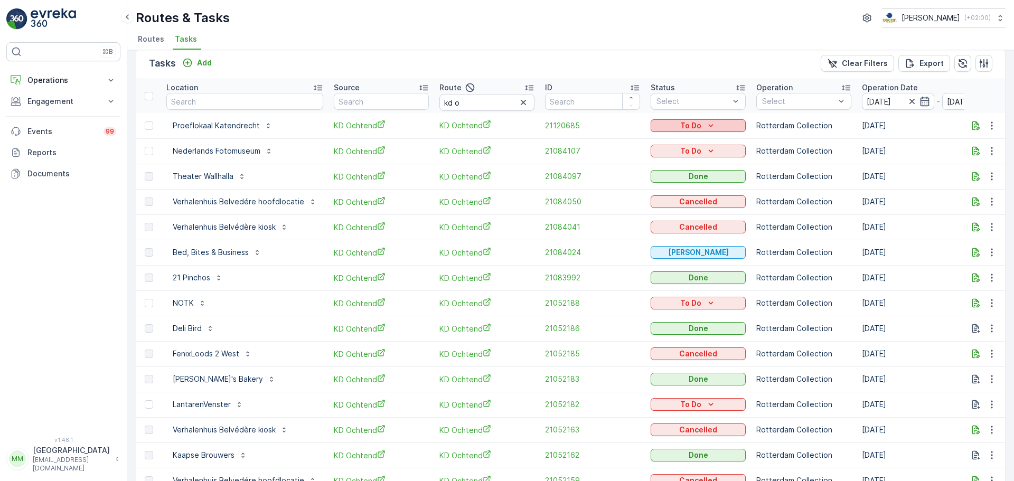
click at [686, 124] on p "To Do" at bounding box center [690, 125] width 21 height 11
click at [669, 184] on span "Cancelled" at bounding box center [670, 186] width 35 height 11
click at [705, 154] on icon "To Do" at bounding box center [710, 151] width 11 height 11
click at [679, 212] on span "Cancelled" at bounding box center [670, 211] width 35 height 11
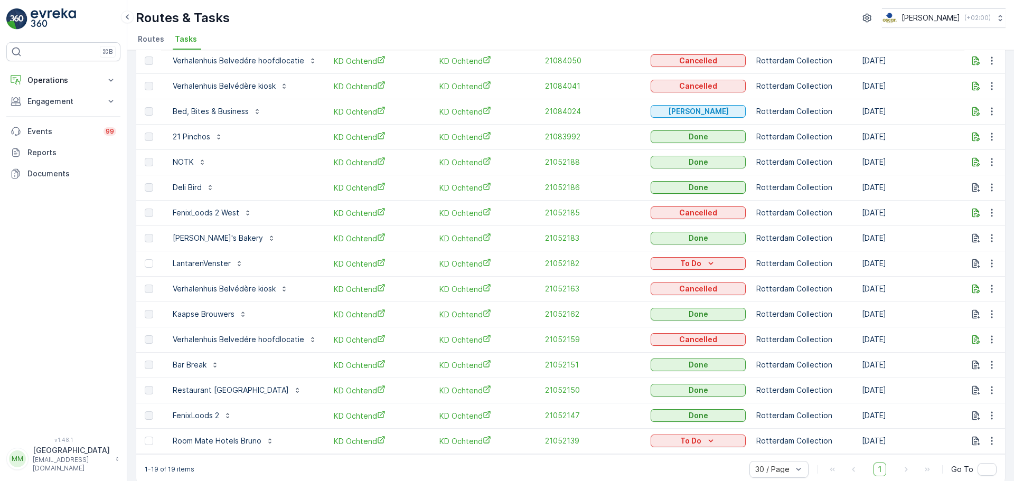
scroll to position [170, 0]
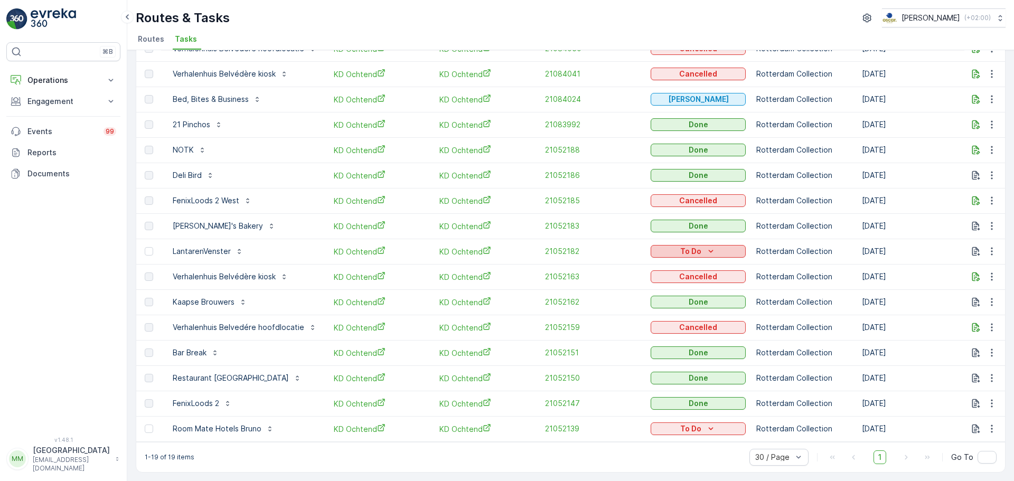
click at [697, 247] on div "To Do" at bounding box center [698, 251] width 87 height 11
click at [677, 306] on span "Cancelled" at bounding box center [670, 306] width 35 height 11
click at [683, 426] on p "To Do" at bounding box center [690, 428] width 21 height 11
click at [664, 404] on span "Cancelled" at bounding box center [670, 407] width 35 height 11
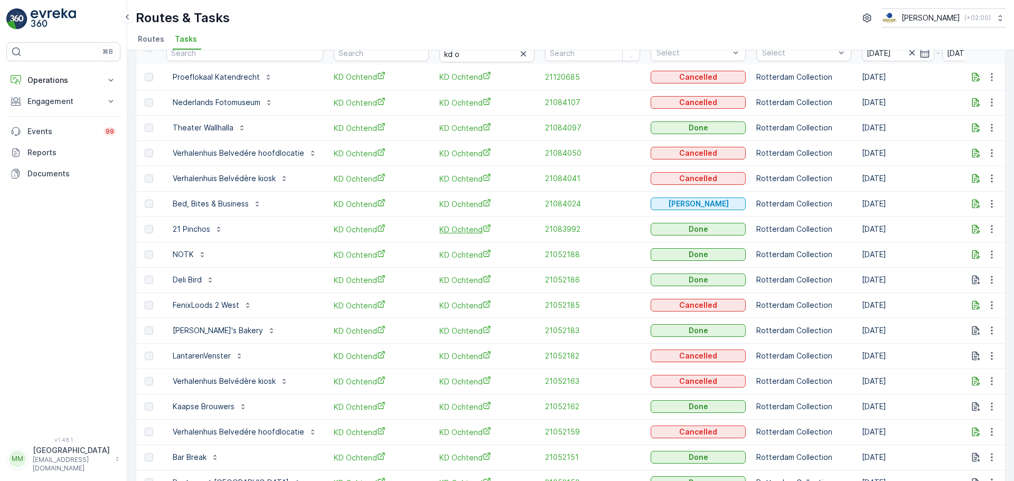
scroll to position [0, 0]
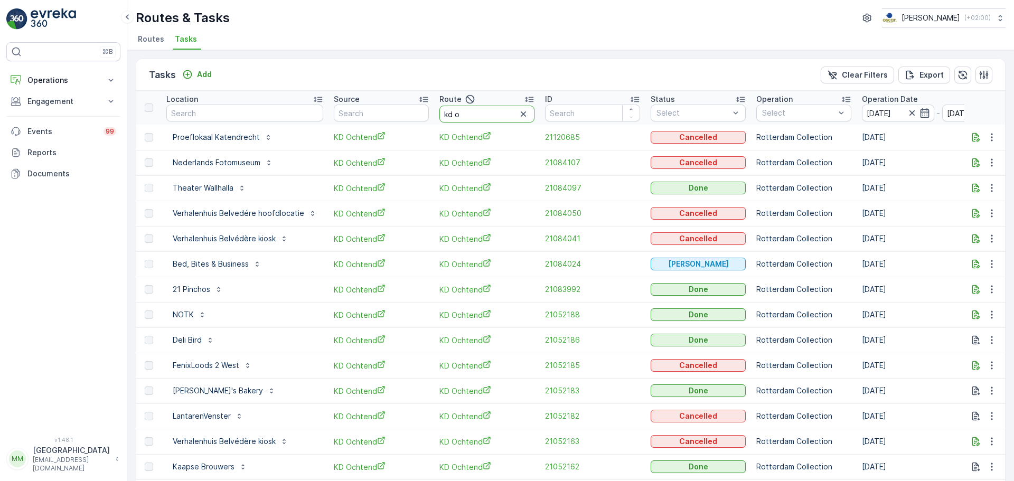
drag, startPoint x: 460, startPoint y: 115, endPoint x: 406, endPoint y: 120, distance: 54.1
click at [406, 120] on tr "Location Source Route kd o ID Status Select Operation Select Operation Date 24.…" at bounding box center [981, 108] width 1691 height 34
type input "SL"
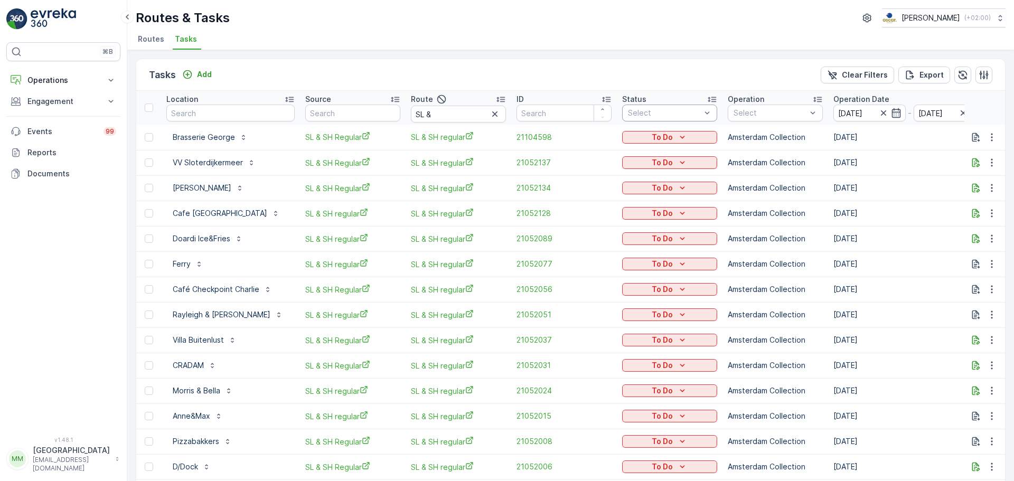
click at [648, 107] on div "Select" at bounding box center [669, 113] width 95 height 17
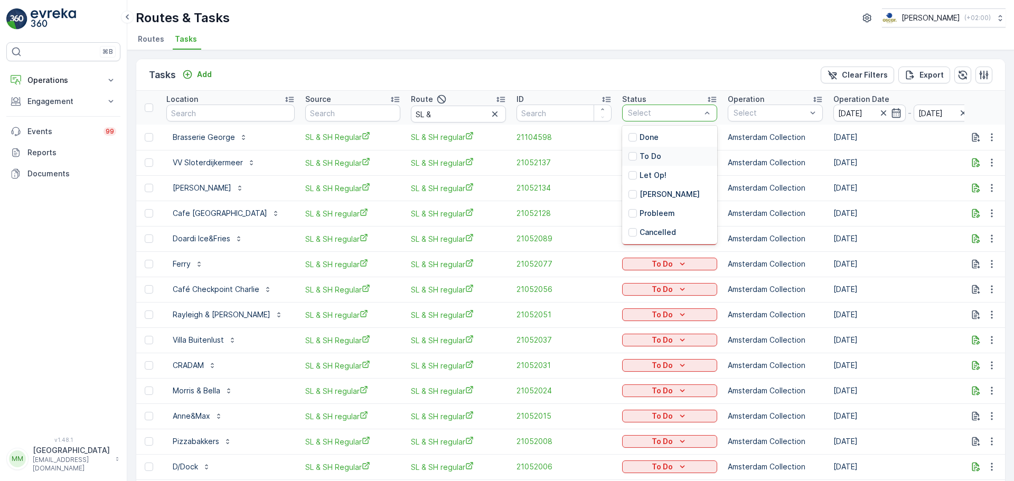
click at [643, 155] on div "To Do" at bounding box center [669, 156] width 95 height 19
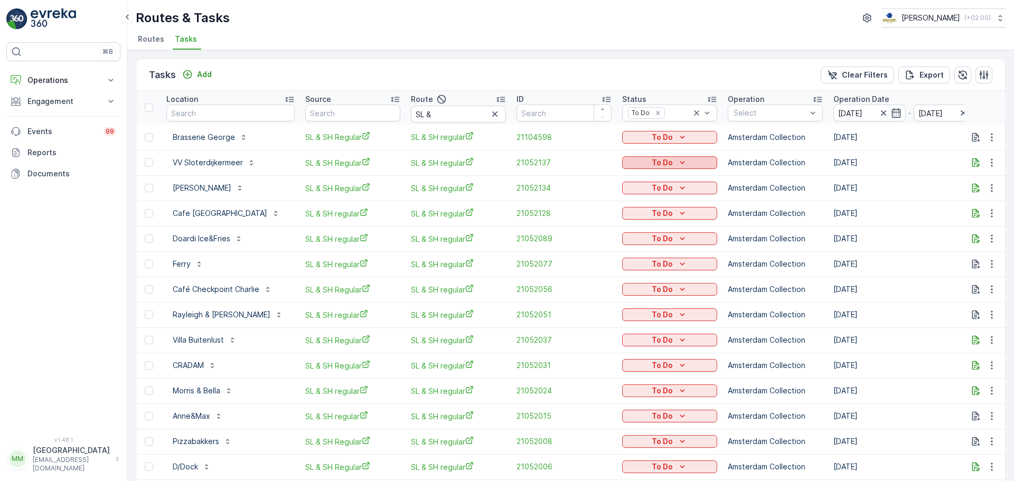
click at [652, 162] on p "To Do" at bounding box center [662, 162] width 21 height 11
click at [624, 220] on span "Cancelled" at bounding box center [627, 223] width 35 height 11
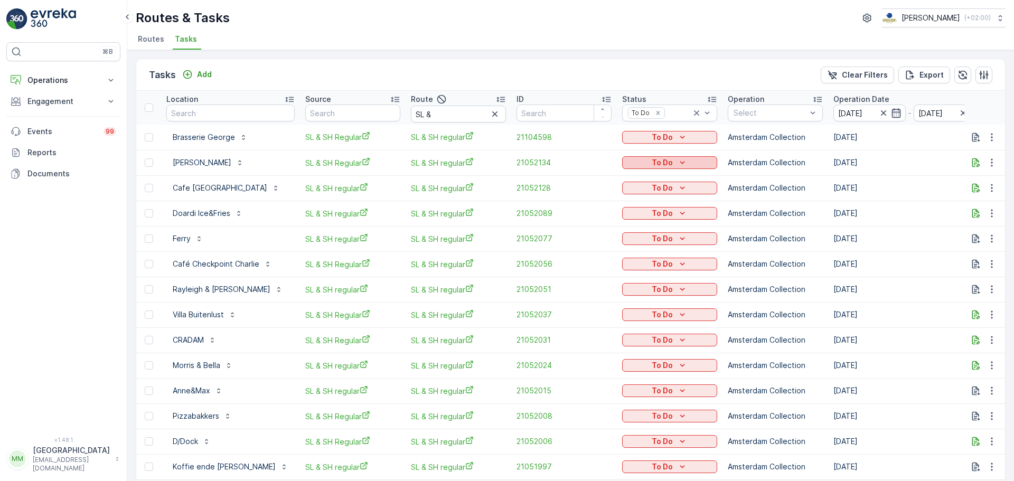
click at [633, 162] on div "To Do" at bounding box center [669, 162] width 87 height 11
click at [630, 222] on span "Cancelled" at bounding box center [627, 223] width 35 height 11
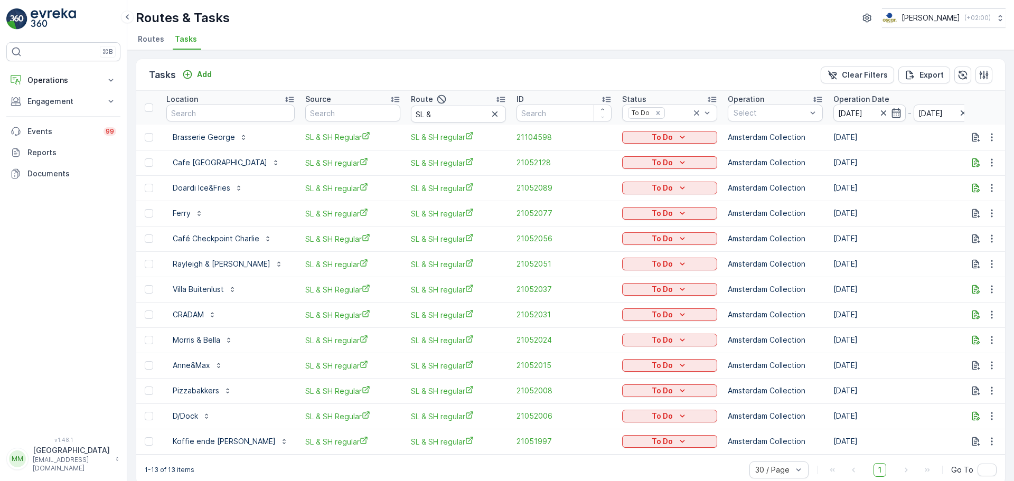
click at [640, 153] on td "To Do" at bounding box center [670, 162] width 106 height 25
click at [652, 165] on p "To Do" at bounding box center [662, 162] width 21 height 11
click at [628, 222] on span "Cancelled" at bounding box center [627, 223] width 35 height 11
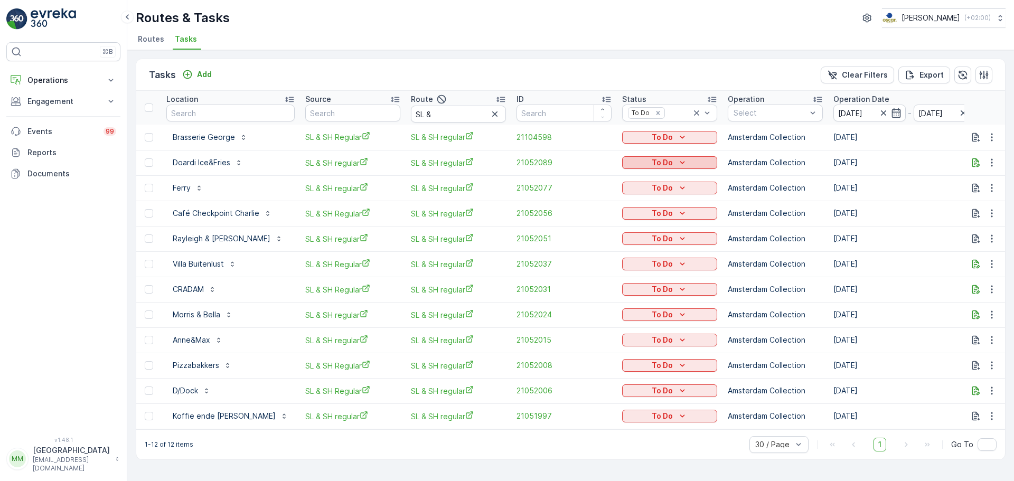
click at [653, 163] on p "To Do" at bounding box center [662, 162] width 21 height 11
click at [636, 223] on span "Cancelled" at bounding box center [627, 223] width 35 height 11
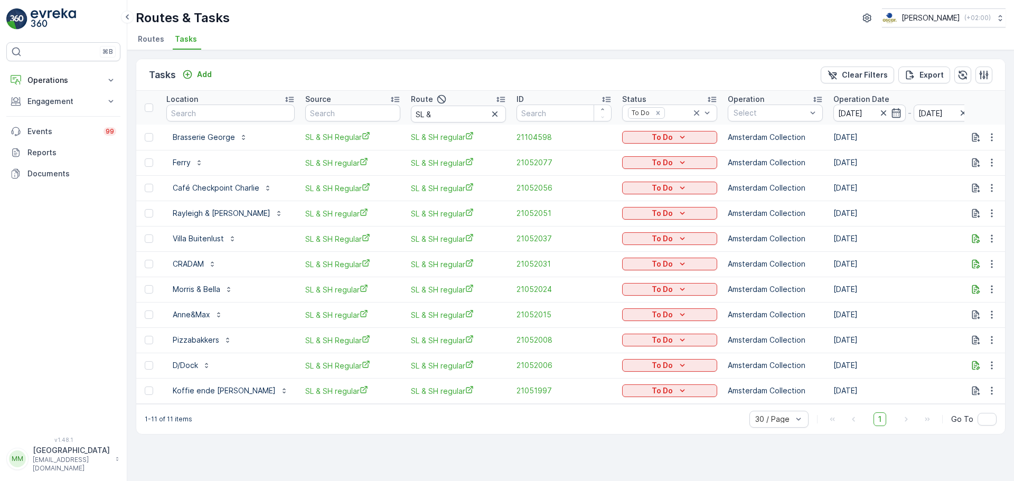
click at [653, 154] on td "To Do" at bounding box center [670, 162] width 106 height 25
click at [652, 159] on p "To Do" at bounding box center [662, 162] width 21 height 11
click at [623, 221] on span "Cancelled" at bounding box center [627, 223] width 35 height 11
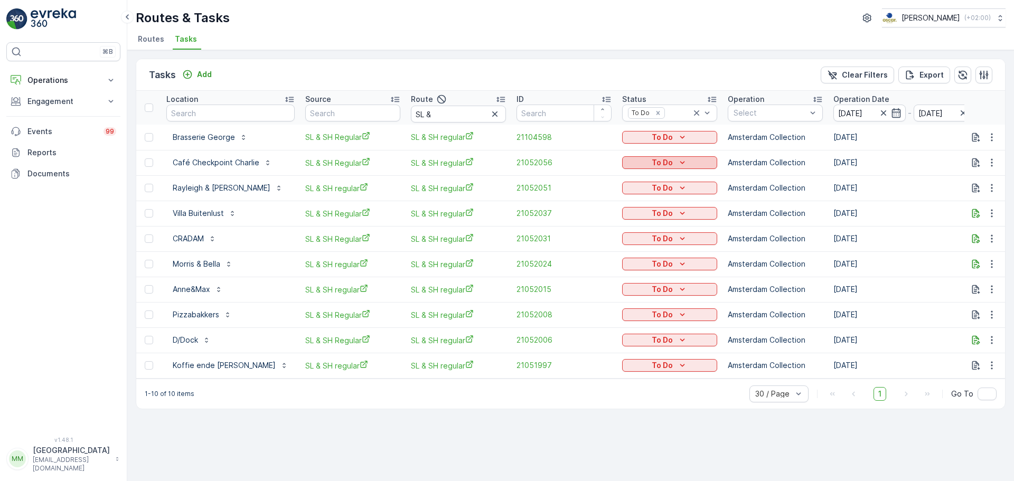
click at [677, 162] on icon "To Do" at bounding box center [682, 162] width 11 height 11
click at [631, 218] on span "Cancelled" at bounding box center [627, 223] width 35 height 11
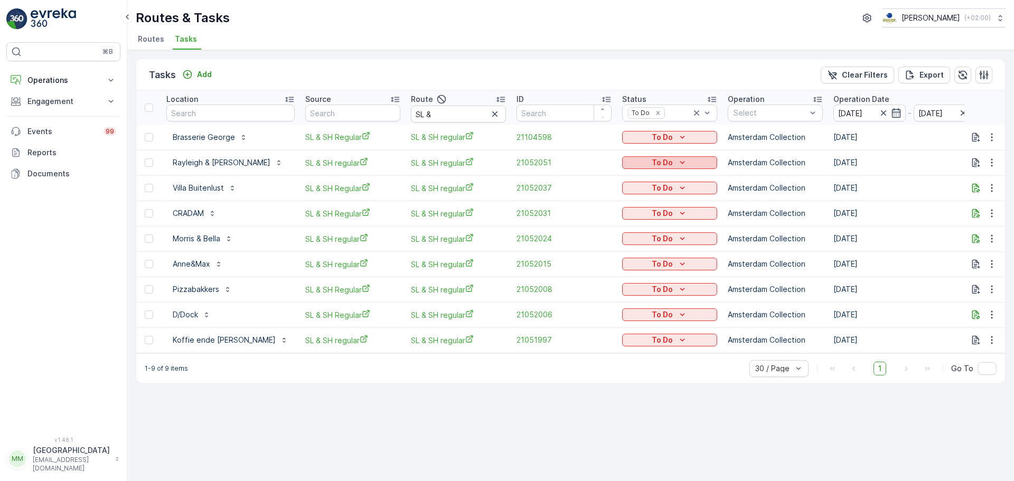
click at [626, 163] on div "To Do" at bounding box center [669, 162] width 87 height 11
click at [619, 222] on span "Cancelled" at bounding box center [612, 223] width 35 height 11
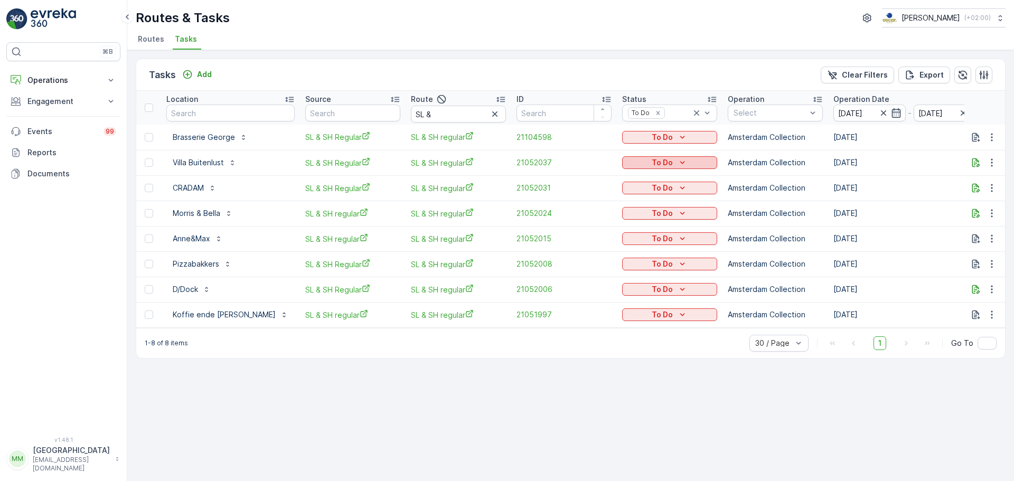
click at [626, 161] on div "To Do" at bounding box center [669, 162] width 87 height 11
click at [609, 223] on span "Cancelled" at bounding box center [612, 223] width 35 height 11
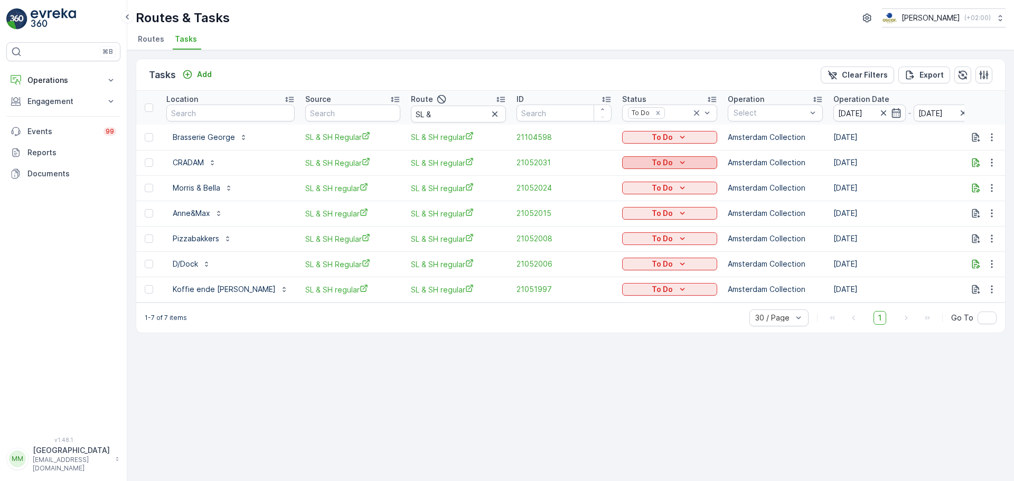
click at [622, 168] on button "To Do" at bounding box center [669, 162] width 95 height 13
click at [618, 224] on span "Cancelled" at bounding box center [612, 223] width 35 height 11
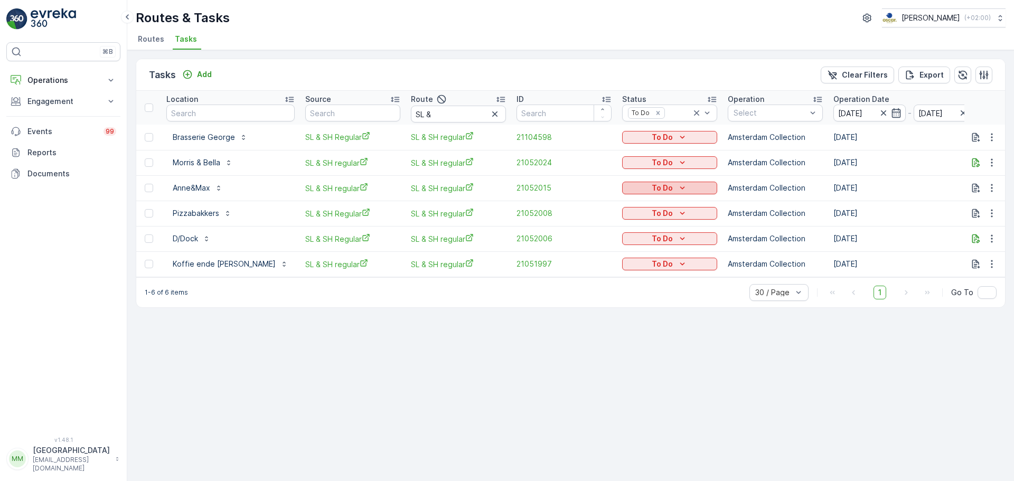
click at [640, 188] on div "To Do" at bounding box center [669, 188] width 87 height 11
click at [618, 246] on span "Cancelled" at bounding box center [612, 248] width 35 height 11
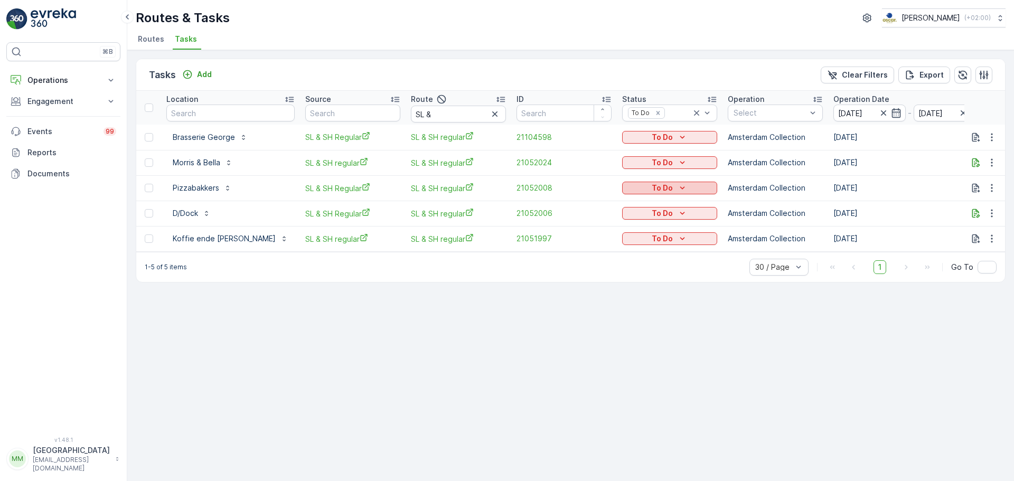
click at [652, 190] on p "To Do" at bounding box center [662, 188] width 21 height 11
click at [612, 249] on span "Cancelled" at bounding box center [612, 248] width 35 height 11
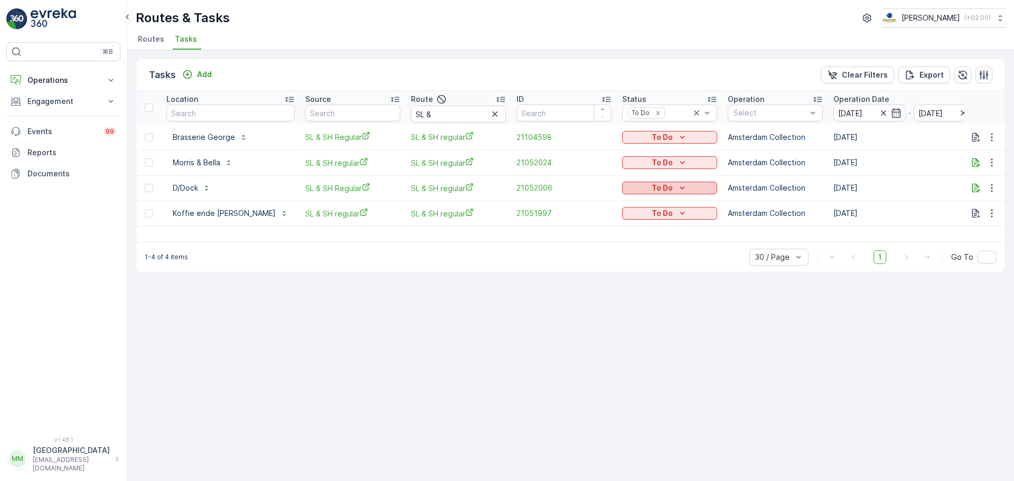
click at [641, 189] on div "To Do" at bounding box center [669, 188] width 87 height 11
click at [625, 247] on span "Cancelled" at bounding box center [612, 248] width 35 height 11
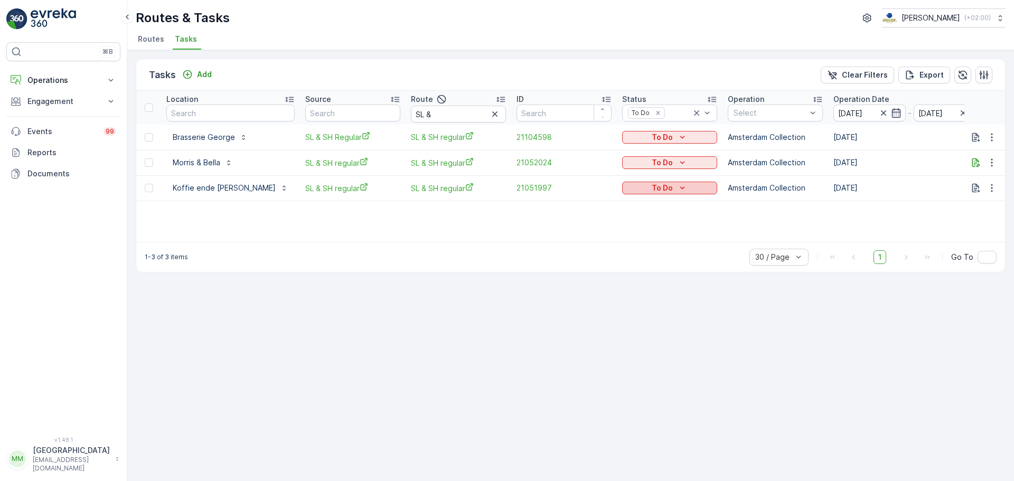
click at [626, 190] on div "To Do" at bounding box center [669, 188] width 87 height 11
click at [616, 254] on div "Cancelled" at bounding box center [624, 248] width 67 height 15
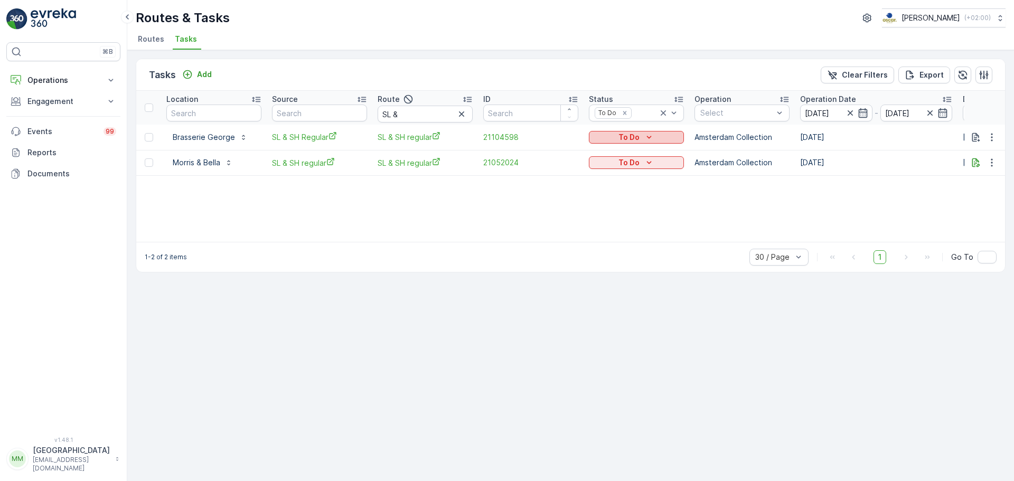
click at [638, 138] on p "To Do" at bounding box center [628, 137] width 21 height 11
click at [616, 202] on span "Cancelled" at bounding box center [612, 197] width 35 height 11
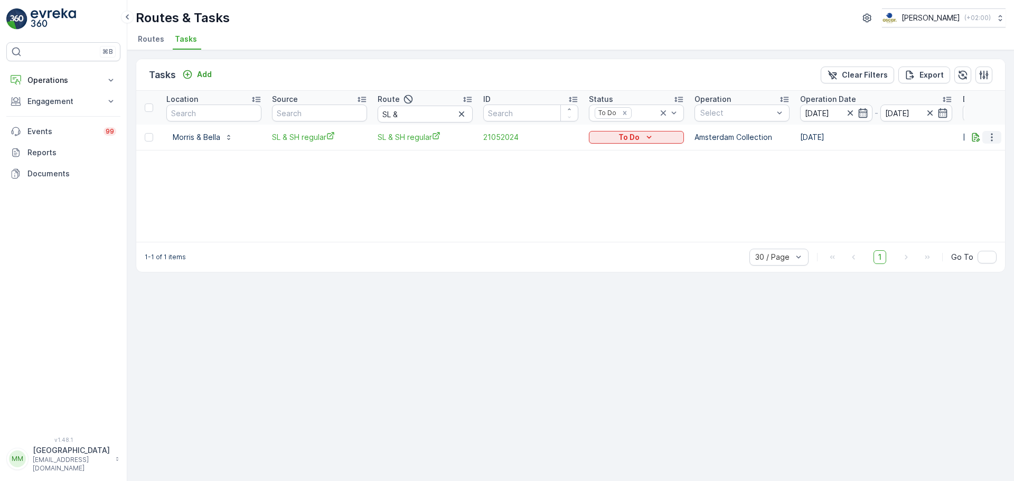
click at [988, 142] on button "button" at bounding box center [991, 137] width 19 height 13
click at [966, 180] on span "Change Route" at bounding box center [964, 182] width 51 height 11
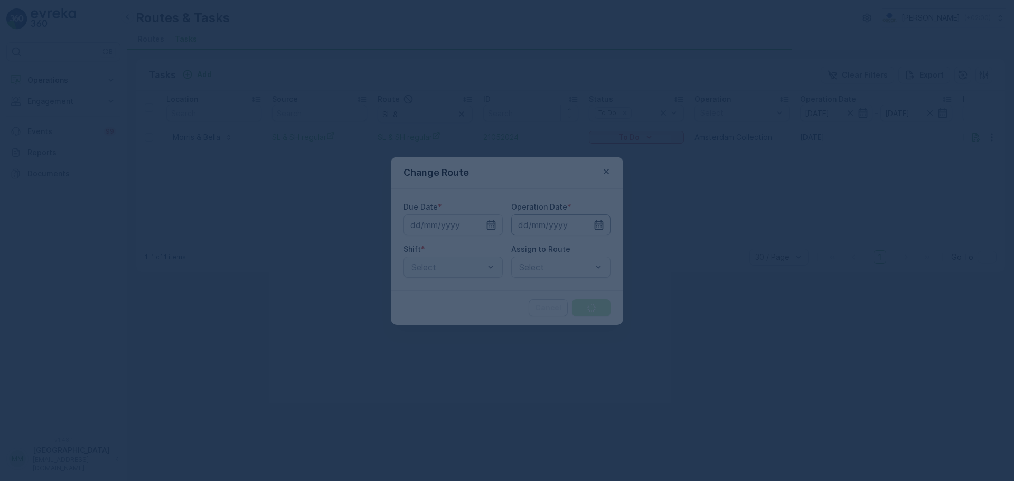
type input "[DATE]"
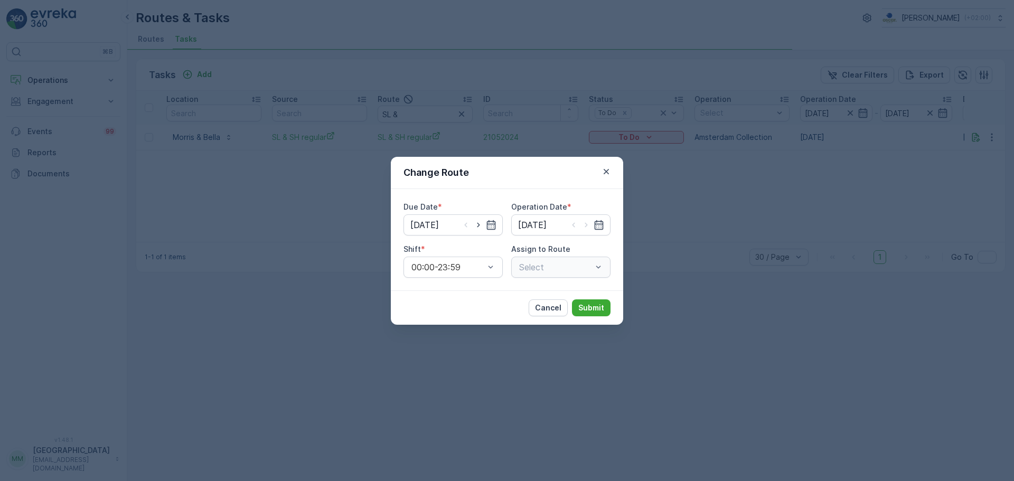
click at [562, 260] on div "Select" at bounding box center [560, 267] width 99 height 21
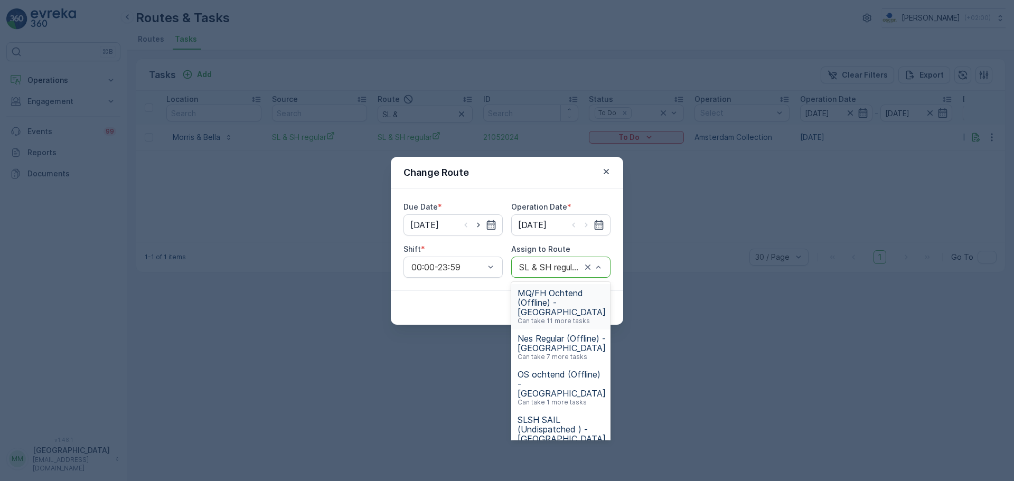
click at [557, 268] on div at bounding box center [550, 267] width 64 height 10
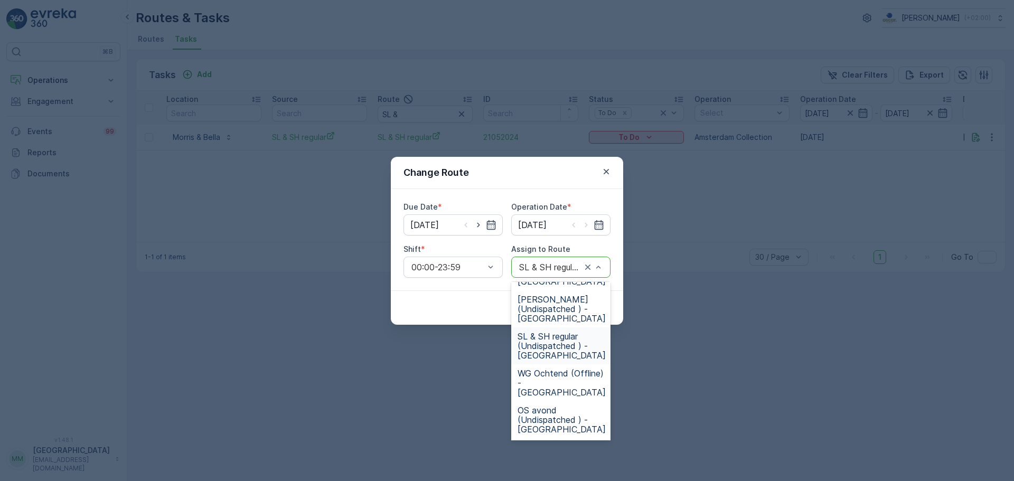
scroll to position [211, 0]
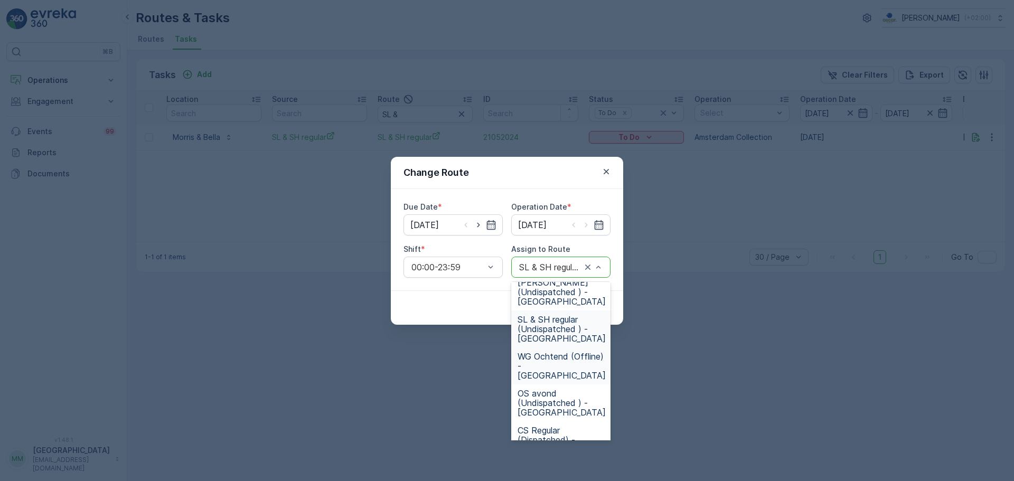
click at [566, 358] on span "WG Ochtend (Offline) - Amsterdam" at bounding box center [561, 366] width 88 height 29
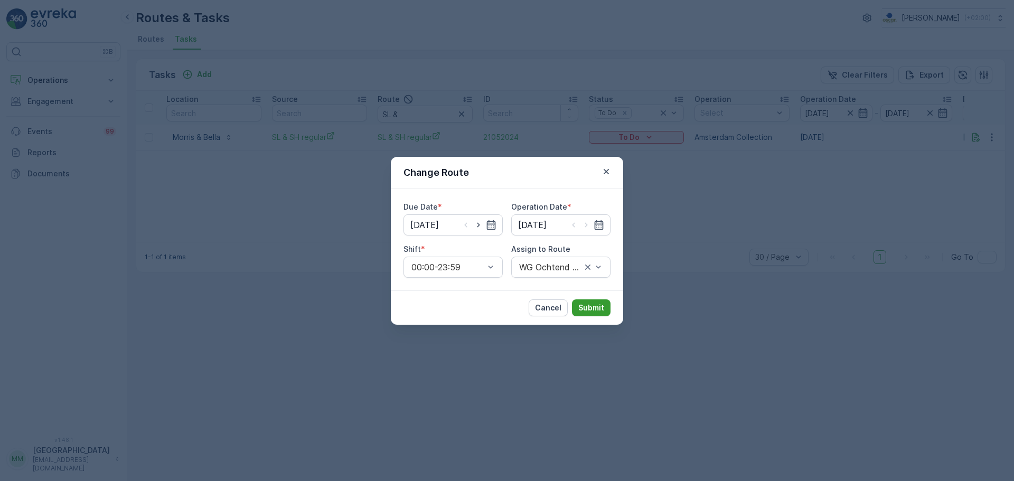
click at [583, 310] on p "Submit" at bounding box center [591, 308] width 26 height 11
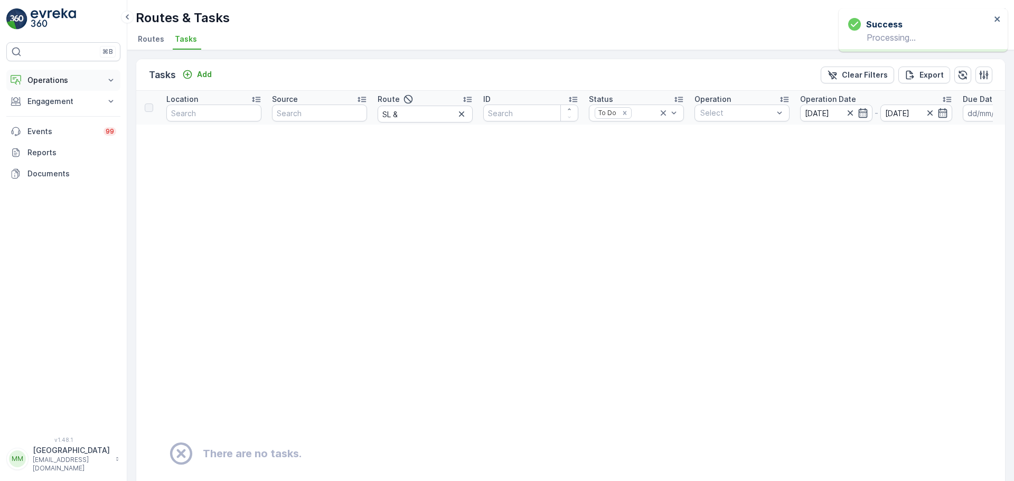
click at [56, 78] on p "Operations" at bounding box center [63, 80] width 72 height 11
click at [51, 125] on p "Routes & Tasks" at bounding box center [54, 127] width 54 height 11
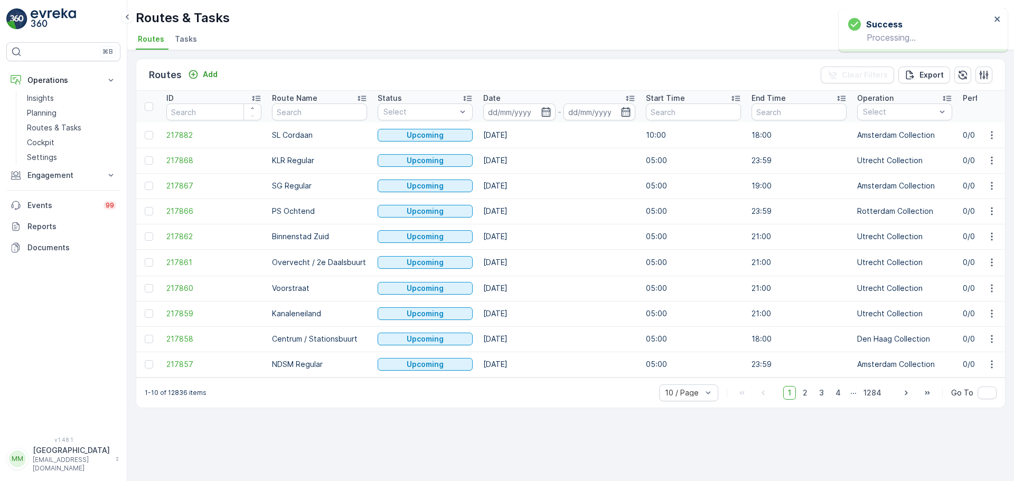
click at [178, 39] on span "Tasks" at bounding box center [186, 39] width 22 height 11
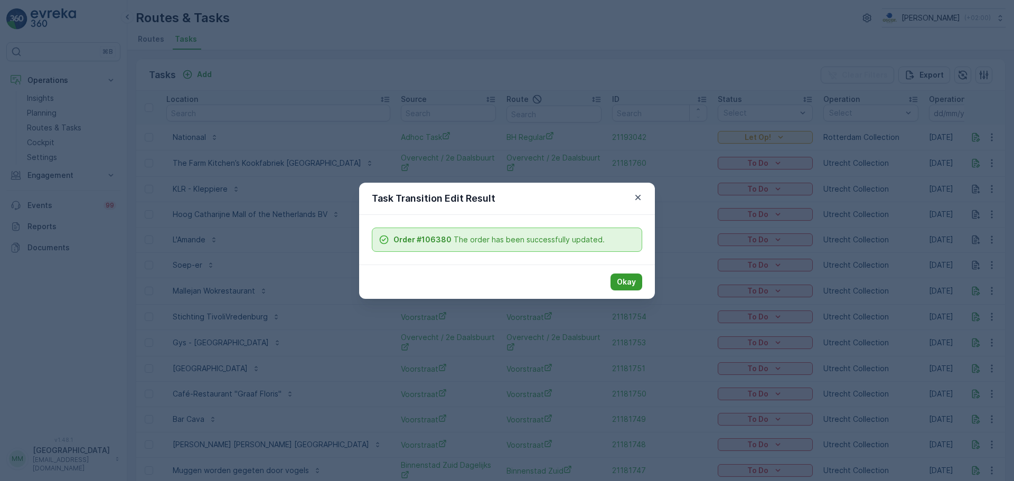
click at [639, 273] on button "Okay" at bounding box center [626, 281] width 32 height 17
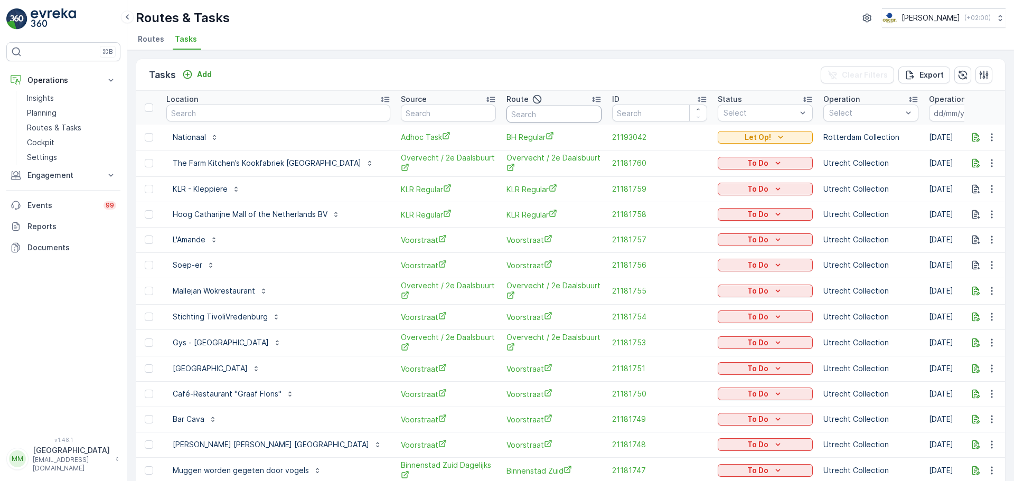
click at [506, 113] on input "text" at bounding box center [553, 114] width 95 height 17
type input "os o"
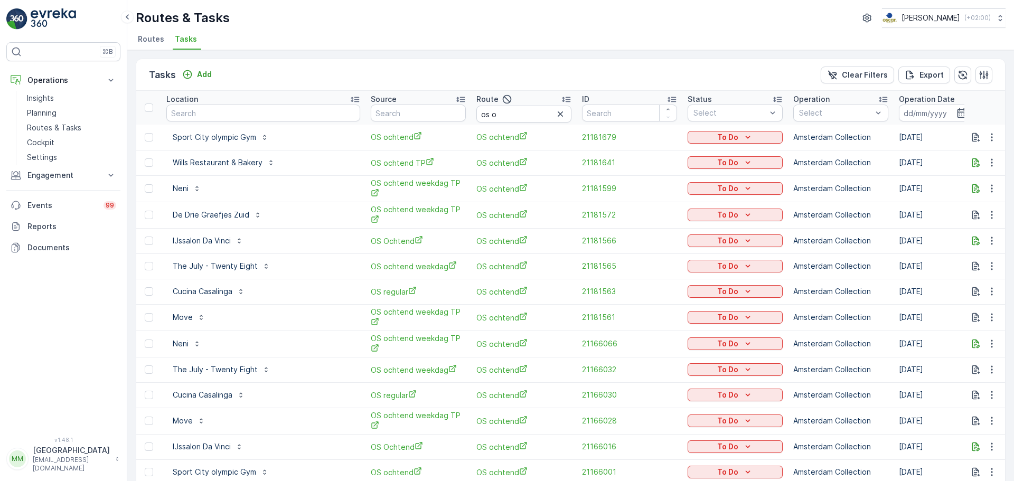
click at [899, 104] on p "Operation Date" at bounding box center [927, 99] width 56 height 11
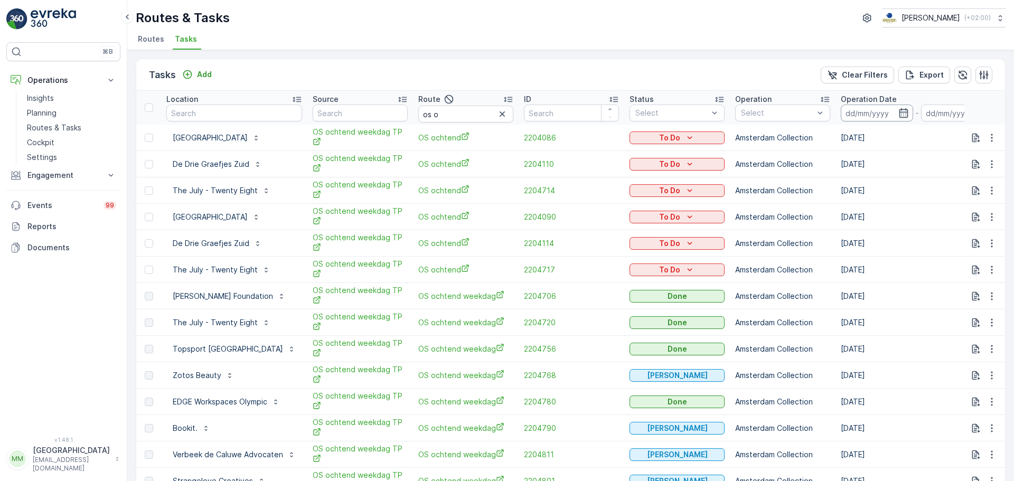
click at [873, 112] on input at bounding box center [877, 113] width 72 height 17
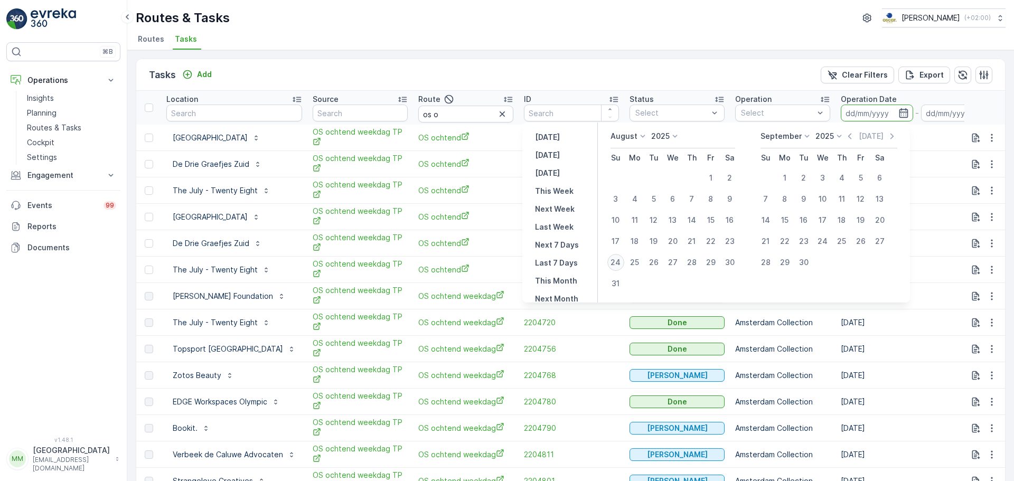
click at [621, 258] on div "24" at bounding box center [615, 262] width 17 height 17
type input "[DATE]"
click at [620, 258] on div "24" at bounding box center [615, 262] width 17 height 17
type input "[DATE]"
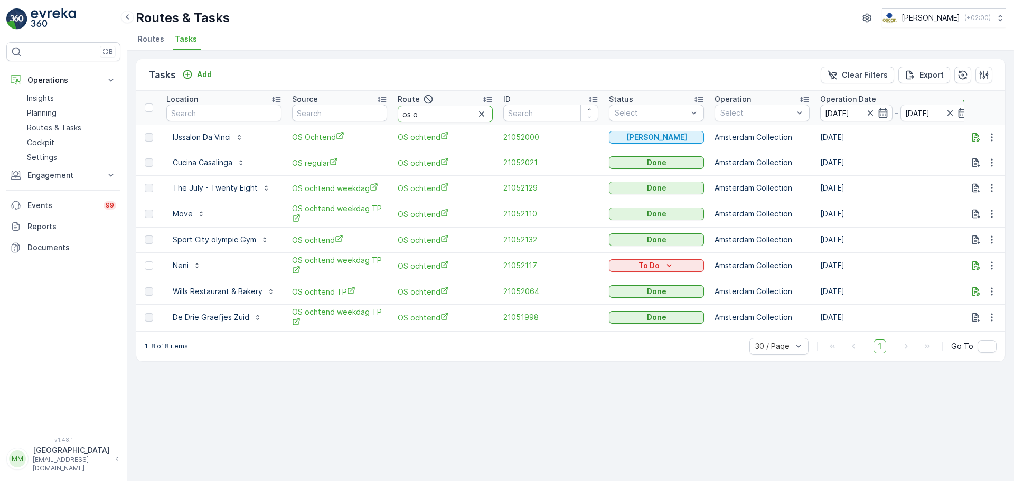
drag, startPoint x: 440, startPoint y: 113, endPoint x: 354, endPoint y: 124, distance: 86.8
click at [354, 124] on tr "Location Source Route os o ID Status Select Operation Select Operation Date 24.…" at bounding box center [960, 108] width 1649 height 34
type input "cs r"
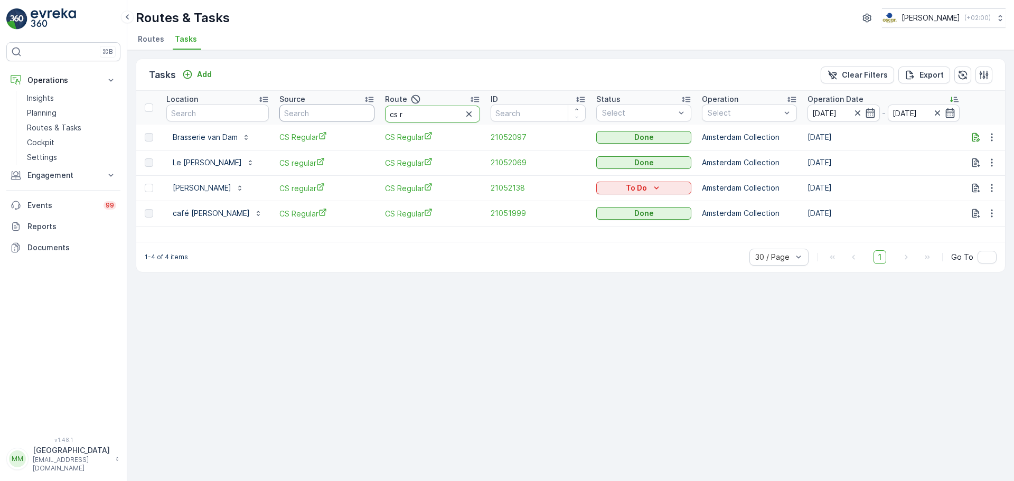
drag, startPoint x: 401, startPoint y: 114, endPoint x: 347, endPoint y: 106, distance: 54.5
click at [347, 106] on tr "Location Source Route cs r ID Status Select Operation Select Operation Date 24.…" at bounding box center [954, 108] width 1636 height 34
type input "sg r"
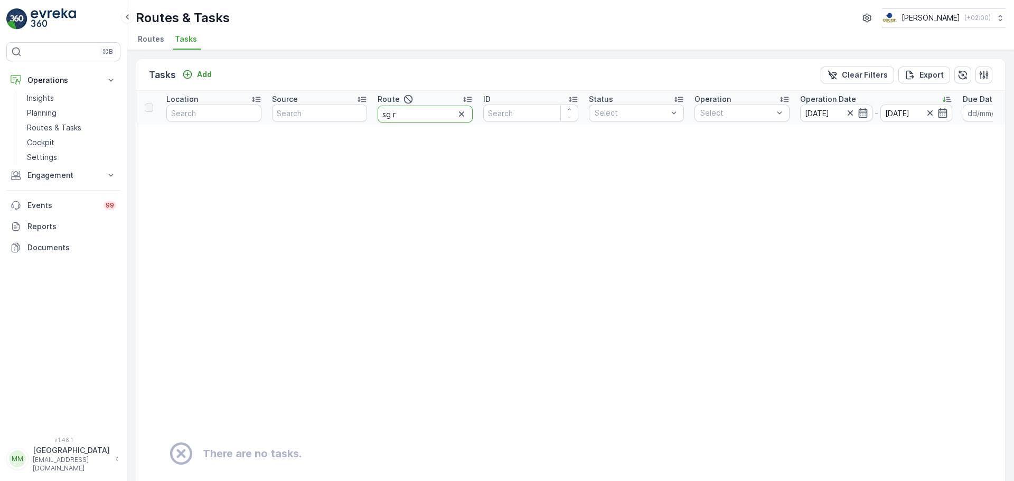
drag, startPoint x: 401, startPoint y: 117, endPoint x: 367, endPoint y: 120, distance: 33.9
click at [367, 120] on tr "Location Source Route sg r ID Status Select Operation Select Operation Date 24.…" at bounding box center [926, 108] width 1581 height 34
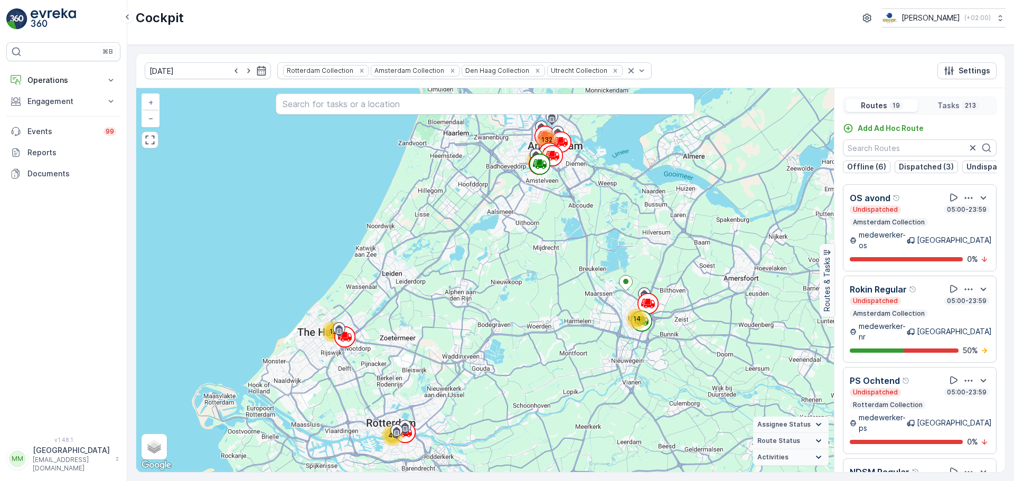
scroll to position [870, 0]
